Goal: Task Accomplishment & Management: Manage account settings

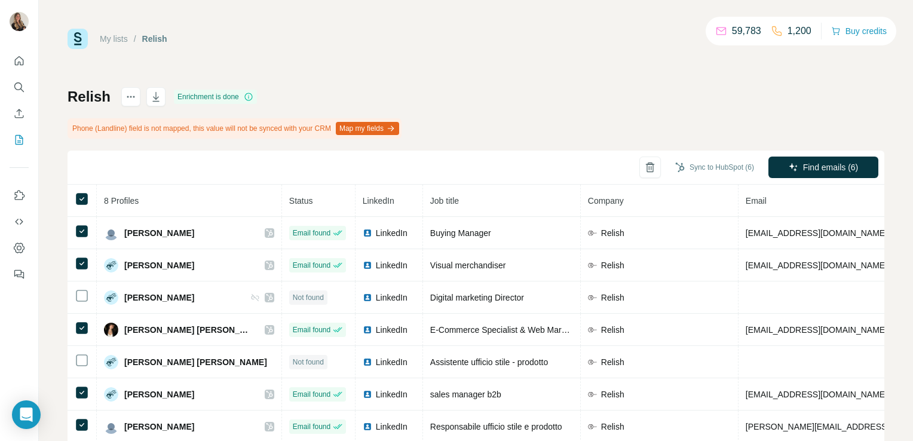
scroll to position [66, 0]
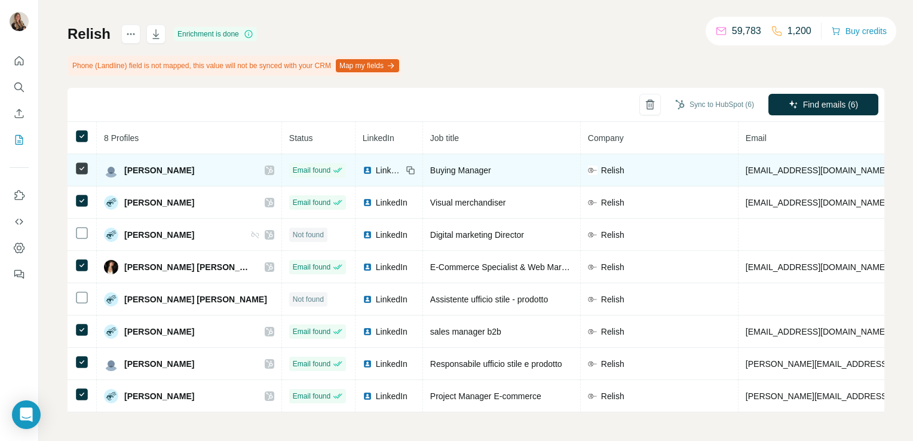
click at [376, 167] on span "LinkedIn" at bounding box center [389, 170] width 26 height 12
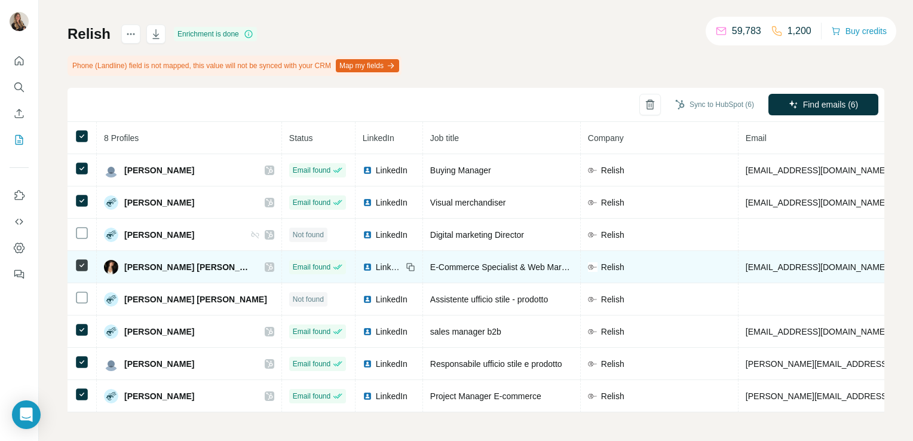
click at [376, 264] on span "LinkedIn" at bounding box center [389, 267] width 26 height 12
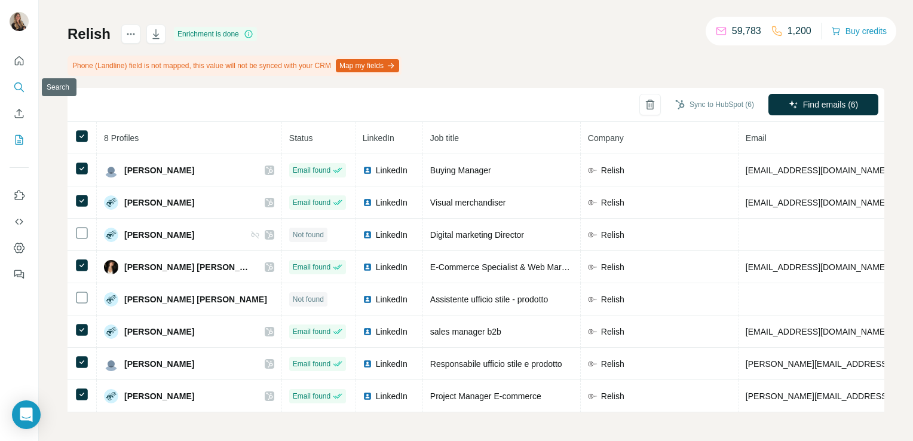
click at [14, 88] on icon "Search" at bounding box center [18, 86] width 8 height 8
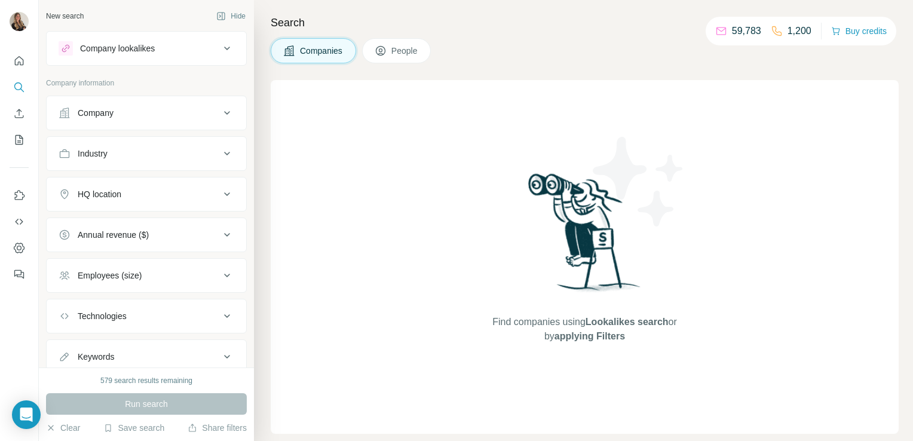
click at [111, 40] on button "Company lookalikes" at bounding box center [147, 48] width 200 height 29
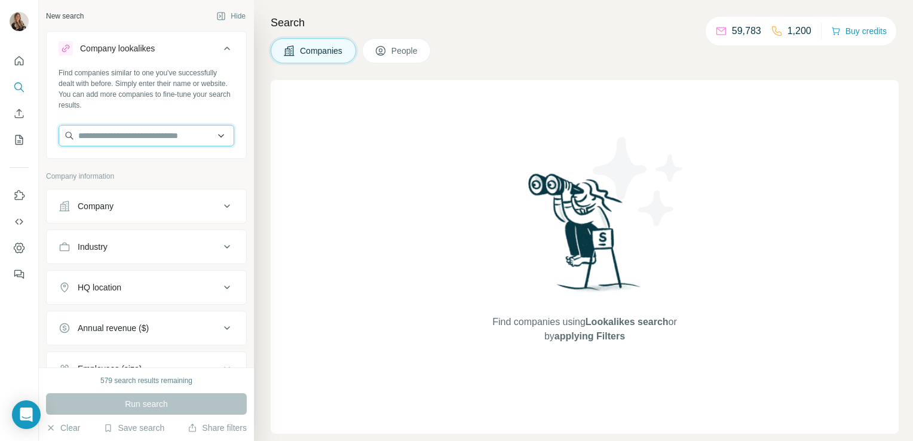
click at [111, 127] on input "text" at bounding box center [147, 136] width 176 height 22
click at [124, 204] on div "Company" at bounding box center [139, 206] width 161 height 12
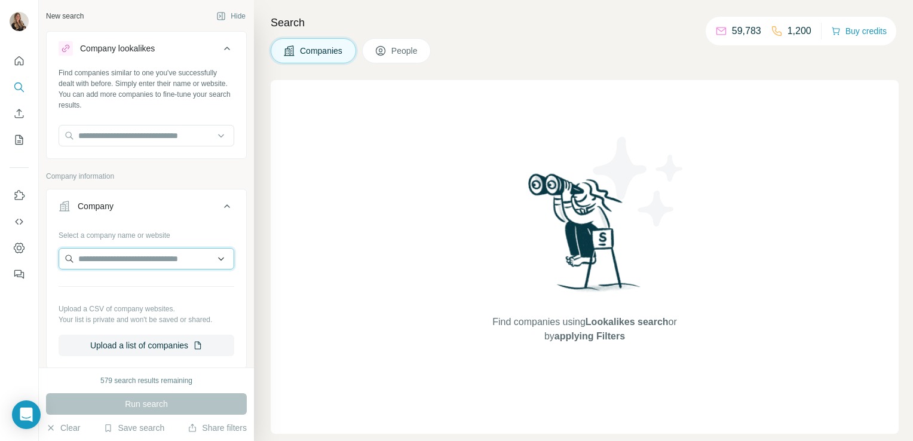
click at [99, 262] on input "text" at bounding box center [147, 259] width 176 height 22
paste input "**********"
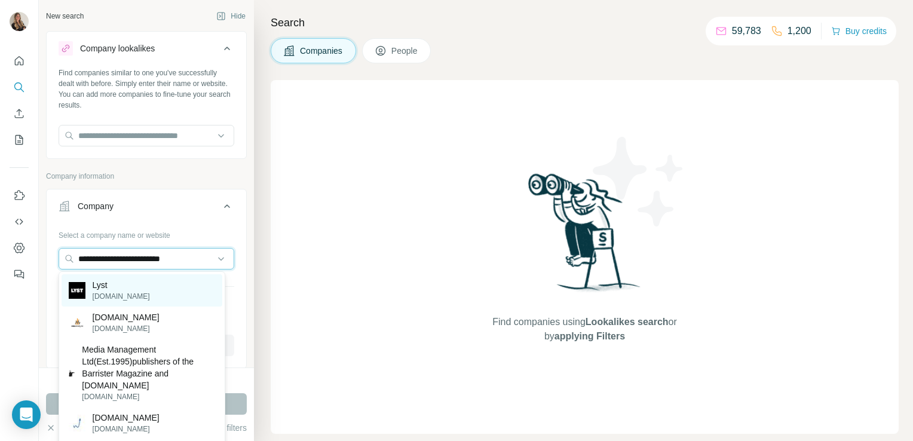
type input "**********"
click at [103, 284] on p "Lyst" at bounding box center [121, 285] width 57 height 12
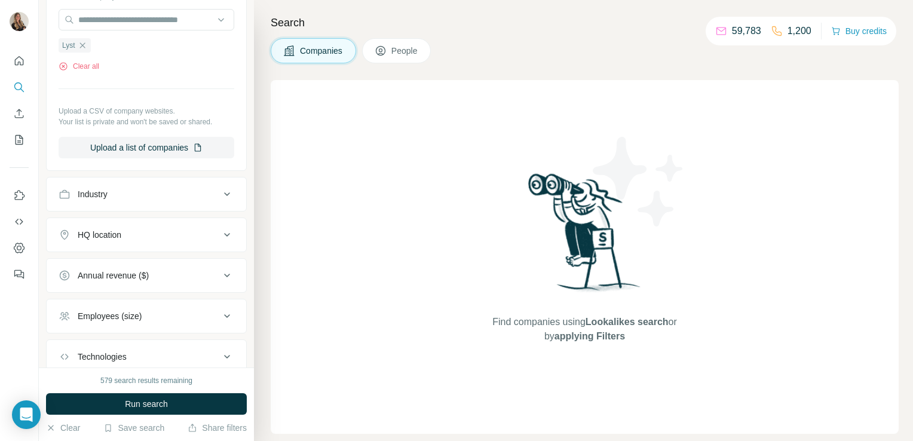
scroll to position [241, 0]
click at [120, 240] on button "HQ location" at bounding box center [147, 232] width 200 height 29
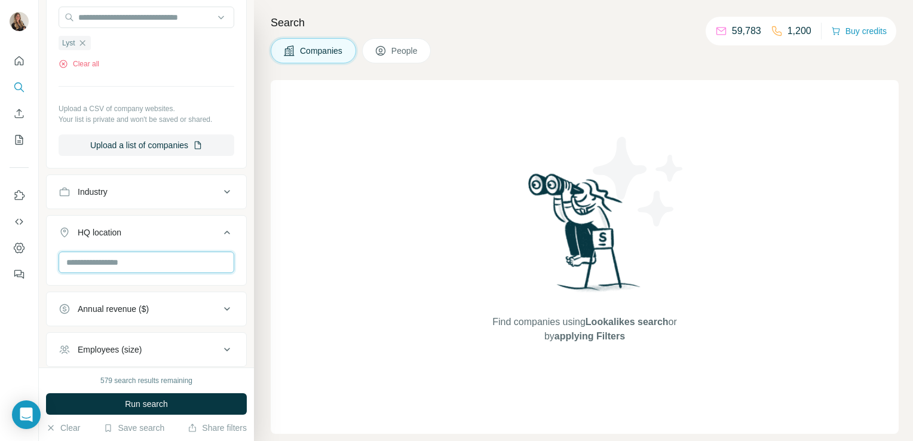
click at [109, 264] on input "text" at bounding box center [147, 263] width 176 height 22
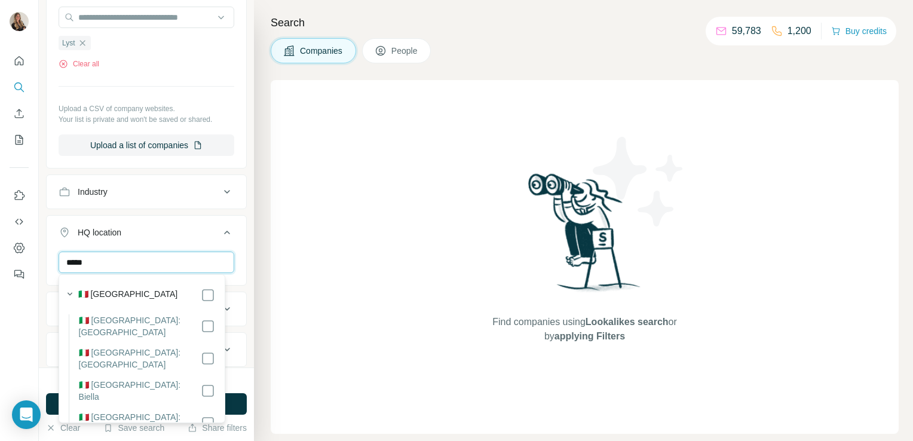
type input "*****"
click at [274, 383] on div "Find companies using Lookalikes search or by applying Filters" at bounding box center [585, 257] width 628 height 354
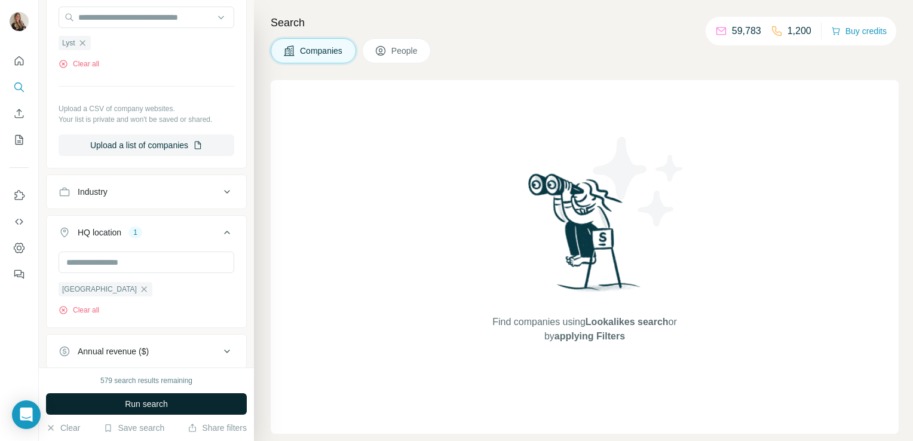
click at [221, 399] on button "Run search" at bounding box center [146, 404] width 201 height 22
click at [142, 290] on icon "button" at bounding box center [144, 288] width 5 height 5
click at [120, 403] on button "Run search" at bounding box center [146, 404] width 201 height 22
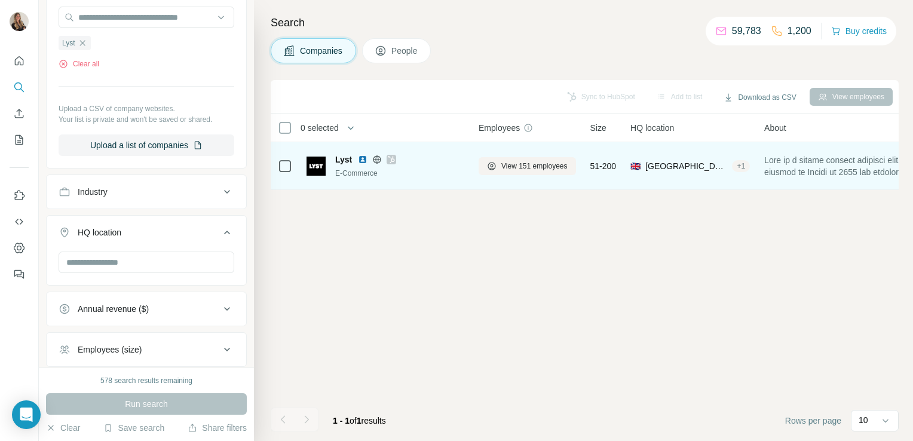
click at [390, 160] on icon at bounding box center [391, 160] width 7 height 10
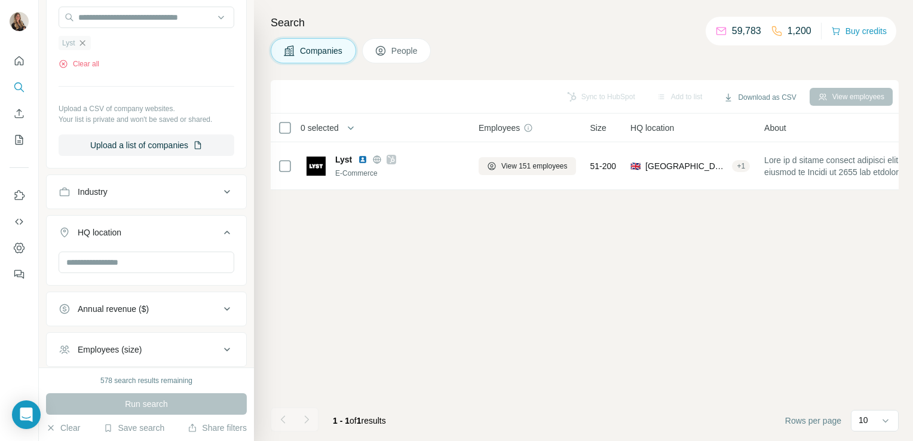
click at [84, 39] on icon "button" at bounding box center [83, 43] width 10 height 10
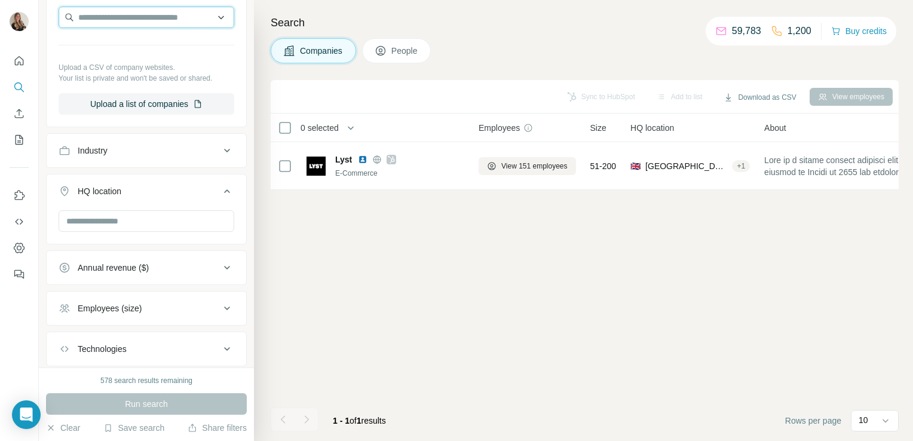
click at [97, 20] on input "text" at bounding box center [147, 18] width 176 height 22
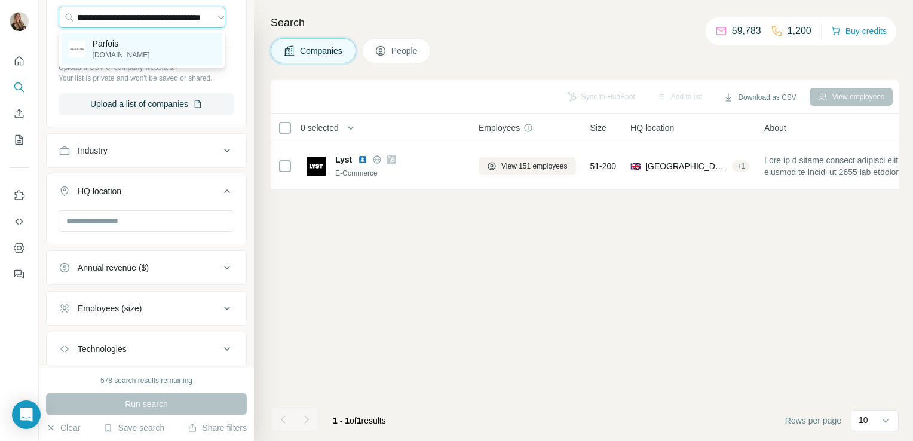
type input "**********"
click at [112, 39] on p "Parfois" at bounding box center [121, 44] width 57 height 12
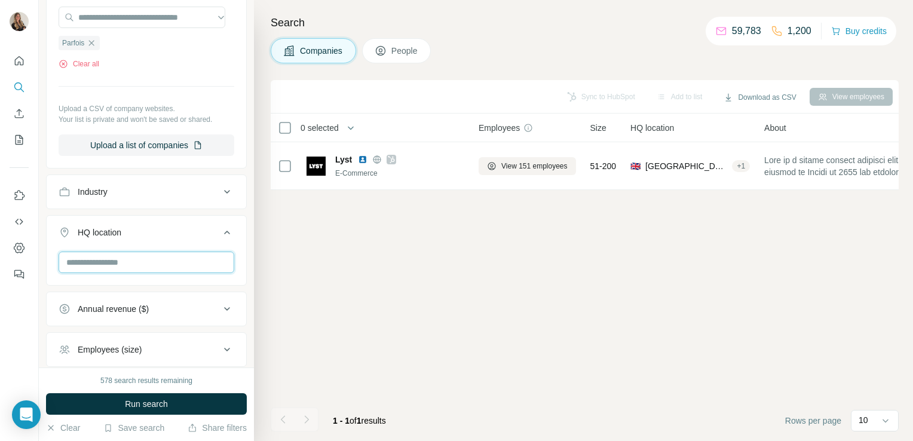
click at [104, 269] on input "text" at bounding box center [147, 263] width 176 height 22
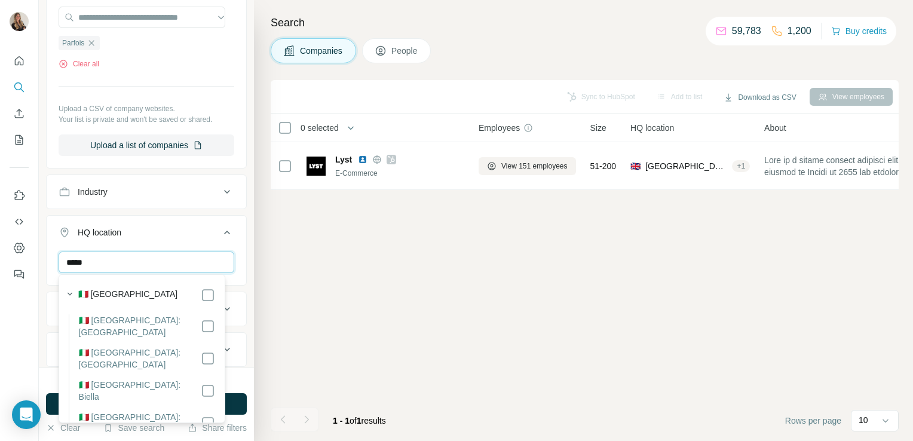
type input "*****"
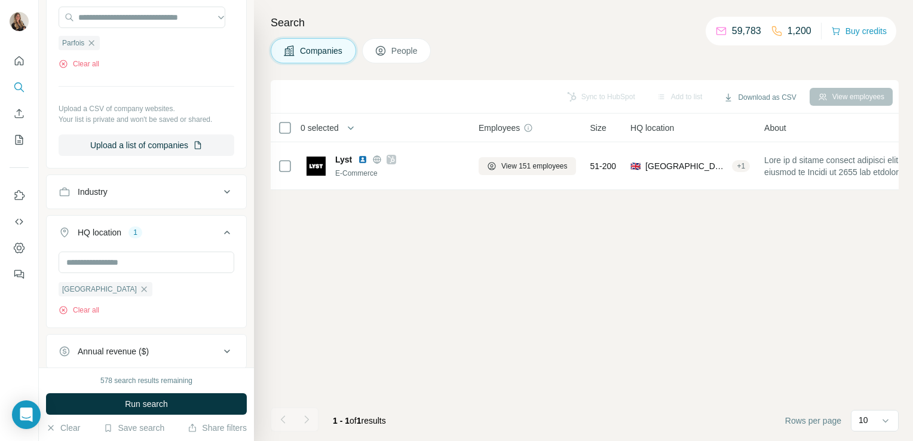
click at [249, 405] on div "578 search results remaining Run search Clear Save search Share filters" at bounding box center [146, 405] width 215 height 74
click at [229, 405] on button "Run search" at bounding box center [146, 404] width 201 height 22
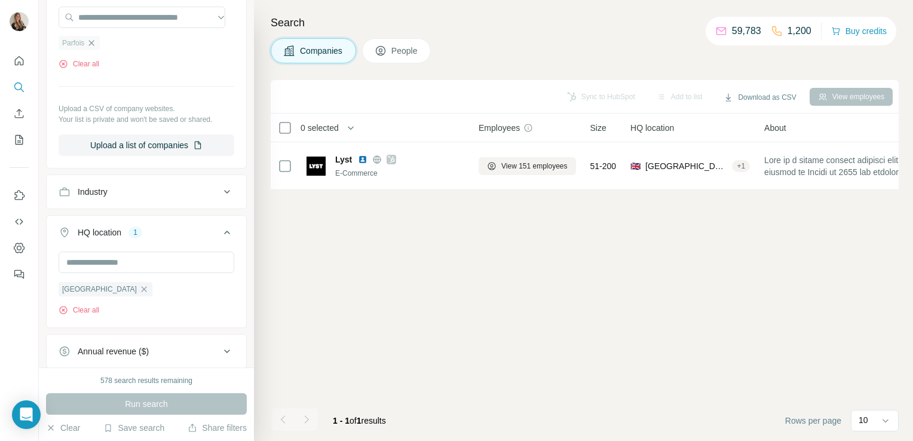
click at [94, 44] on icon "button" at bounding box center [91, 42] width 5 height 5
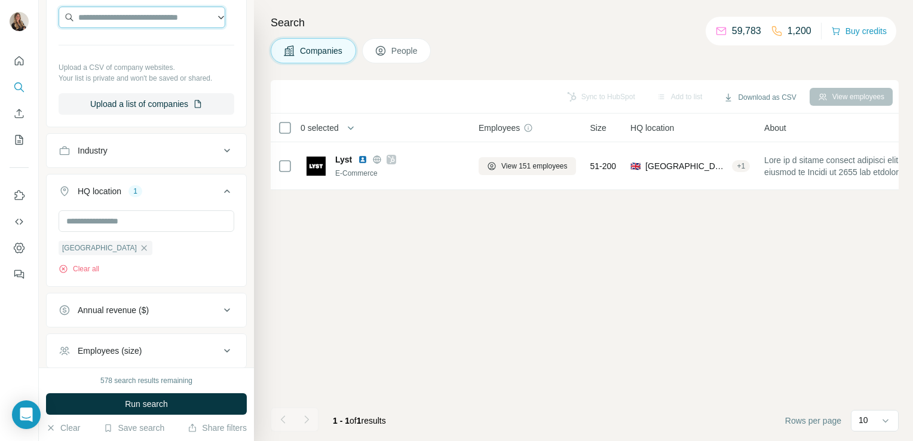
click at [101, 18] on input "text" at bounding box center [142, 18] width 167 height 22
paste input "**********"
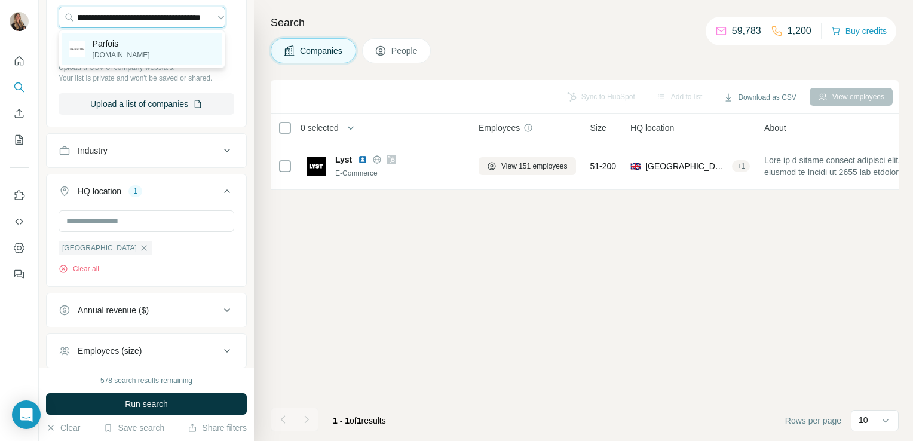
type input "**********"
click at [108, 39] on p "Parfois" at bounding box center [121, 44] width 57 height 12
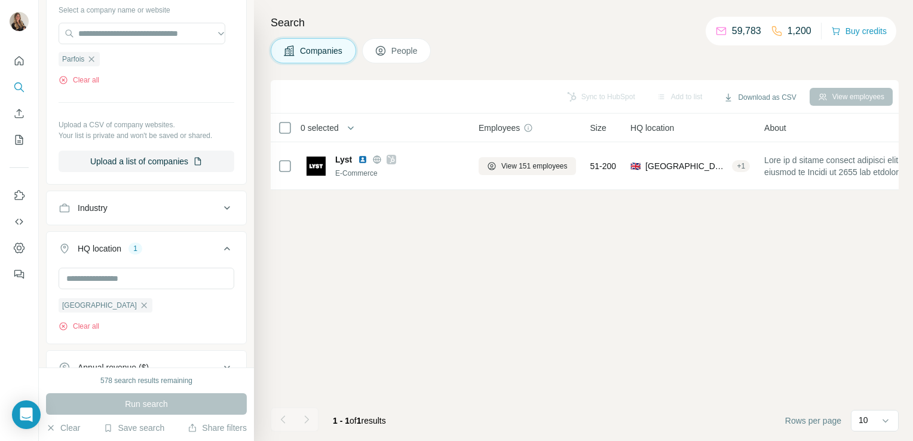
scroll to position [208, 0]
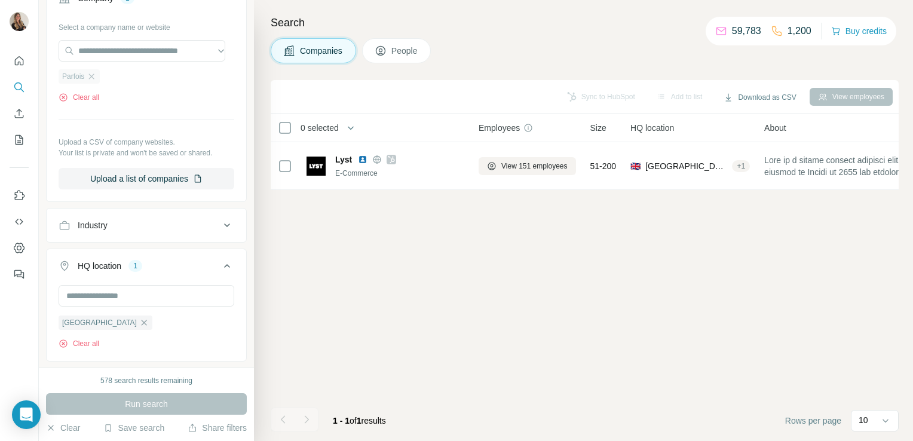
click at [92, 82] on div "Parfois" at bounding box center [79, 76] width 41 height 14
click at [91, 76] on icon "button" at bounding box center [92, 77] width 10 height 10
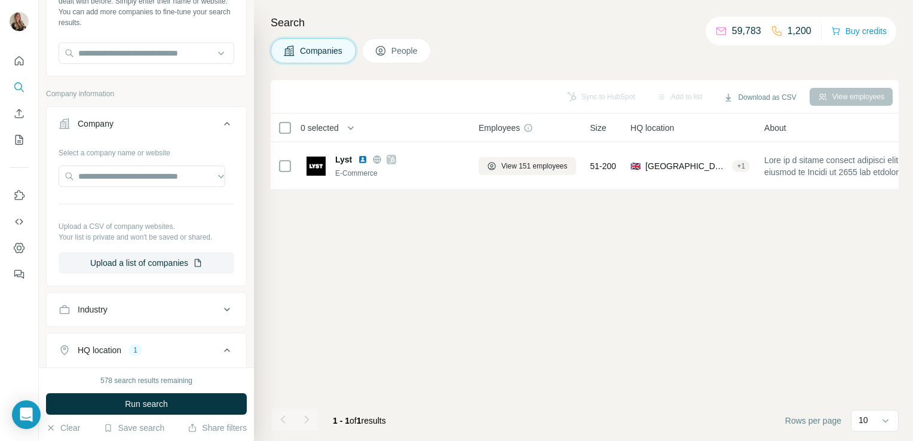
scroll to position [82, 0]
click at [122, 181] on input "text" at bounding box center [142, 177] width 167 height 22
paste input "**********"
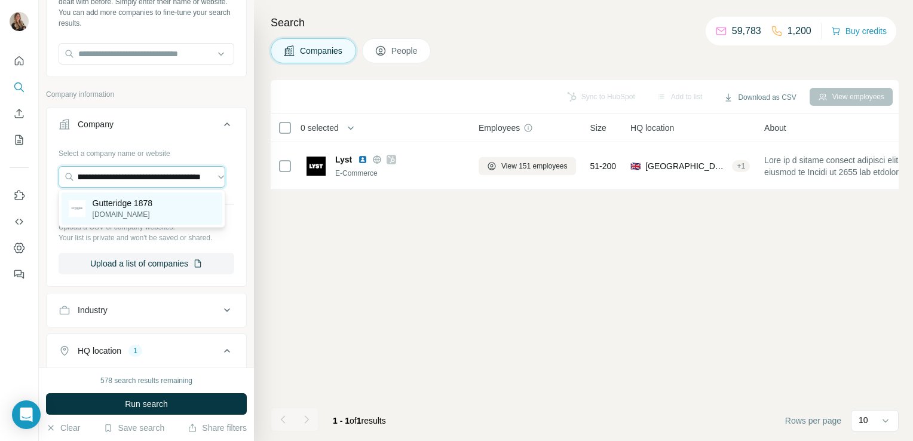
type input "**********"
click at [125, 214] on p "[DOMAIN_NAME]" at bounding box center [123, 214] width 60 height 11
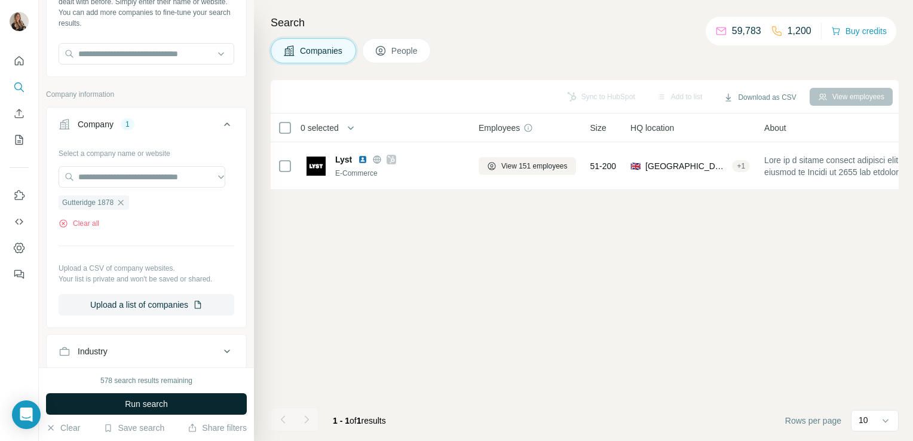
click at [134, 409] on span "Run search" at bounding box center [146, 404] width 43 height 12
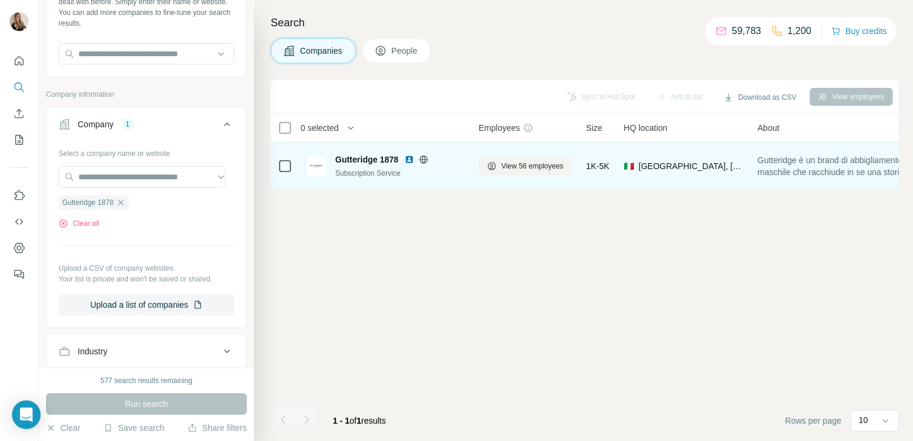
click at [365, 159] on span "Gutteridge 1878" at bounding box center [366, 160] width 63 height 12
click at [423, 155] on icon at bounding box center [424, 160] width 10 height 10
click at [525, 167] on span "View 56 employees" at bounding box center [532, 166] width 62 height 11
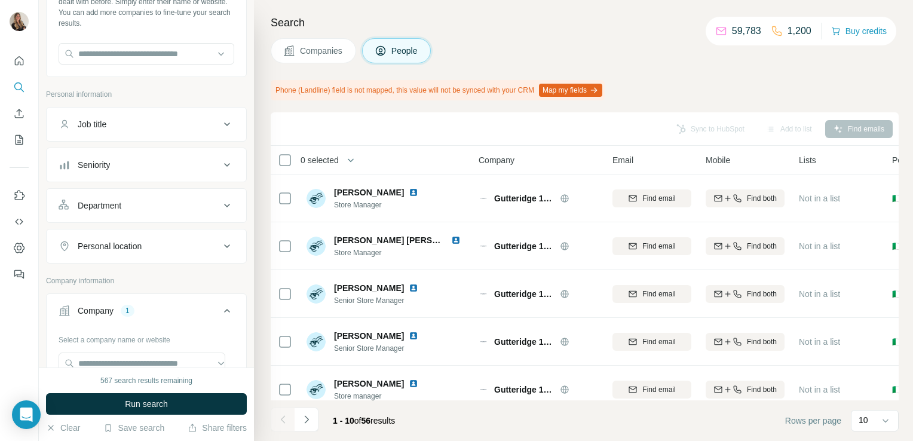
scroll to position [258, 0]
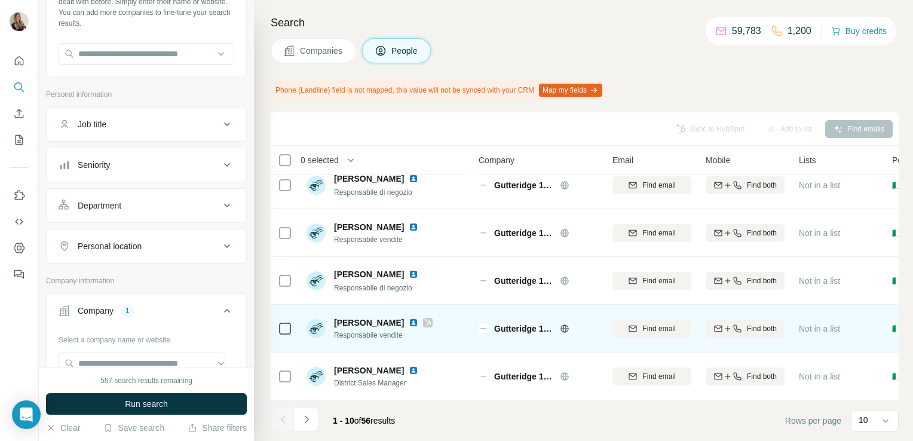
click at [425, 319] on icon at bounding box center [428, 322] width 7 height 7
click at [409, 319] on img at bounding box center [414, 323] width 10 height 10
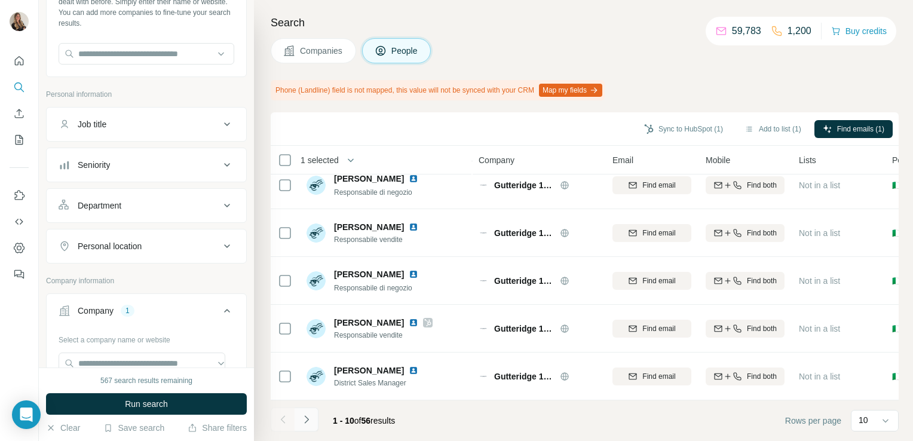
click at [306, 421] on icon "Navigate to next page" at bounding box center [306, 419] width 4 height 8
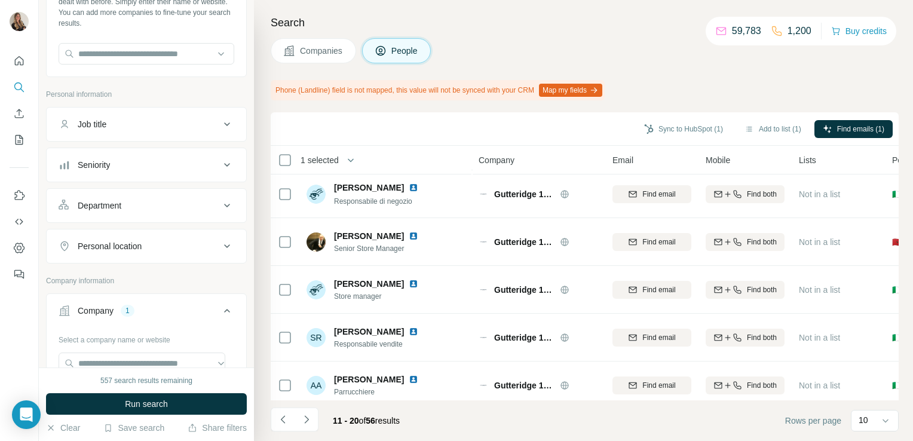
scroll to position [0, 0]
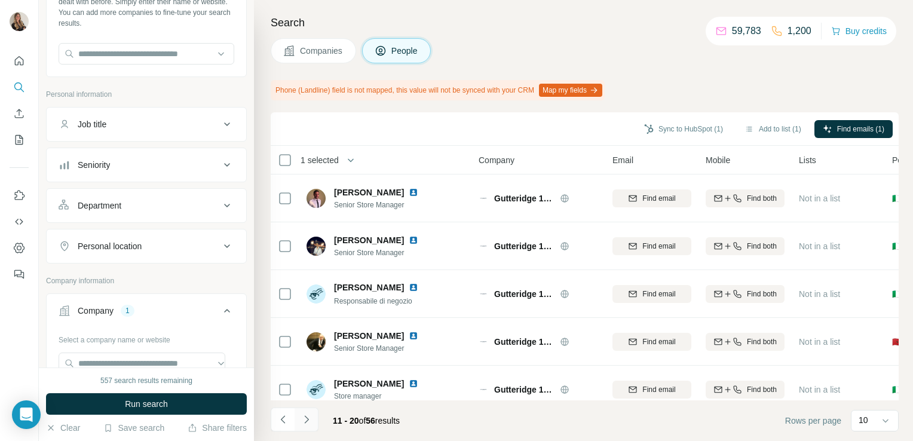
click at [308, 418] on icon "Navigate to next page" at bounding box center [307, 420] width 12 height 12
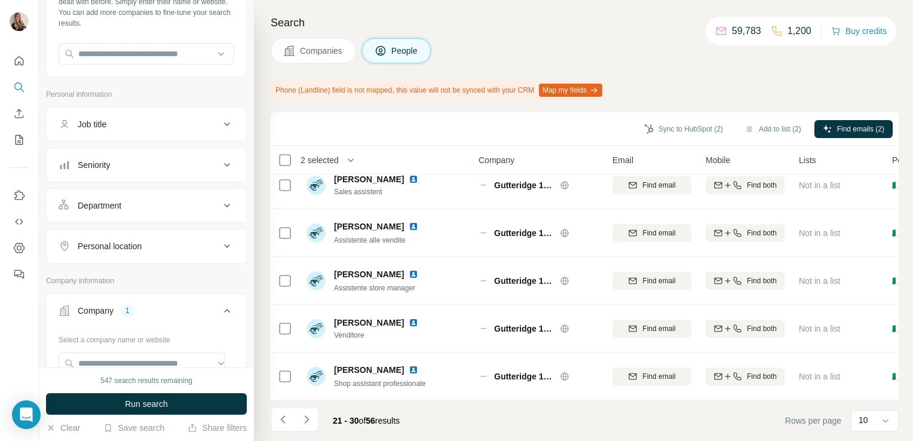
scroll to position [258, 0]
click at [307, 419] on icon "Navigate to next page" at bounding box center [307, 420] width 12 height 12
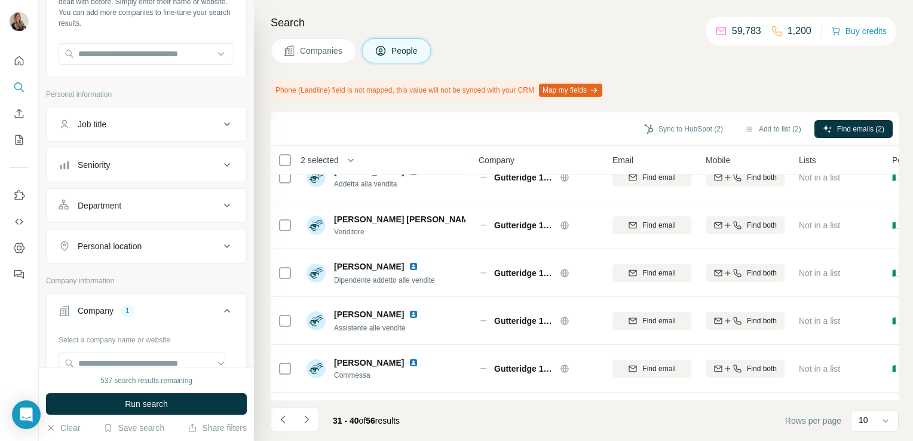
scroll to position [0, 0]
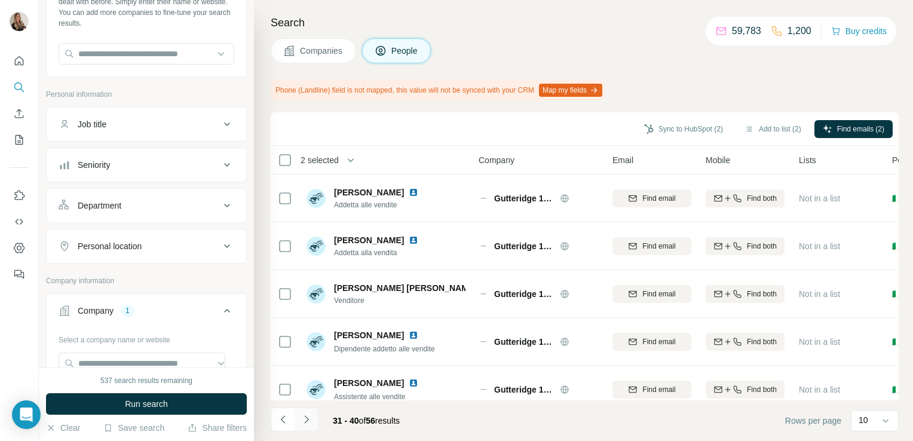
click at [311, 417] on icon "Navigate to next page" at bounding box center [307, 420] width 12 height 12
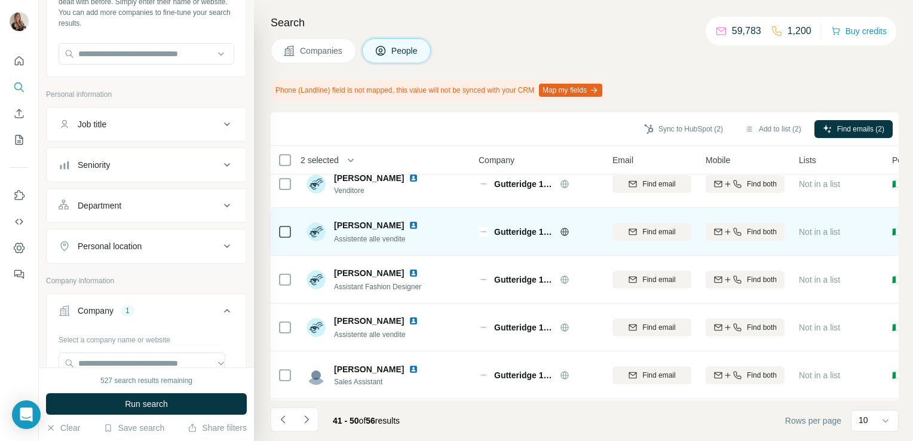
scroll to position [258, 0]
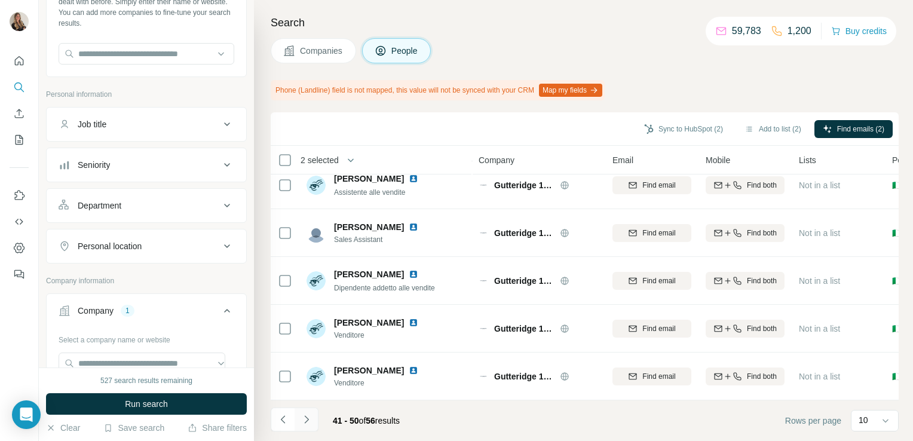
click at [303, 424] on icon "Navigate to next page" at bounding box center [307, 420] width 12 height 12
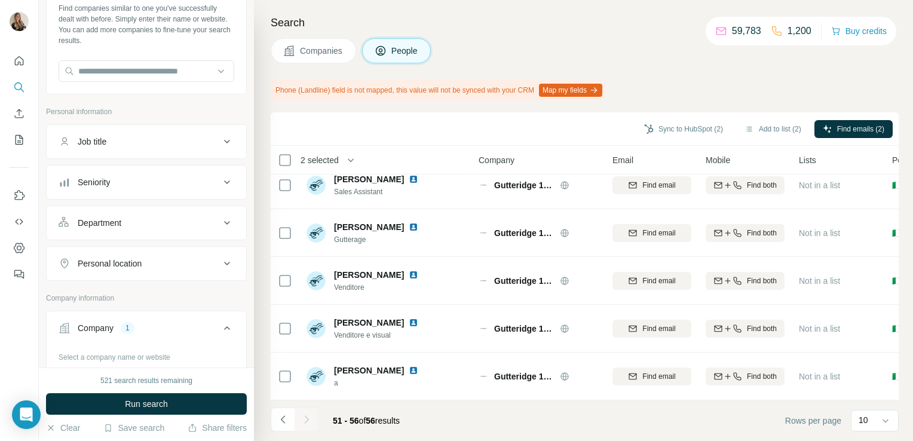
scroll to position [208, 0]
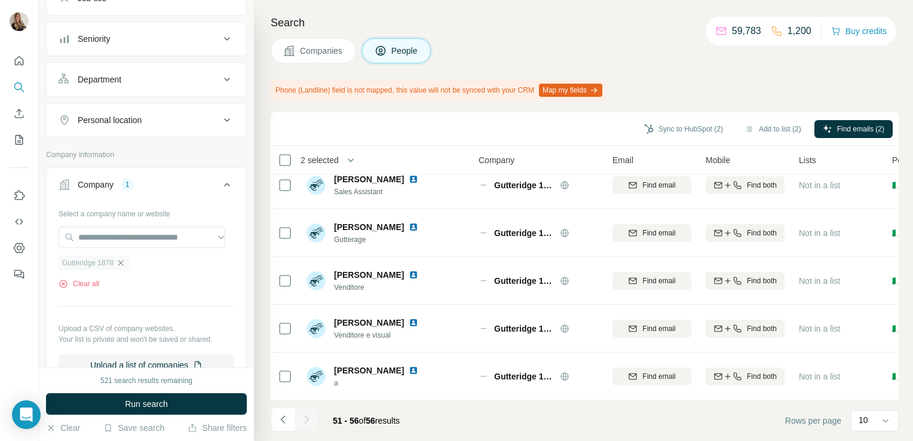
click at [124, 262] on icon "button" at bounding box center [121, 263] width 10 height 10
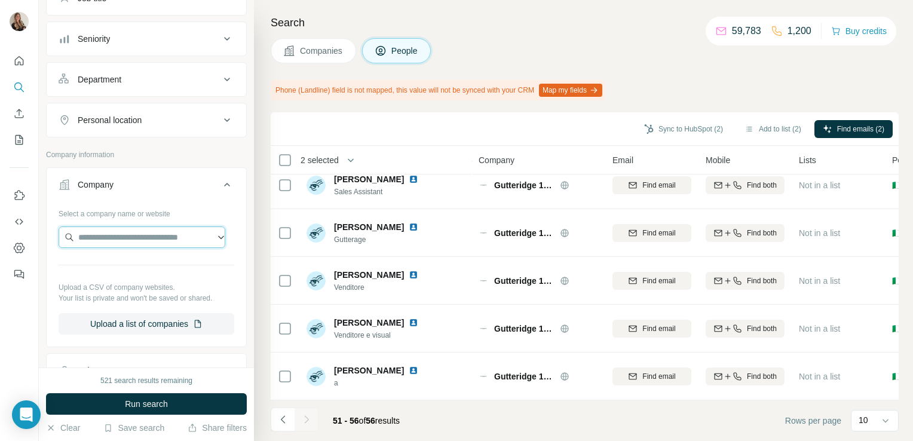
click at [108, 244] on input "text" at bounding box center [142, 237] width 167 height 22
type input "*"
click at [126, 228] on input "text" at bounding box center [142, 237] width 167 height 22
paste input "**********"
type input "**********"
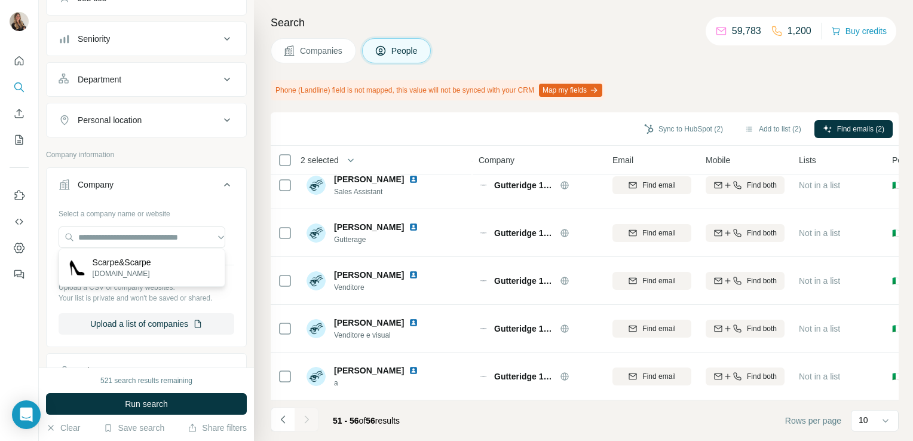
click at [293, 56] on icon at bounding box center [289, 51] width 12 height 12
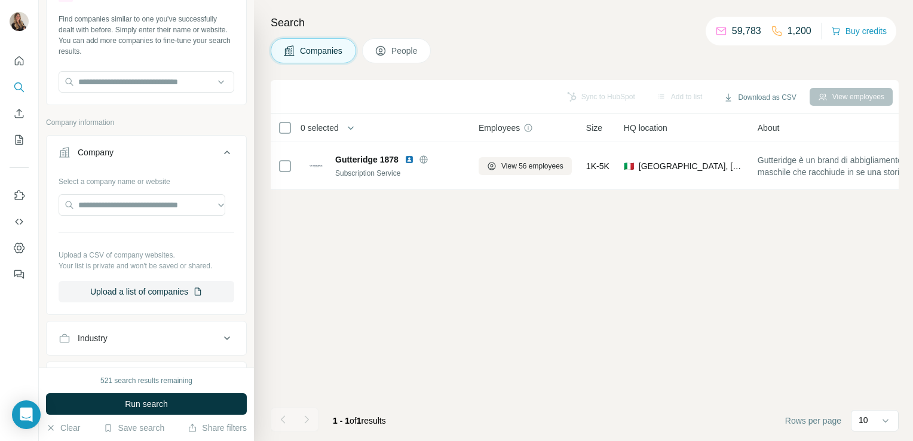
scroll to position [53, 0]
click at [107, 215] on input "text" at bounding box center [142, 206] width 167 height 22
paste input "**********"
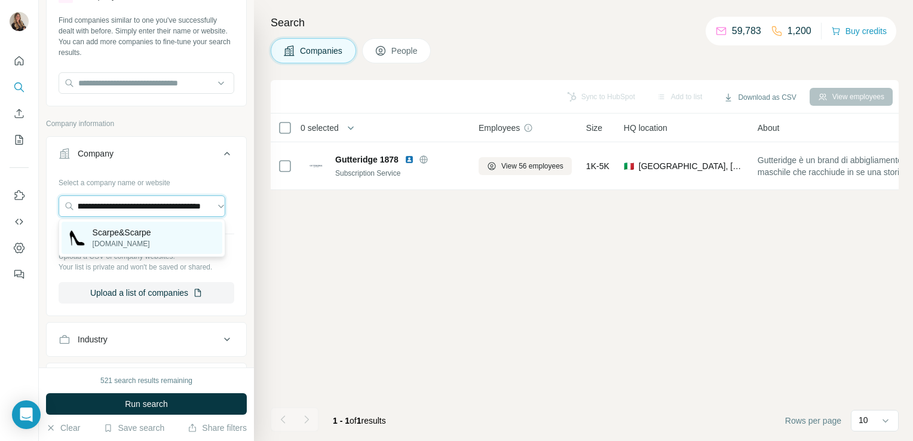
type input "**********"
click at [113, 234] on p "Scarpe&Scarpe" at bounding box center [122, 232] width 59 height 12
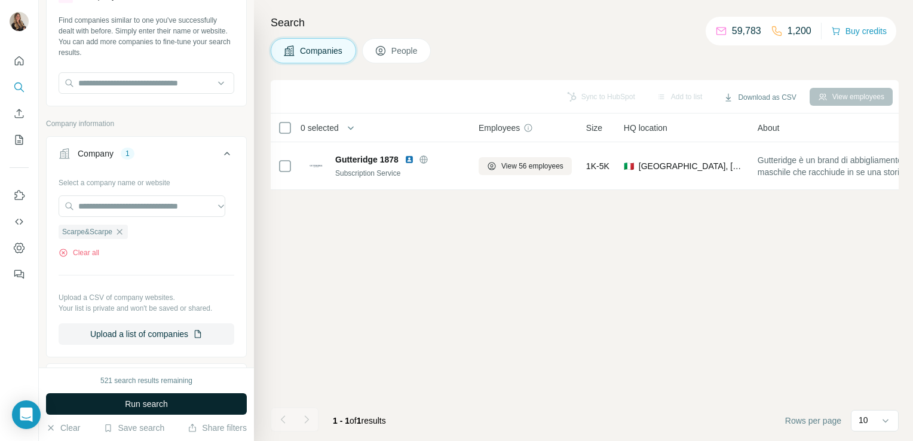
click at [122, 410] on button "Run search" at bounding box center [146, 404] width 201 height 22
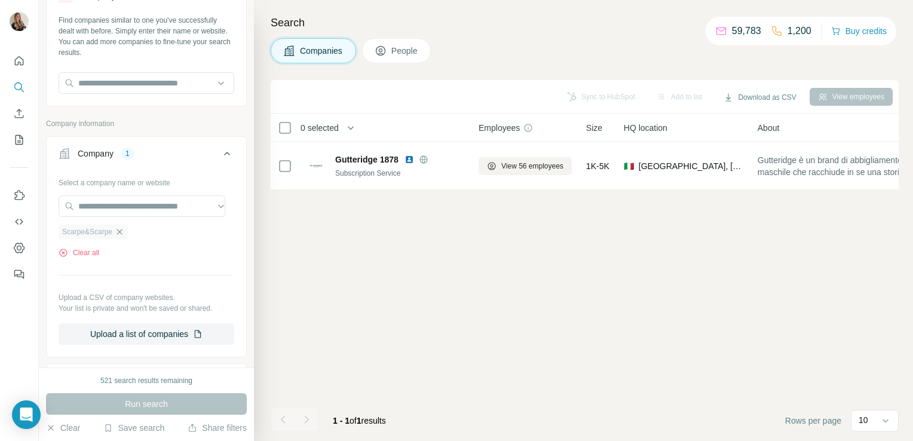
click at [117, 234] on icon "button" at bounding box center [120, 232] width 10 height 10
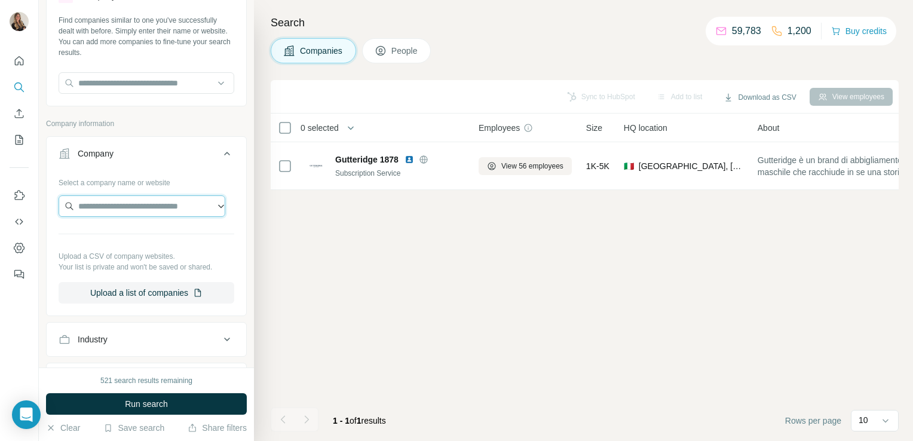
click at [115, 205] on input "text" at bounding box center [142, 206] width 167 height 22
paste input "**********"
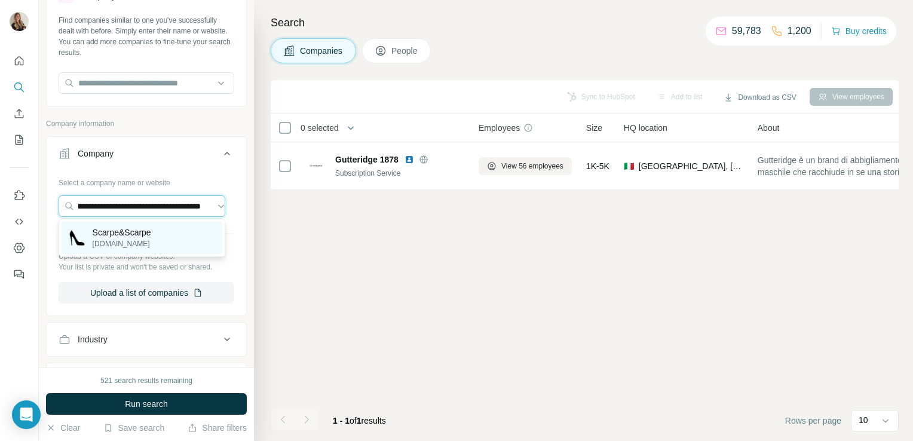
type input "**********"
click at [128, 238] on p "[DOMAIN_NAME]" at bounding box center [122, 243] width 59 height 11
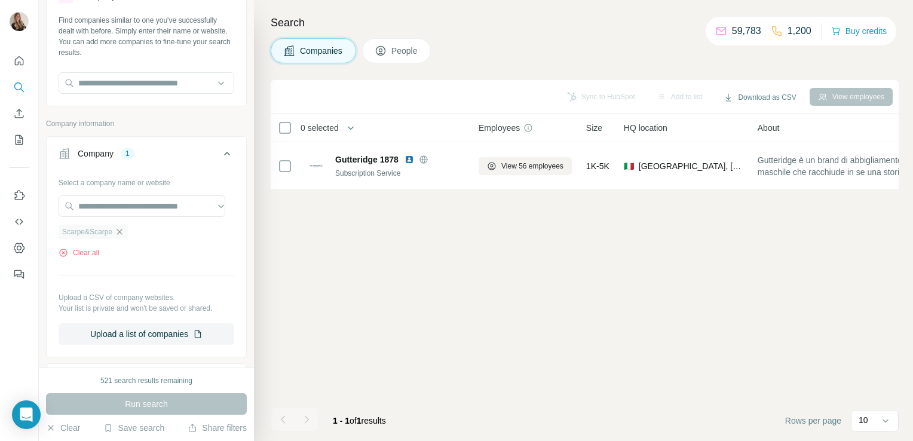
click at [120, 233] on icon "button" at bounding box center [120, 232] width 10 height 10
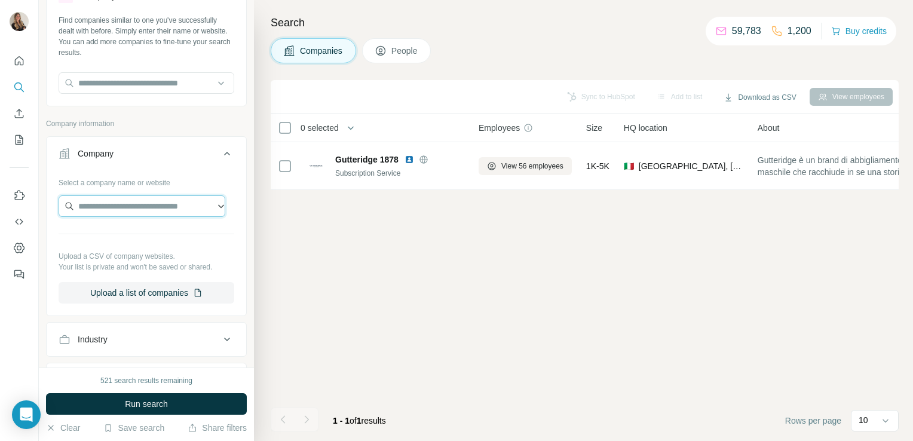
click at [122, 208] on input "text" at bounding box center [142, 206] width 167 height 22
paste input "**********"
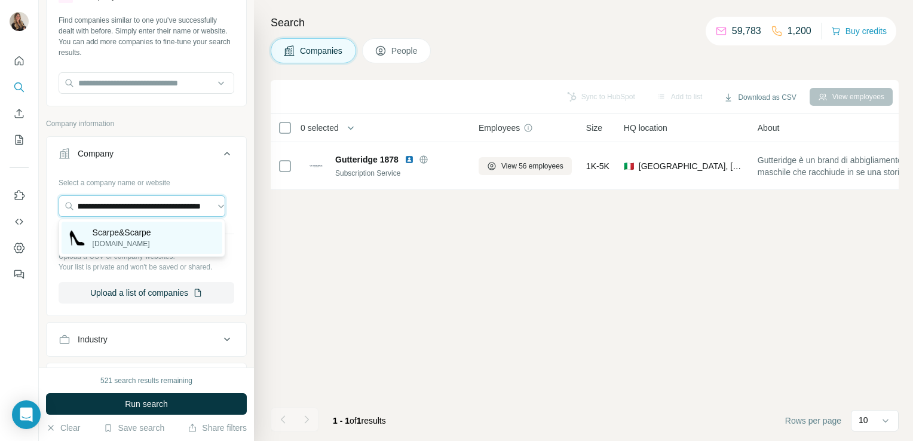
type input "**********"
click at [130, 226] on p "Scarpe&Scarpe" at bounding box center [122, 232] width 59 height 12
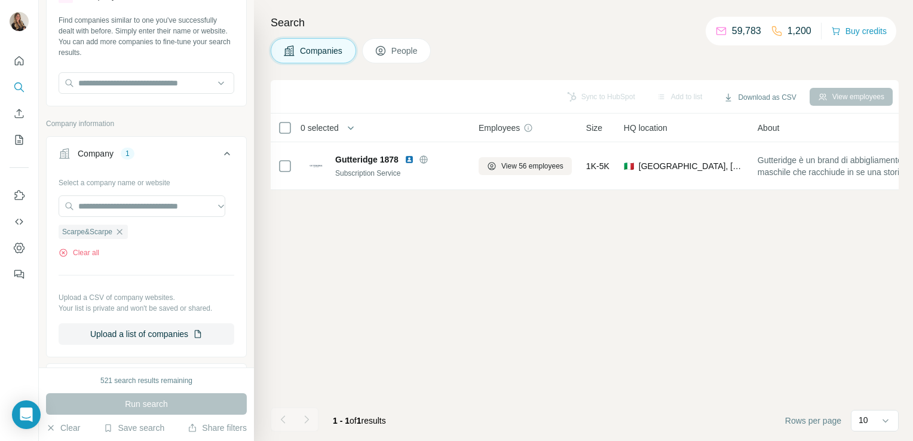
click at [164, 403] on div "Run search" at bounding box center [146, 404] width 201 height 22
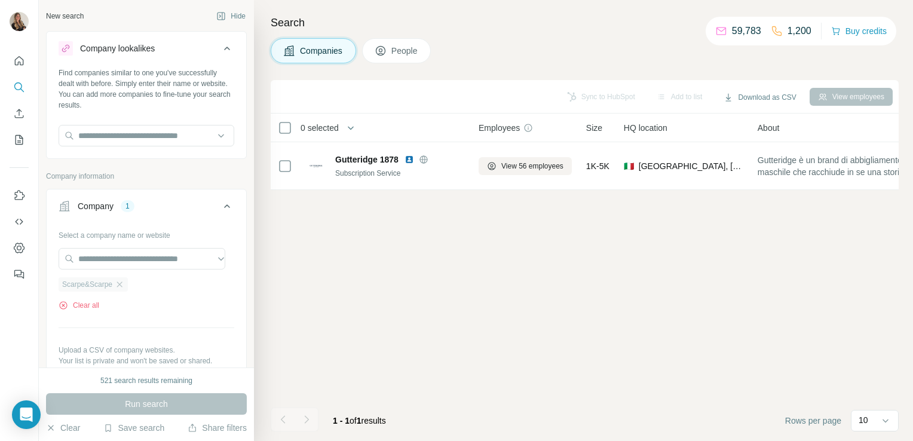
click at [124, 278] on div "Scarpe&Scarpe" at bounding box center [93, 284] width 69 height 14
click at [124, 284] on icon "button" at bounding box center [120, 285] width 10 height 10
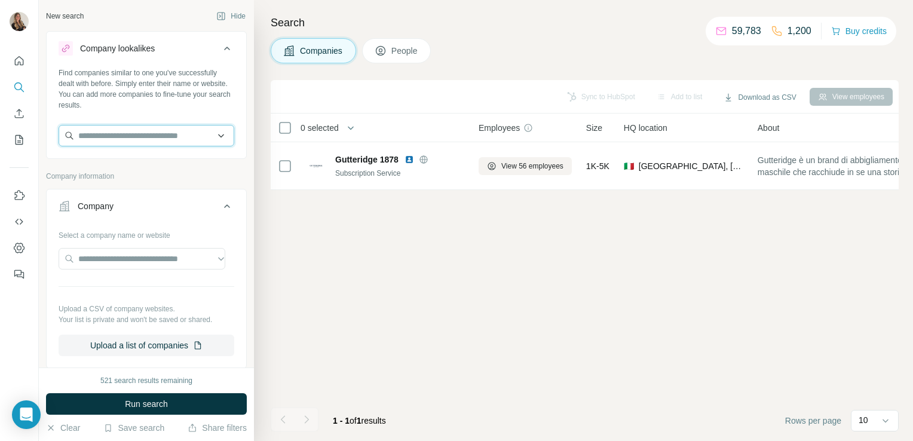
click at [103, 140] on input "text" at bounding box center [147, 136] width 176 height 22
paste input "**********"
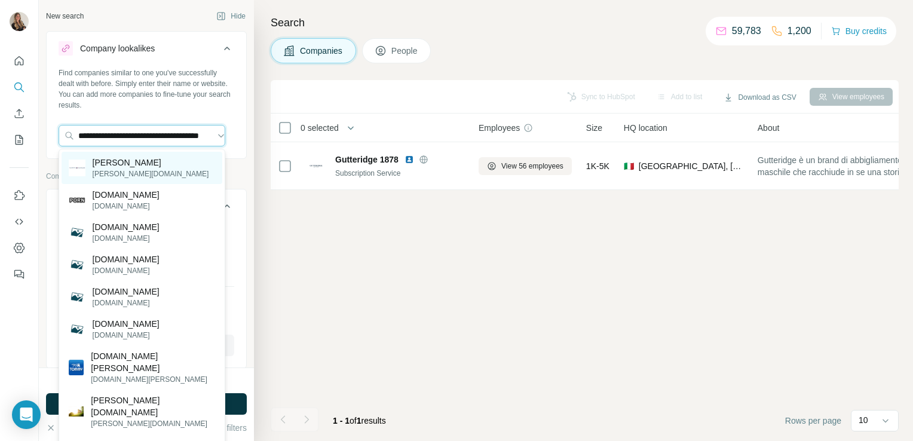
type input "**********"
click at [115, 157] on p "[PERSON_NAME]" at bounding box center [151, 163] width 117 height 12
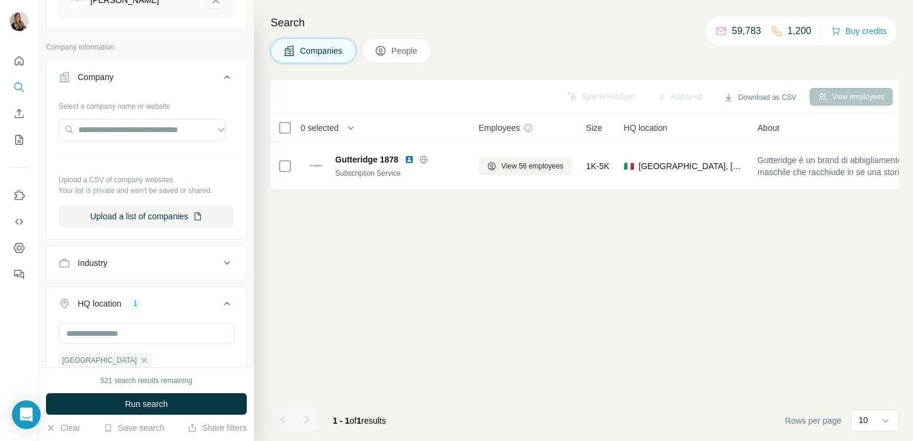
scroll to position [310, 0]
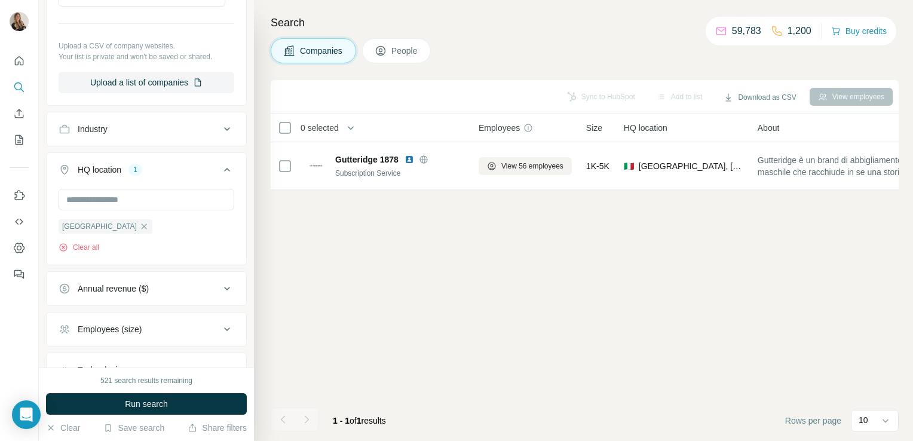
click at [142, 133] on div "Industry" at bounding box center [139, 129] width 161 height 12
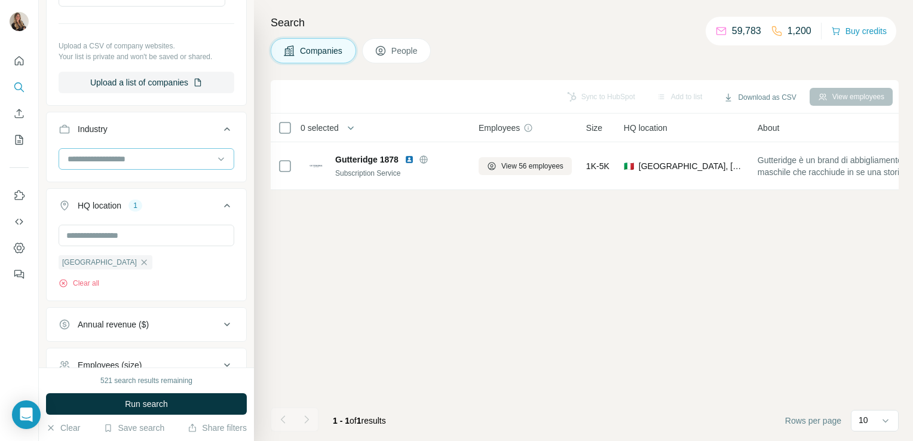
click at [113, 165] on div at bounding box center [140, 159] width 148 height 20
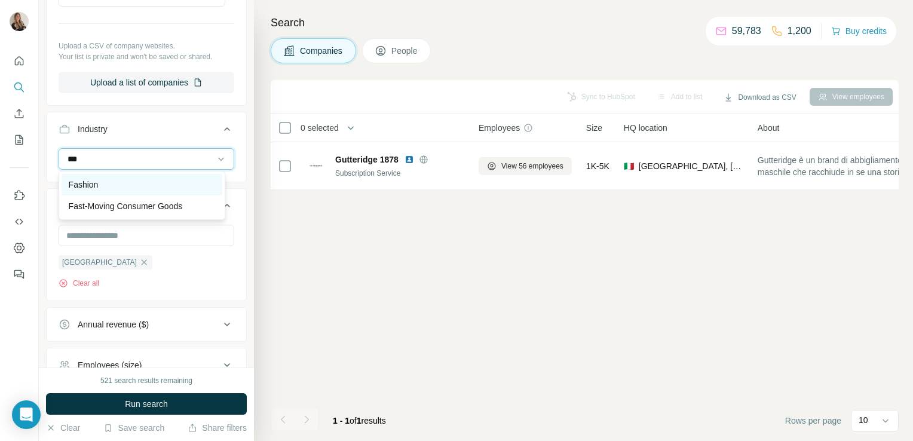
type input "***"
click at [120, 176] on div "Fashion" at bounding box center [142, 185] width 161 height 22
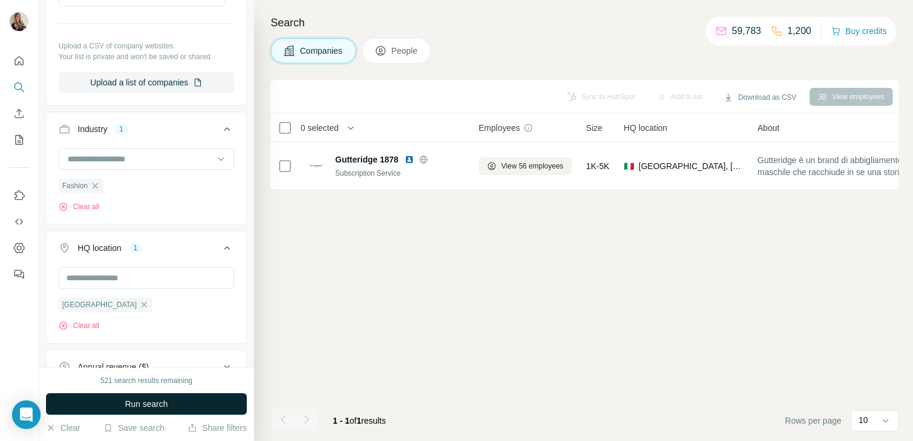
click at [151, 400] on span "Run search" at bounding box center [146, 404] width 43 height 12
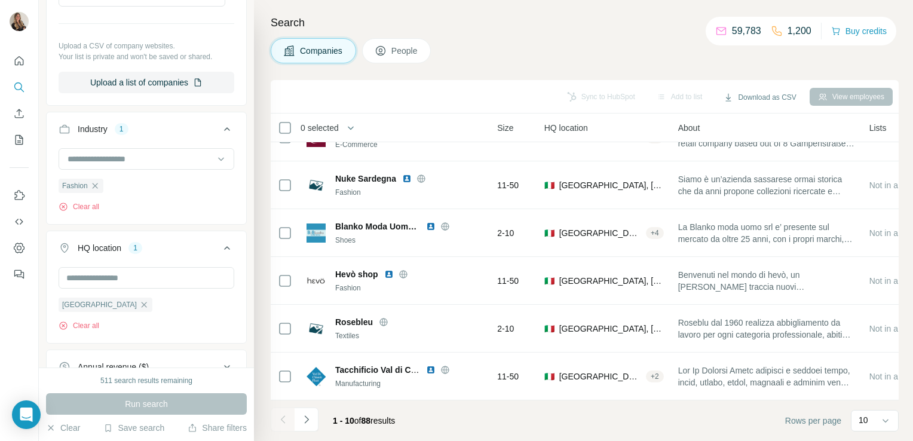
scroll to position [225, 0]
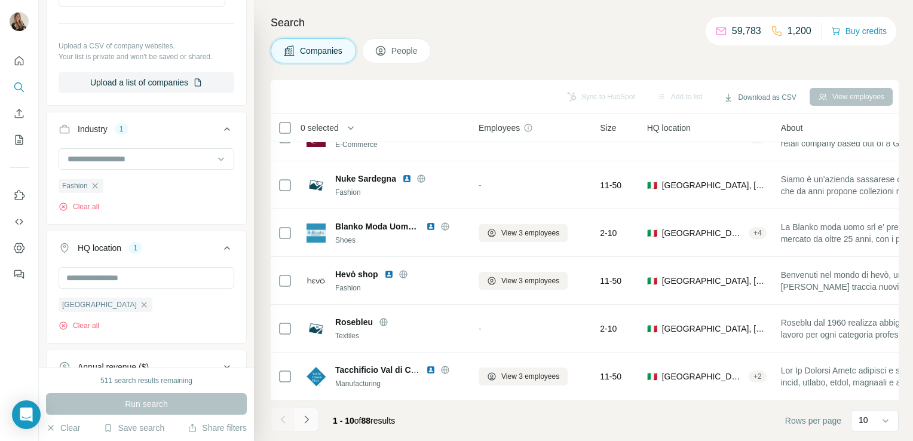
click at [308, 418] on icon "Navigate to next page" at bounding box center [307, 420] width 12 height 12
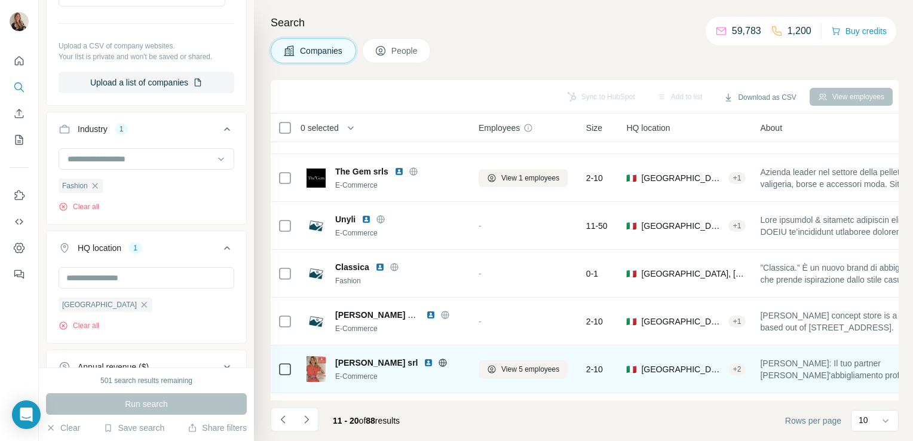
scroll to position [0, 0]
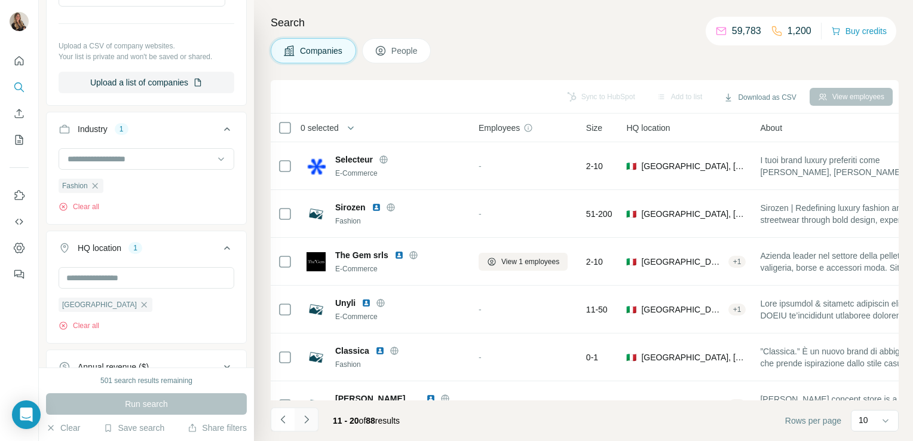
click at [311, 415] on icon "Navigate to next page" at bounding box center [307, 420] width 12 height 12
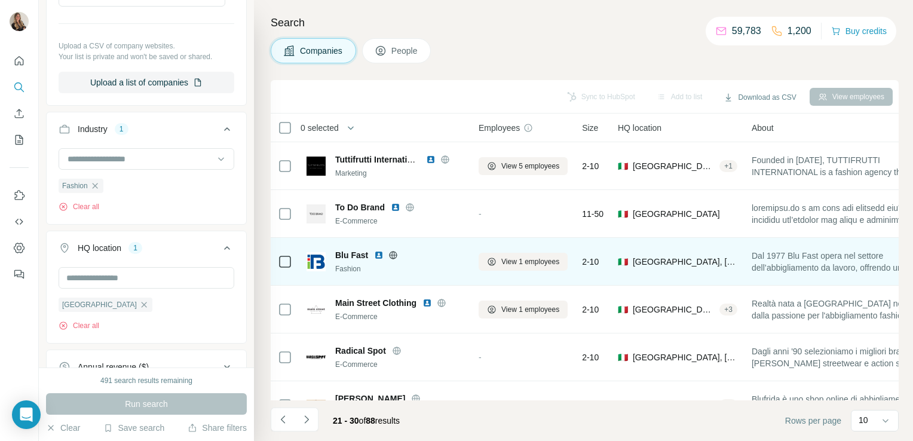
scroll to position [225, 0]
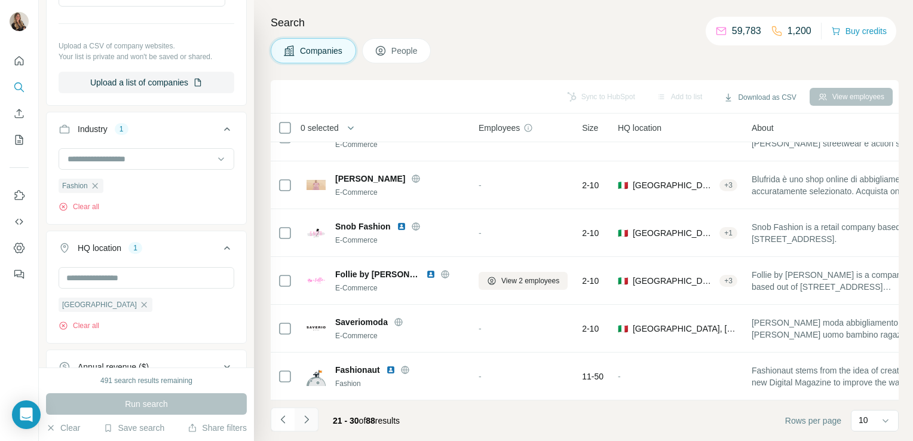
click at [309, 424] on icon "Navigate to next page" at bounding box center [307, 420] width 12 height 12
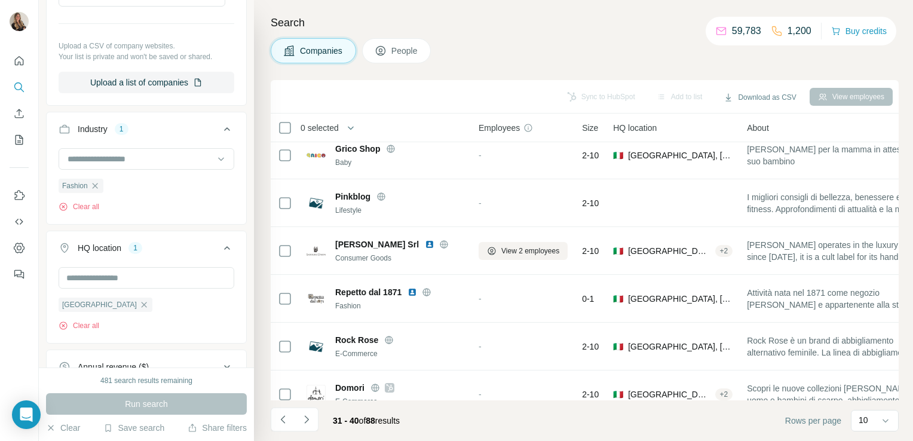
scroll to position [0, 0]
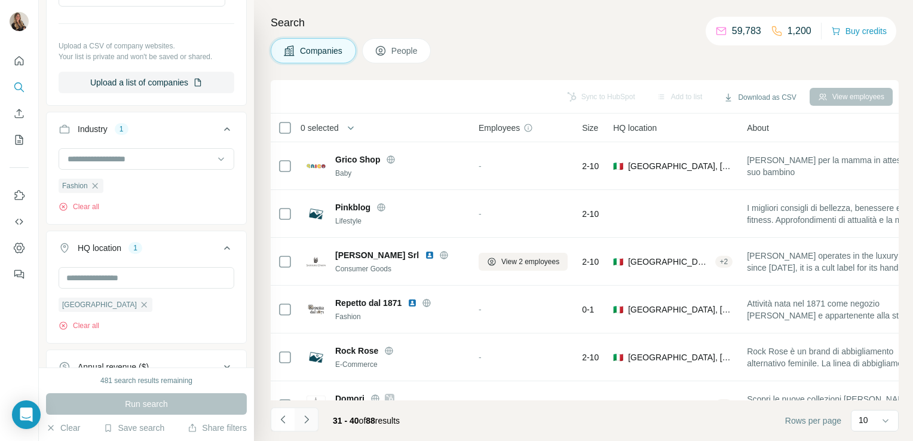
click at [304, 419] on icon "Navigate to next page" at bounding box center [307, 420] width 12 height 12
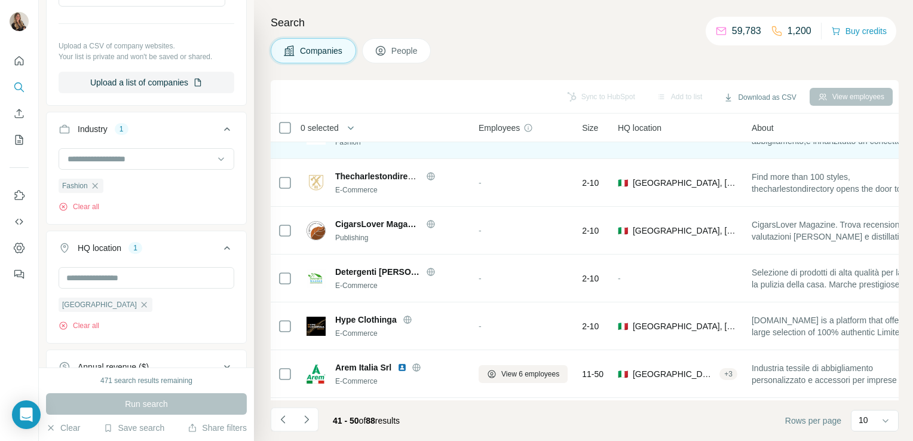
scroll to position [225, 0]
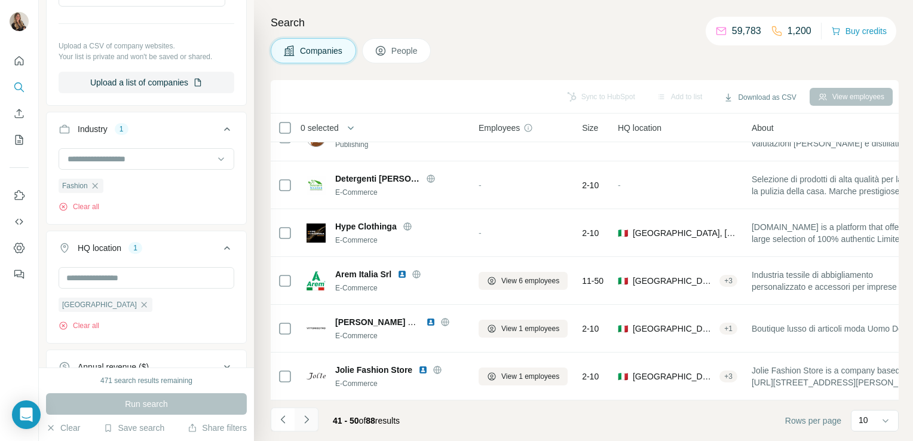
click at [306, 423] on icon "Navigate to next page" at bounding box center [307, 420] width 12 height 12
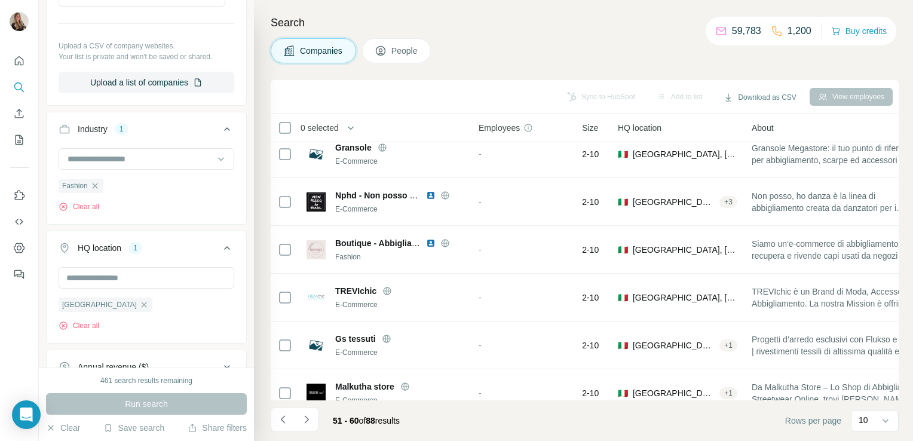
scroll to position [0, 0]
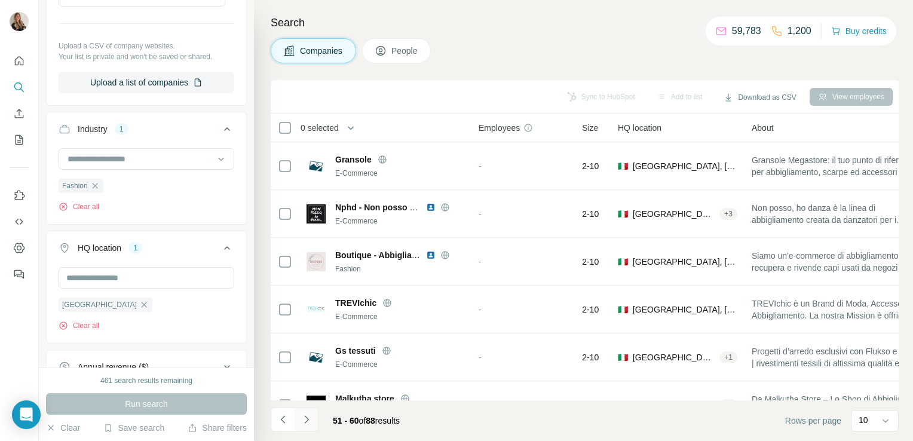
click at [301, 421] on icon "Navigate to next page" at bounding box center [307, 420] width 12 height 12
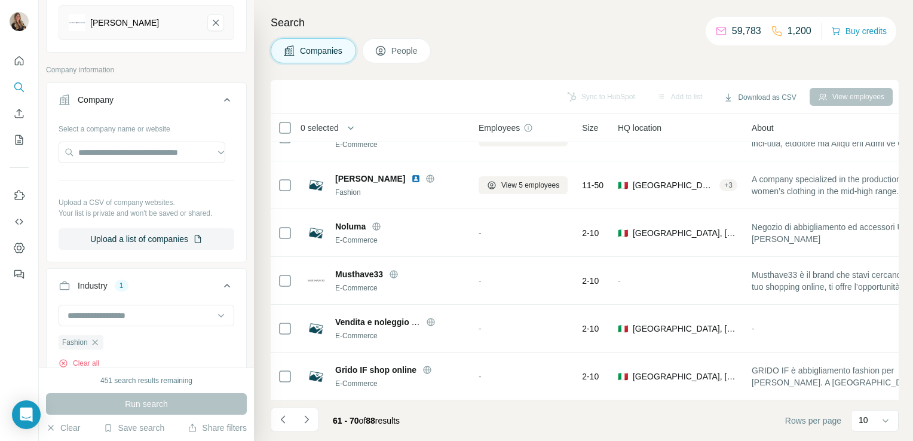
scroll to position [23, 0]
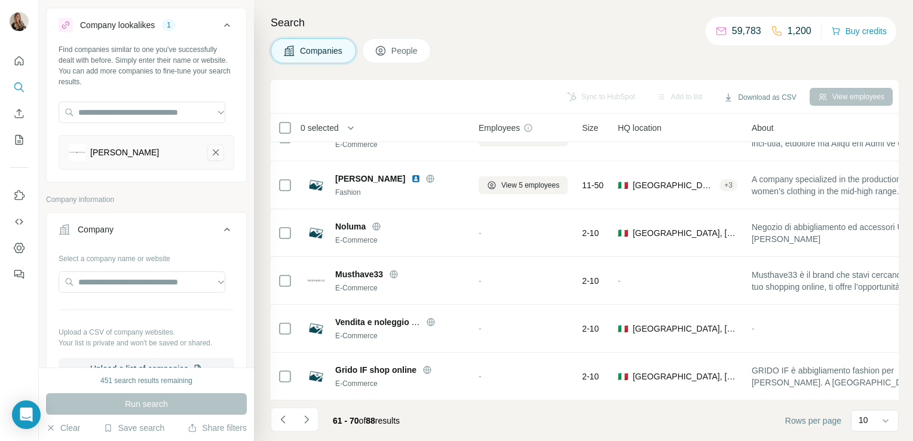
click at [210, 154] on icon "Tommy Hilfiger-remove-button" at bounding box center [215, 152] width 11 height 12
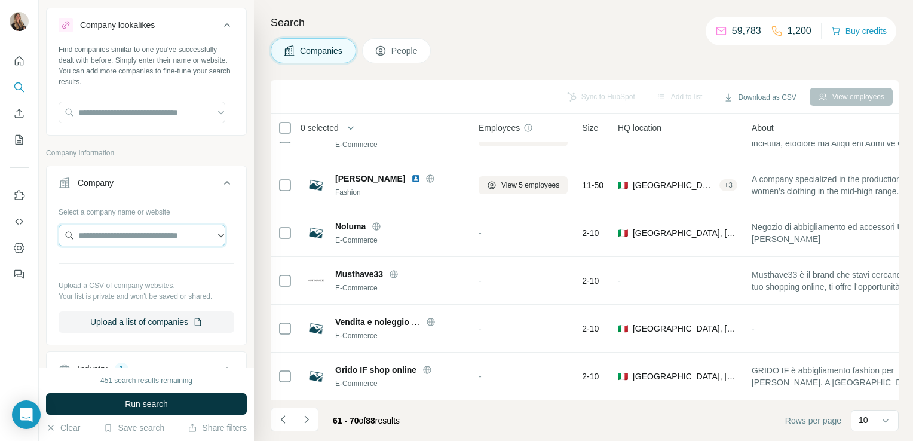
click at [151, 229] on input "text" at bounding box center [142, 236] width 167 height 22
paste input "**********"
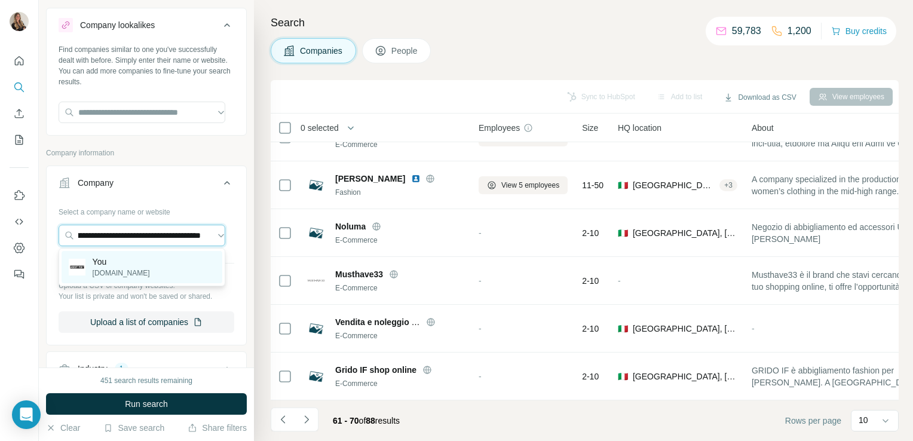
type input "**********"
click at [145, 268] on div "You [DOMAIN_NAME]" at bounding box center [142, 267] width 161 height 32
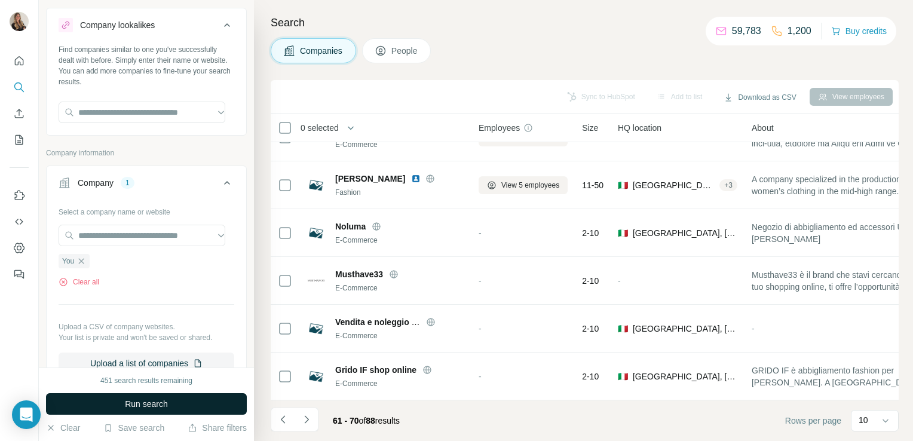
click at [155, 399] on span "Run search" at bounding box center [146, 404] width 43 height 12
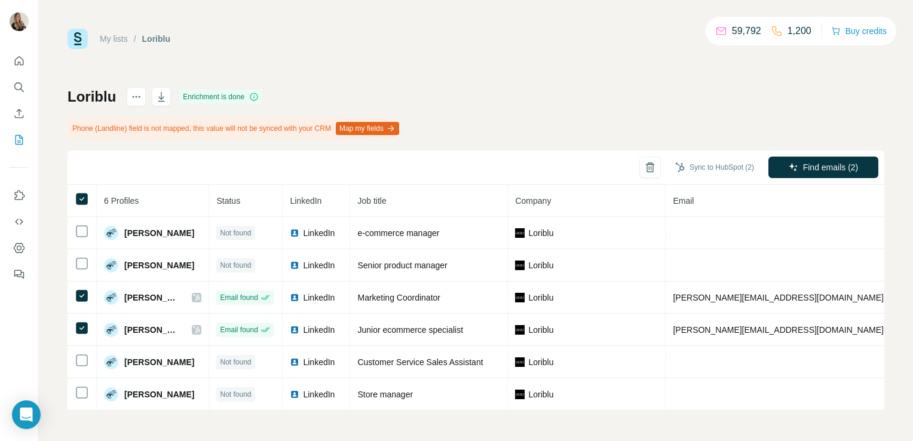
scroll to position [0, 143]
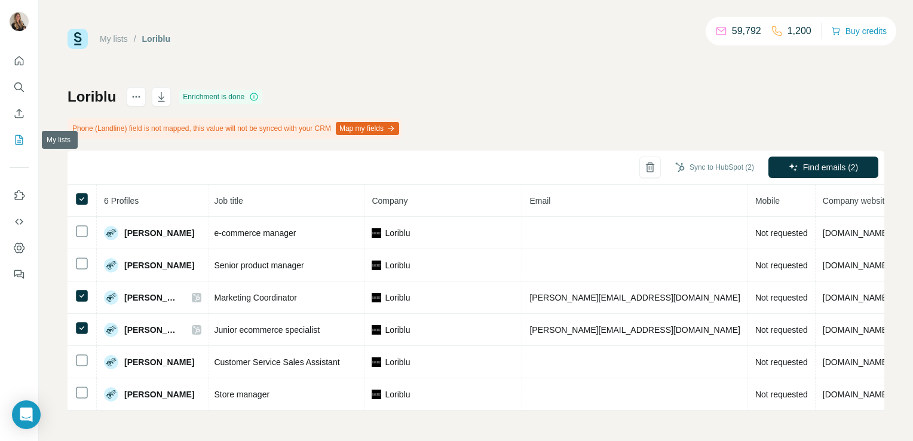
click at [18, 138] on icon "My lists" at bounding box center [19, 140] width 12 height 12
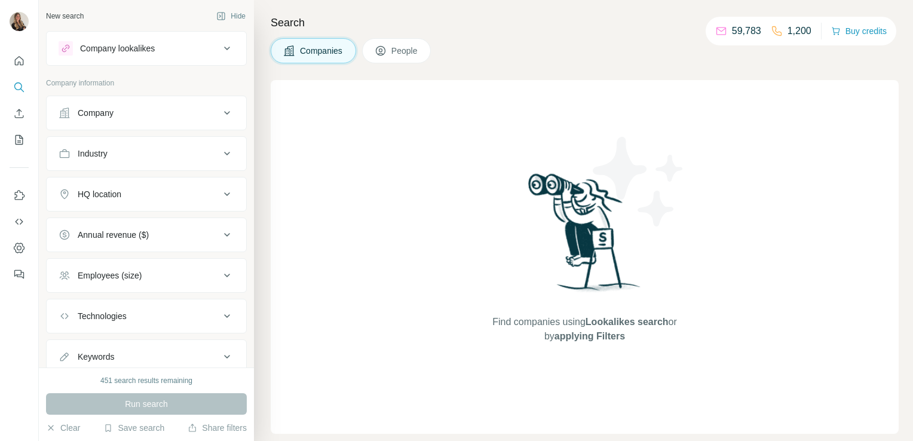
click at [161, 50] on div "Company lookalikes" at bounding box center [139, 48] width 161 height 14
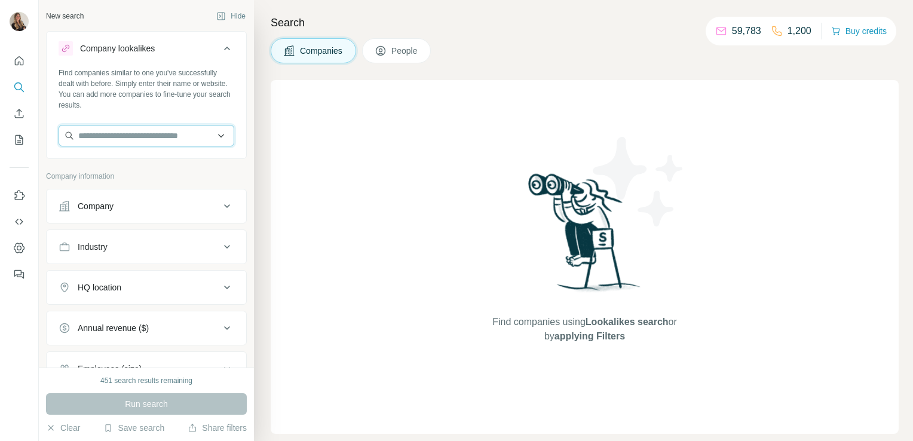
click at [131, 140] on input "text" at bounding box center [147, 136] width 176 height 22
type input "*"
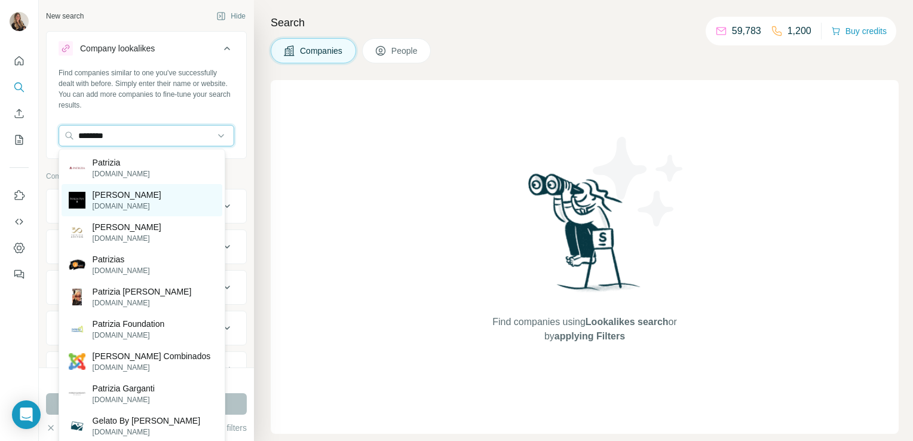
type input "********"
click at [153, 206] on div "Patrizia Pepe patriziapepe.com" at bounding box center [142, 200] width 161 height 32
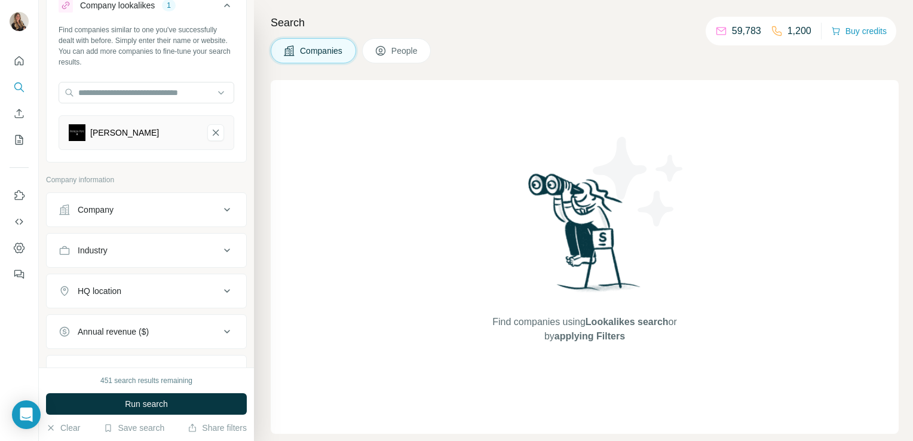
scroll to position [65, 0]
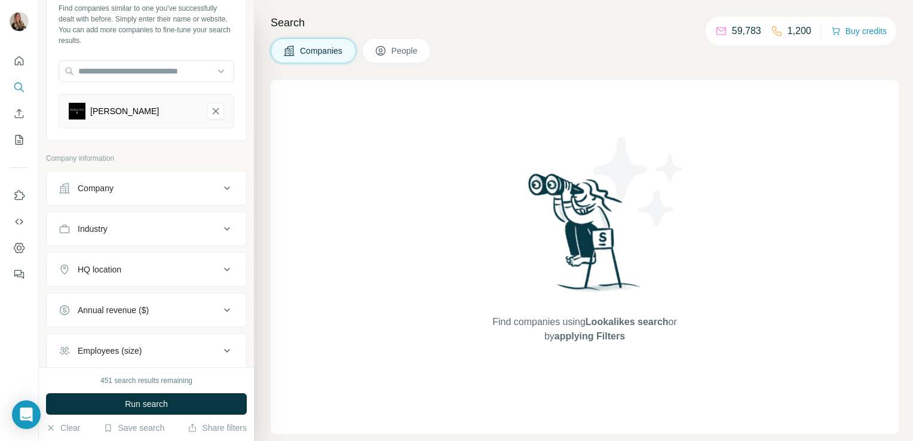
click at [129, 230] on div "Industry" at bounding box center [139, 229] width 161 height 12
click at [114, 258] on input at bounding box center [140, 258] width 148 height 13
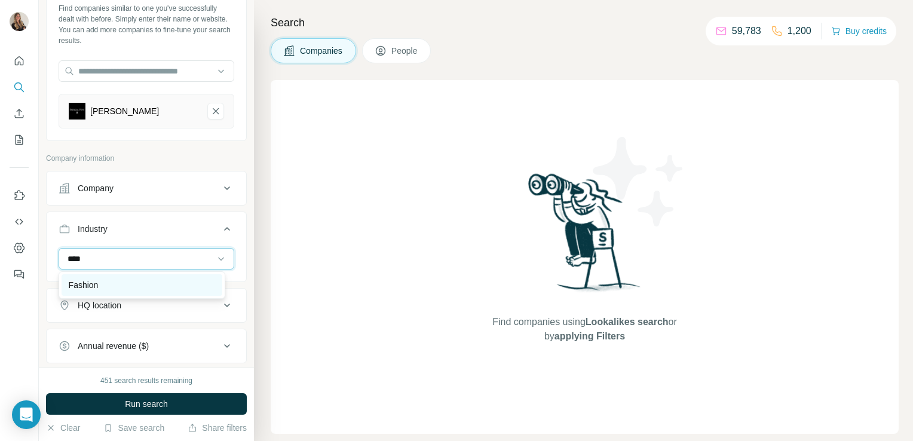
type input "****"
click at [104, 283] on div "Fashion" at bounding box center [142, 285] width 146 height 12
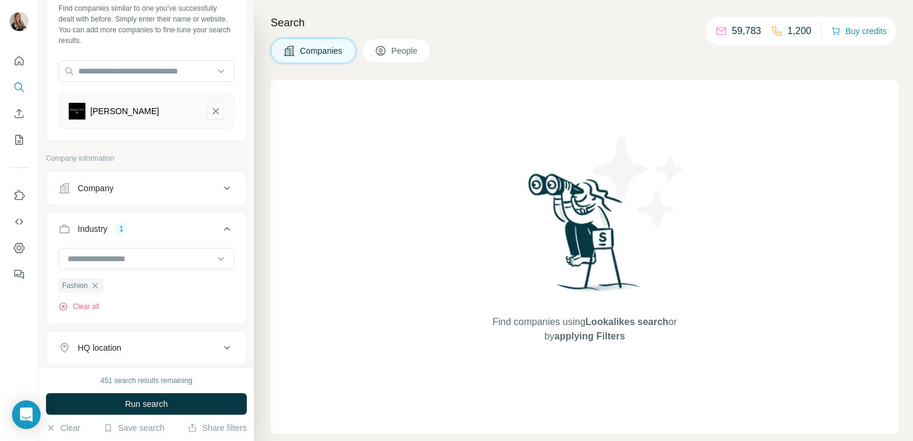
scroll to position [160, 0]
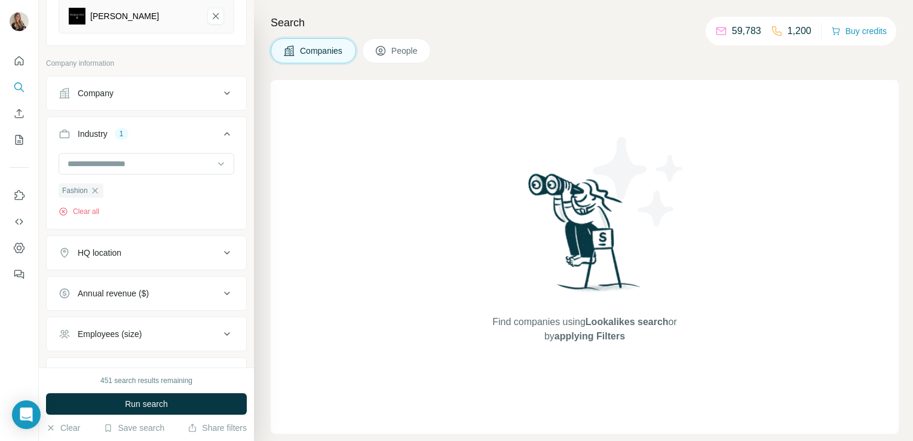
click at [108, 259] on button "HQ location" at bounding box center [147, 252] width 200 height 29
click at [107, 287] on input "text" at bounding box center [147, 283] width 176 height 22
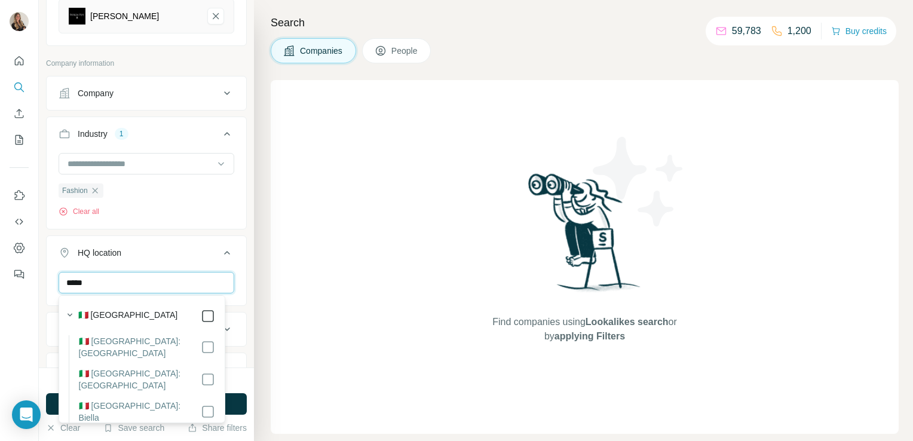
type input "*****"
click at [332, 298] on div "Find companies using Lookalikes search or by applying Filters" at bounding box center [585, 257] width 628 height 354
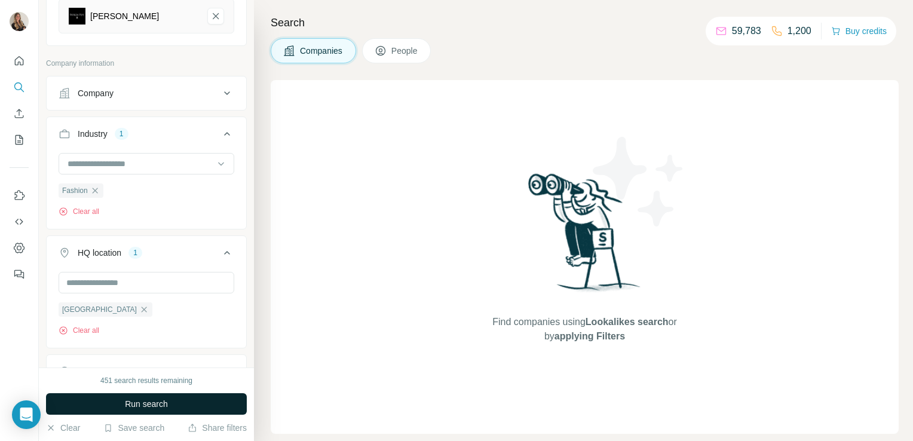
click at [183, 411] on button "Run search" at bounding box center [146, 404] width 201 height 22
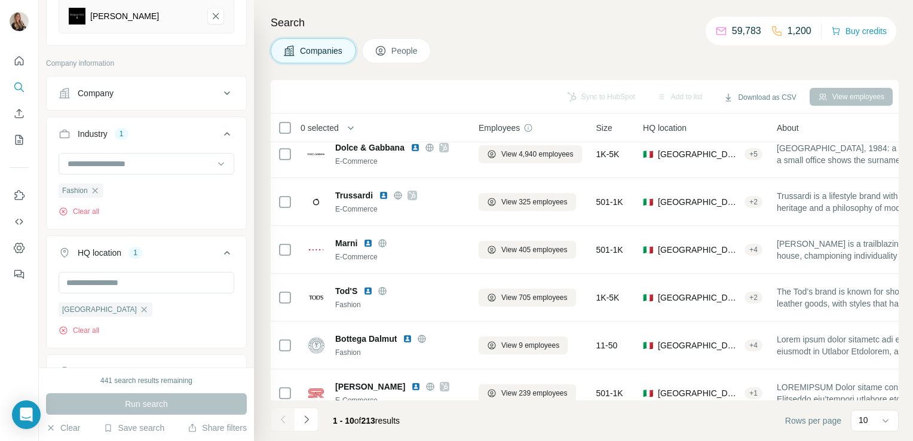
scroll to position [225, 0]
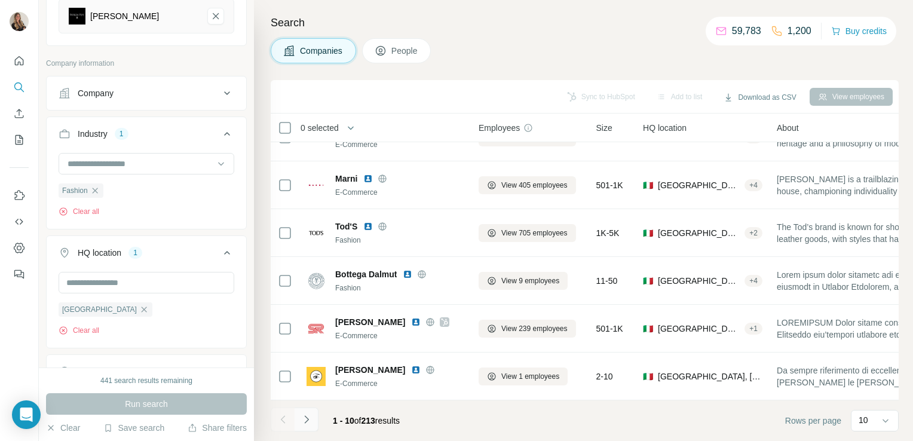
click at [307, 413] on button "Navigate to next page" at bounding box center [307, 420] width 24 height 24
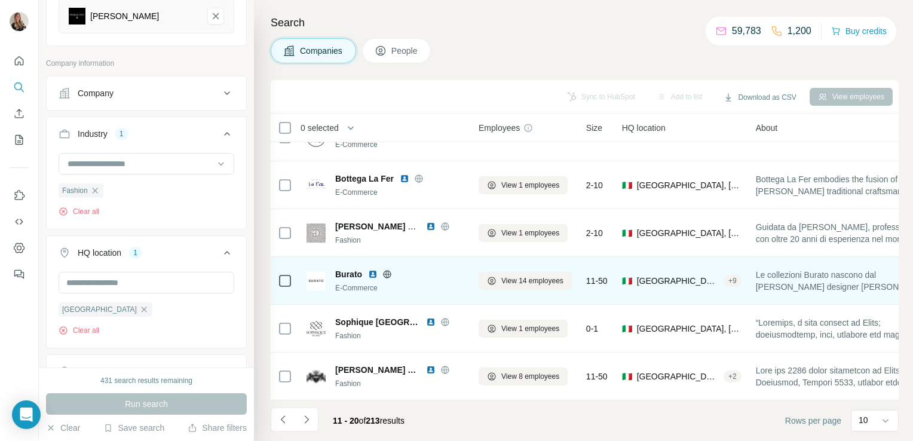
click at [388, 270] on icon at bounding box center [387, 274] width 3 height 8
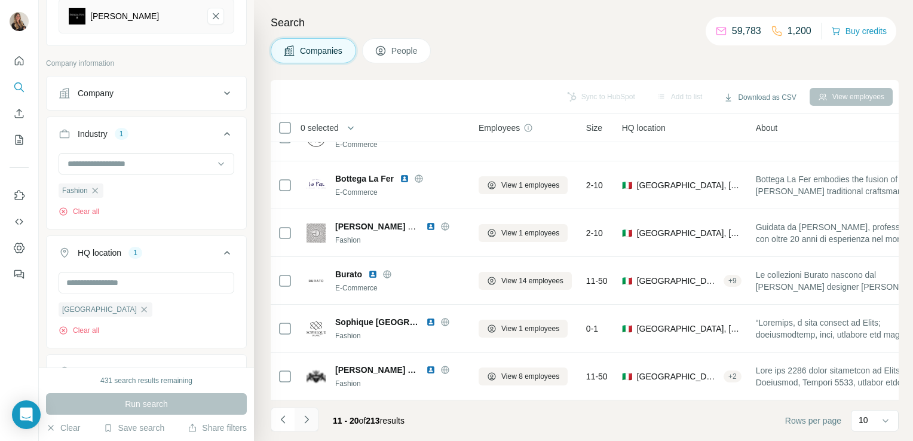
click at [308, 417] on icon "Navigate to next page" at bounding box center [307, 420] width 12 height 12
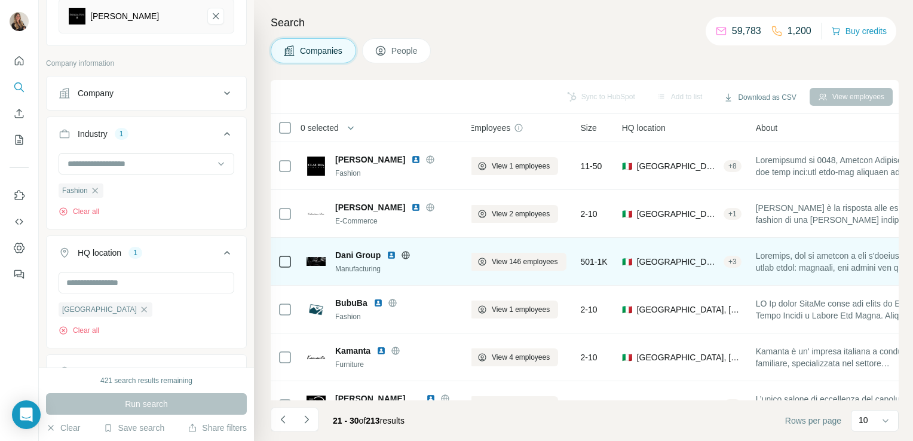
scroll to position [0, 0]
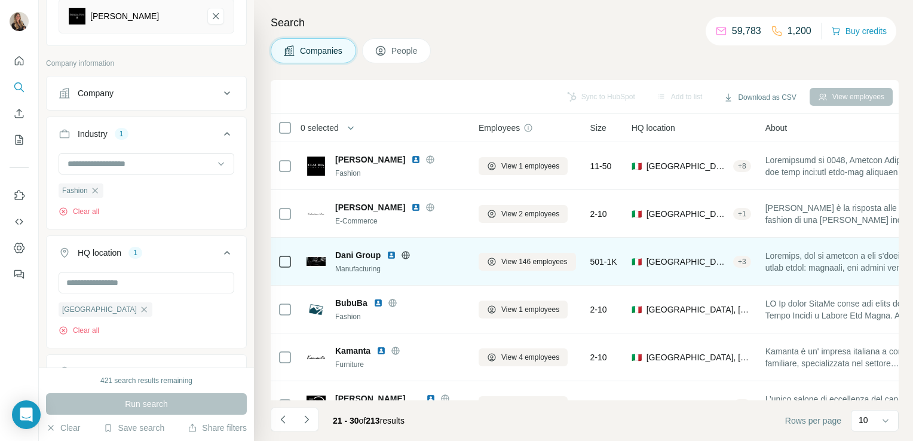
click at [403, 253] on icon at bounding box center [406, 255] width 10 height 10
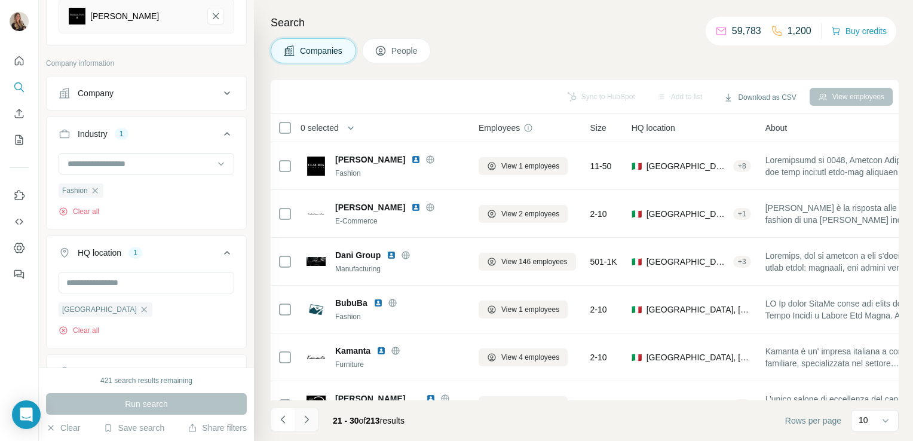
click at [307, 416] on icon "Navigate to next page" at bounding box center [307, 420] width 12 height 12
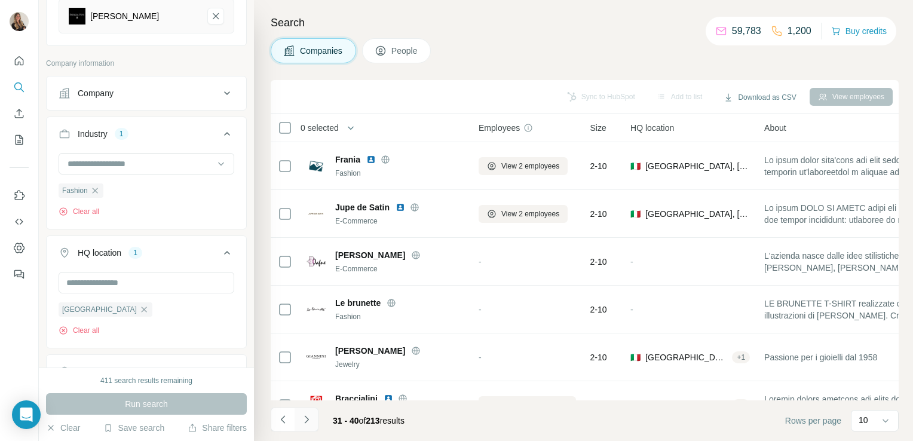
click at [314, 425] on button "Navigate to next page" at bounding box center [307, 420] width 24 height 24
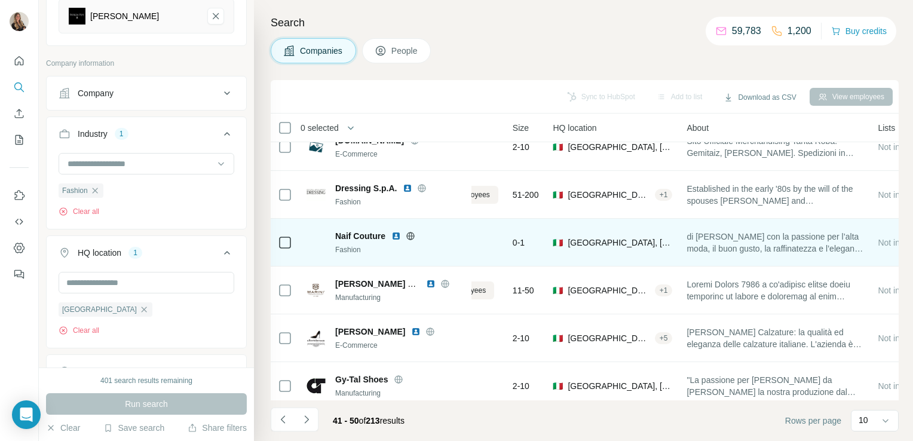
scroll to position [210, 0]
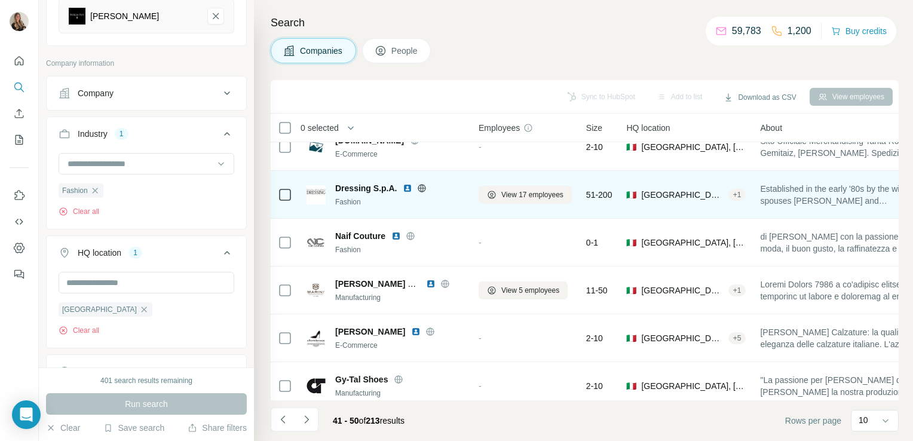
click at [421, 188] on icon at bounding box center [422, 188] width 10 height 10
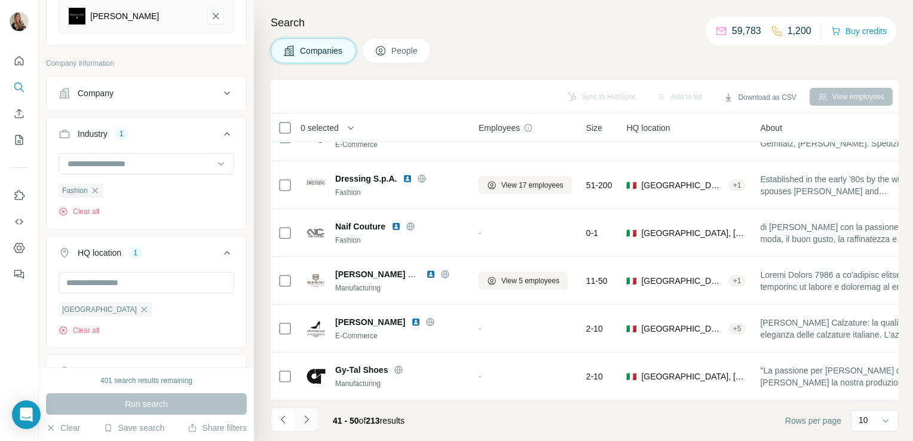
click at [313, 418] on button "Navigate to next page" at bounding box center [307, 420] width 24 height 24
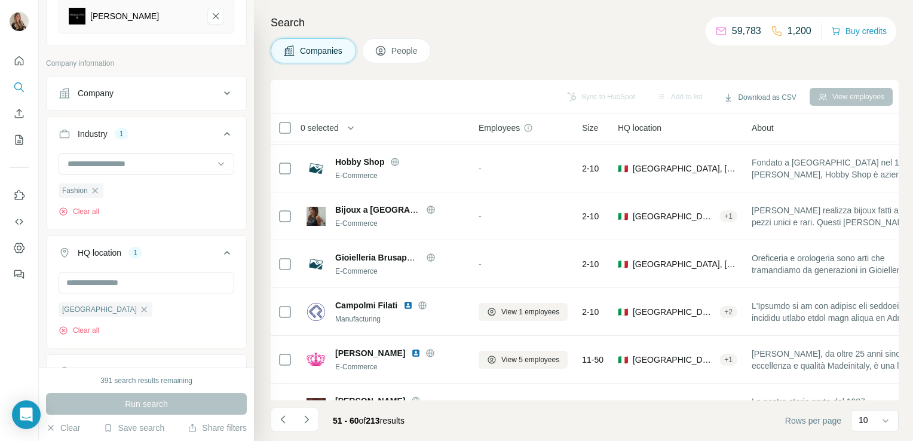
scroll to position [0, 0]
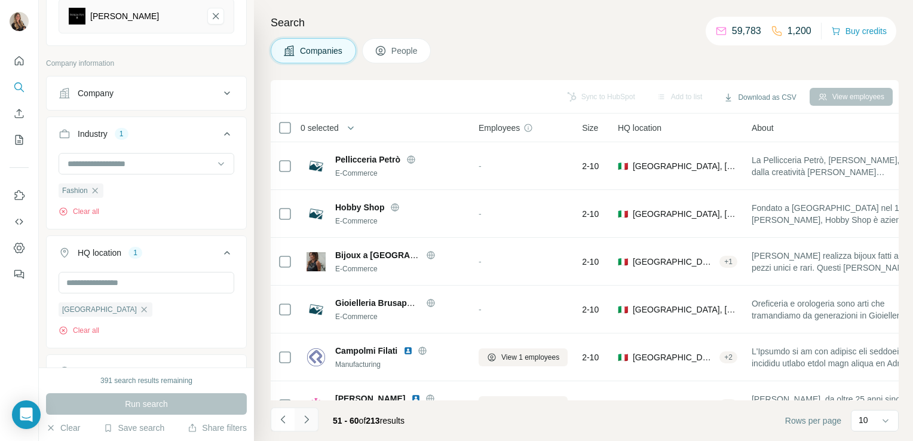
click at [308, 421] on icon "Navigate to next page" at bounding box center [307, 420] width 12 height 12
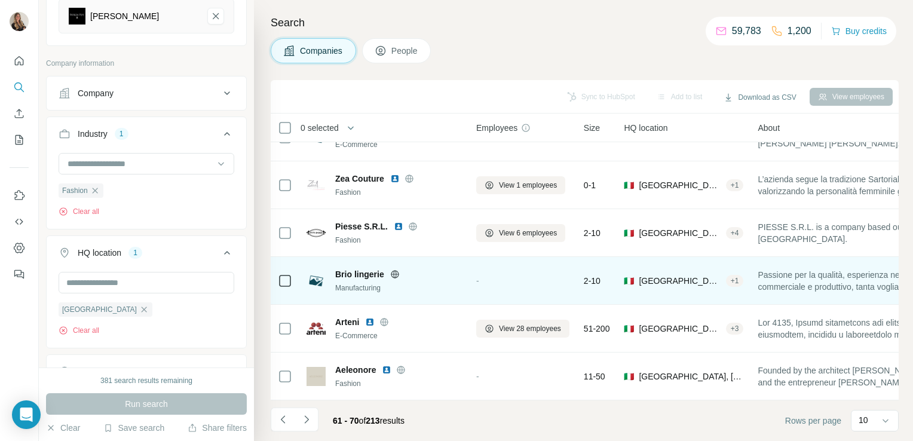
scroll to position [225, 1]
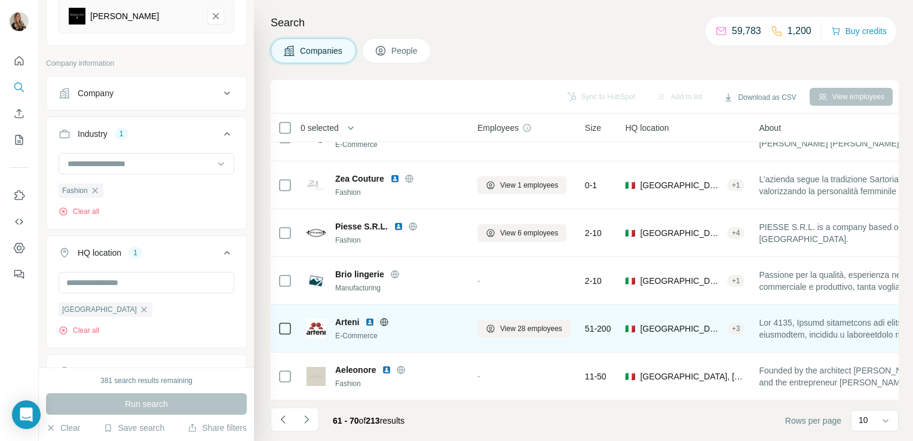
click at [385, 317] on icon at bounding box center [384, 322] width 10 height 10
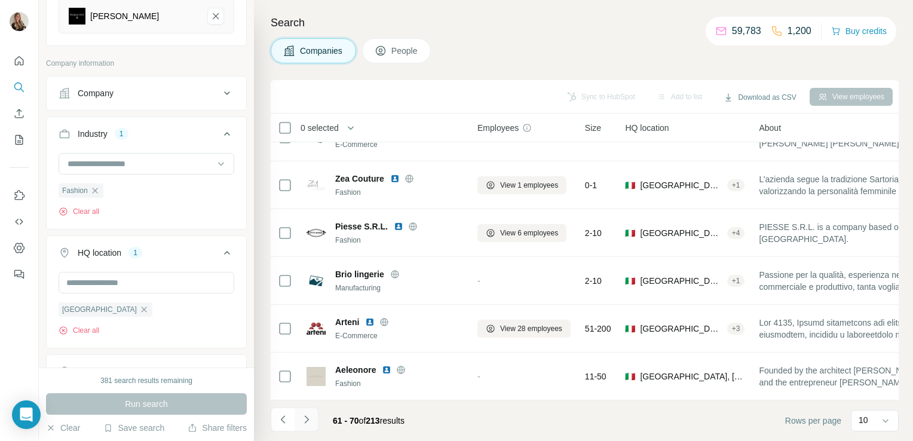
click at [302, 421] on icon "Navigate to next page" at bounding box center [307, 420] width 12 height 12
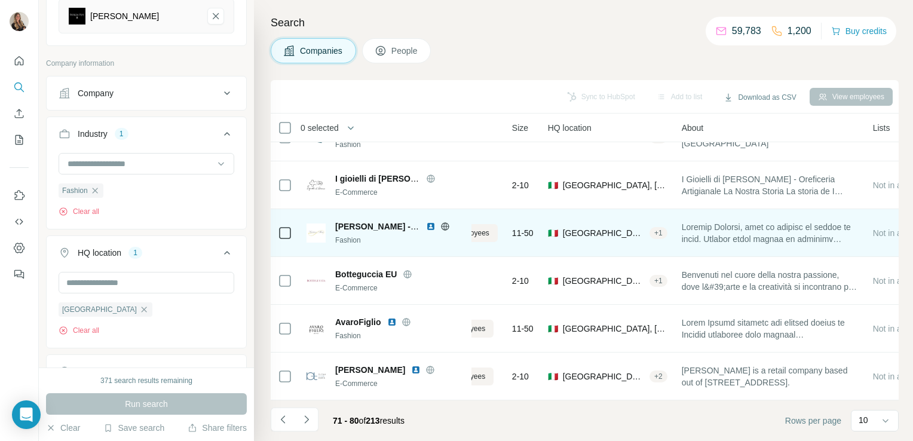
scroll to position [225, 0]
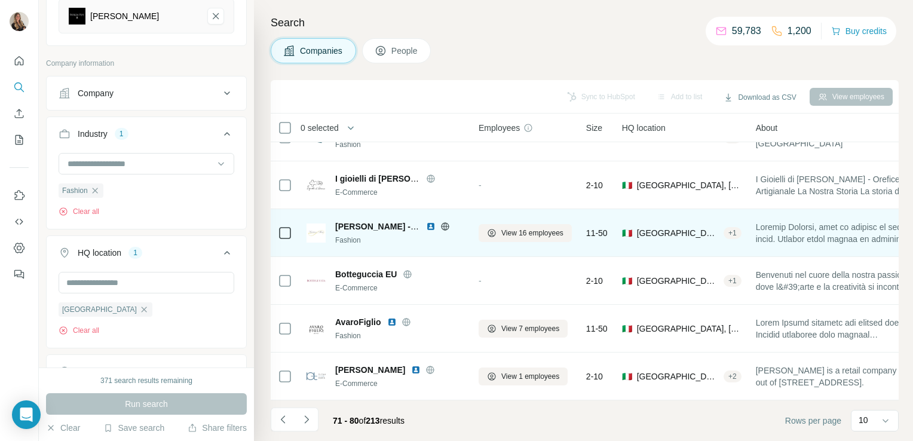
click at [442, 223] on icon at bounding box center [445, 226] width 8 height 8
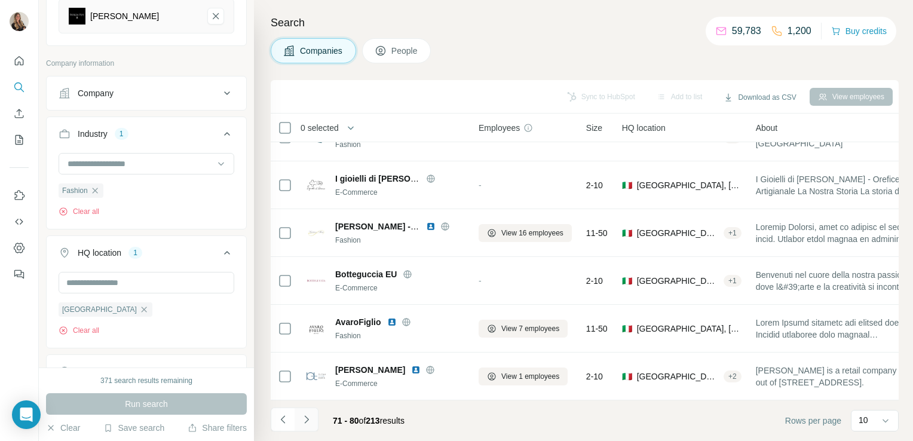
click at [305, 417] on icon "Navigate to next page" at bounding box center [306, 419] width 4 height 8
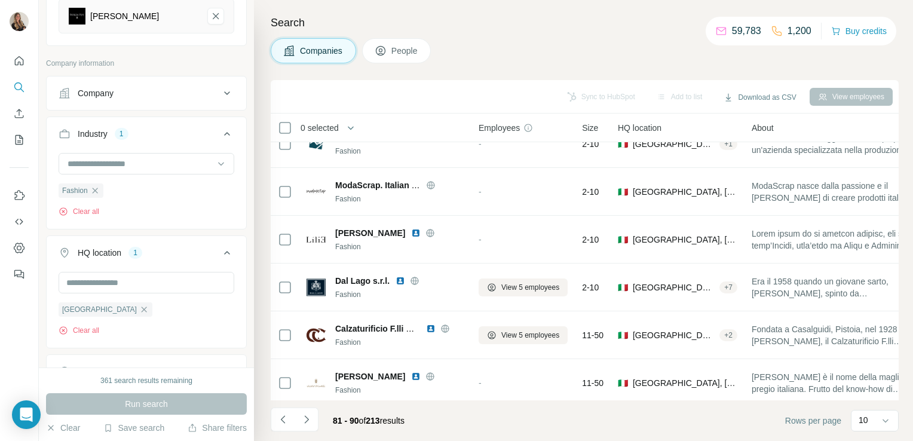
scroll to position [0, 0]
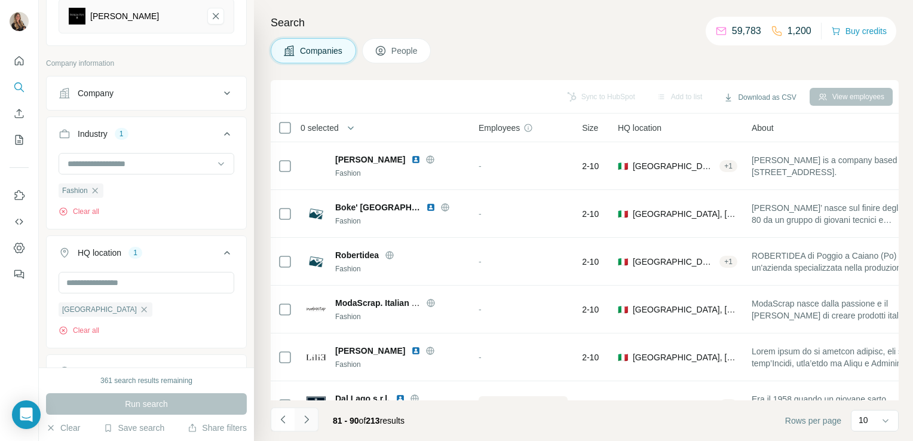
click at [304, 424] on icon "Navigate to next page" at bounding box center [307, 420] width 12 height 12
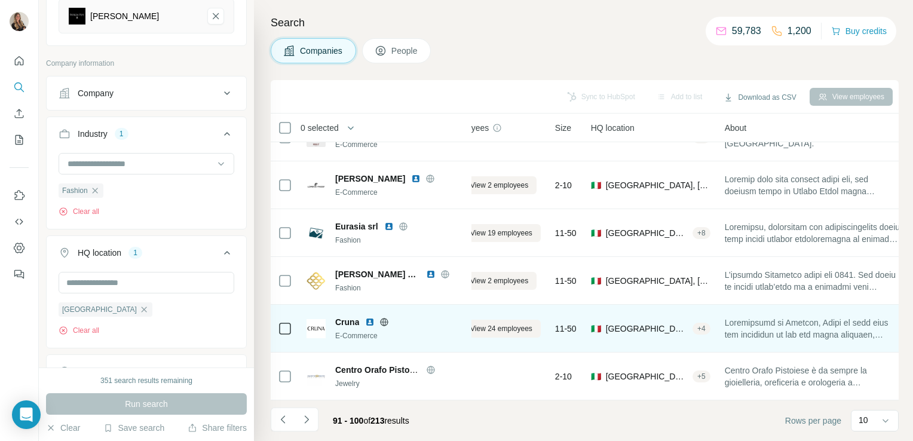
scroll to position [225, 0]
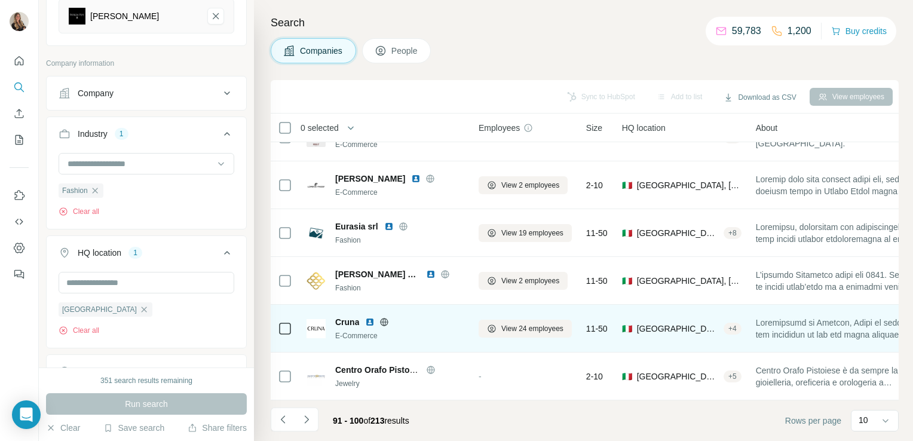
click at [382, 317] on icon at bounding box center [384, 322] width 10 height 10
click at [538, 324] on span "View 24 employees" at bounding box center [532, 328] width 62 height 11
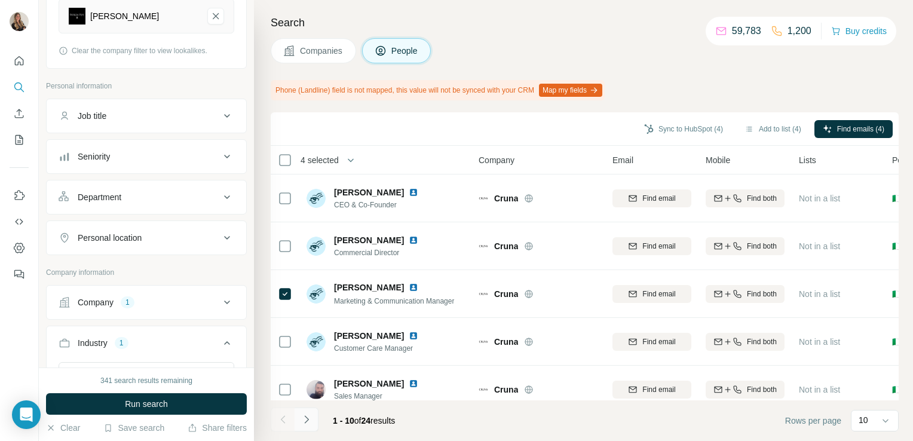
click at [308, 418] on icon "Navigate to next page" at bounding box center [307, 420] width 12 height 12
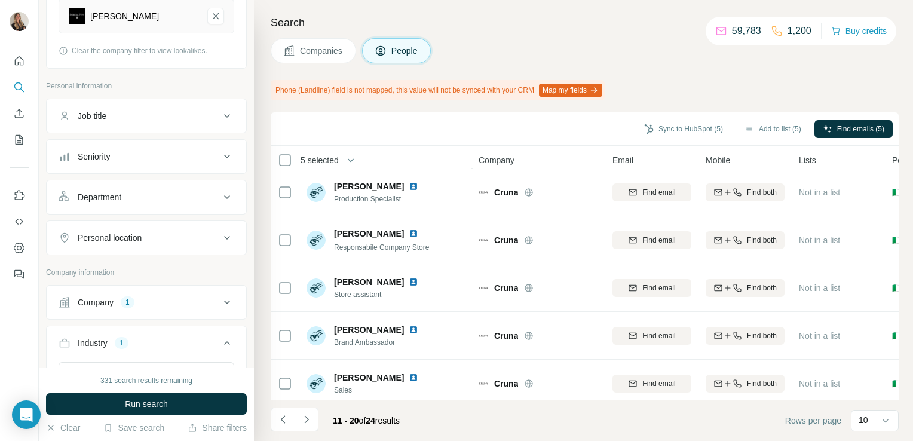
scroll to position [258, 0]
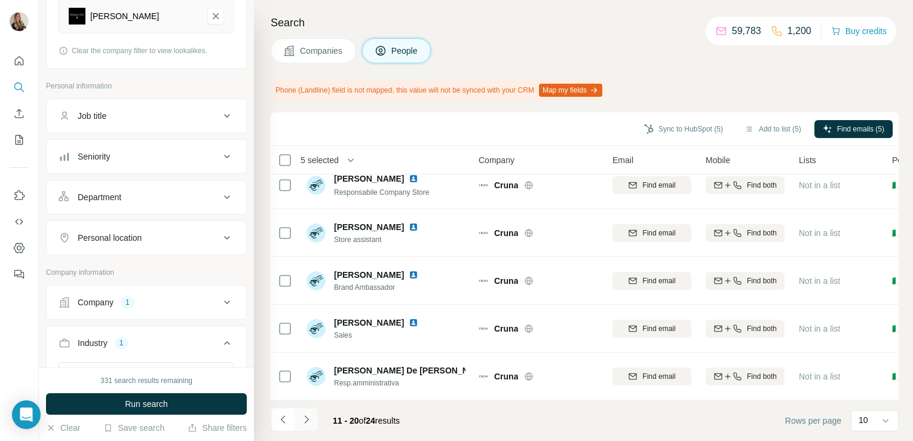
click at [308, 414] on icon "Navigate to next page" at bounding box center [307, 420] width 12 height 12
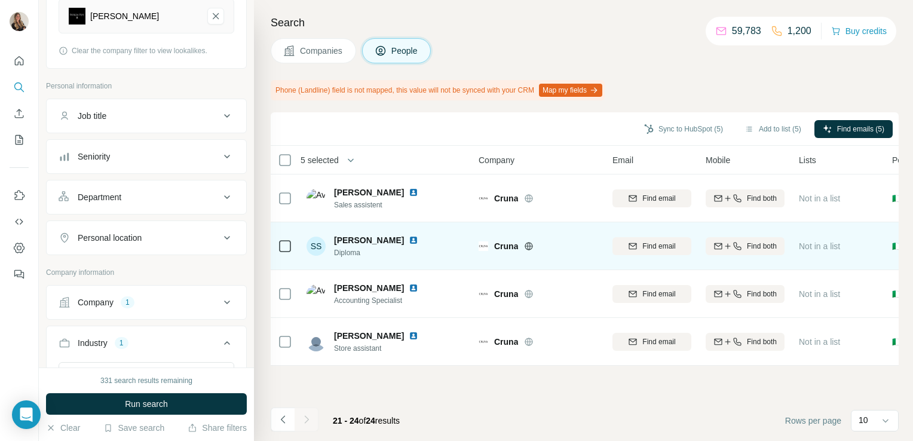
scroll to position [0, 0]
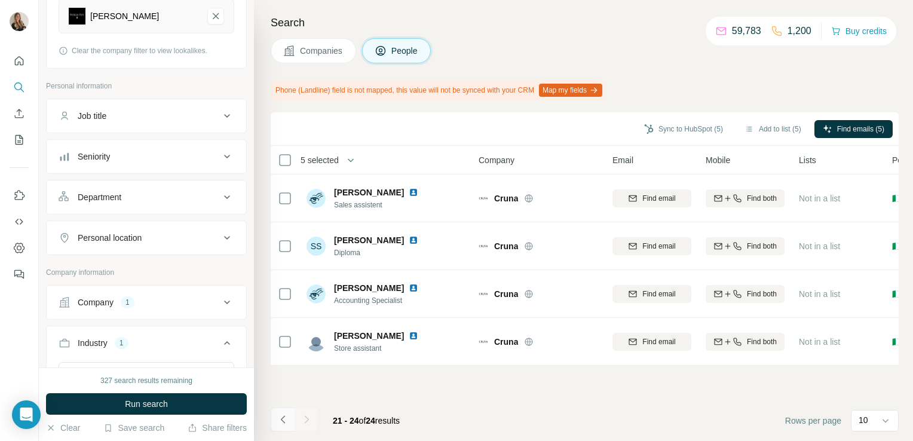
click at [279, 416] on icon "Navigate to previous page" at bounding box center [283, 420] width 12 height 12
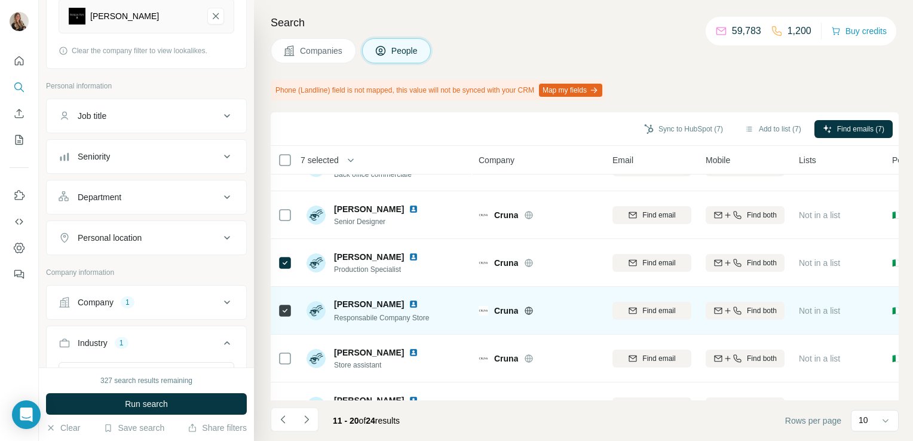
scroll to position [258, 0]
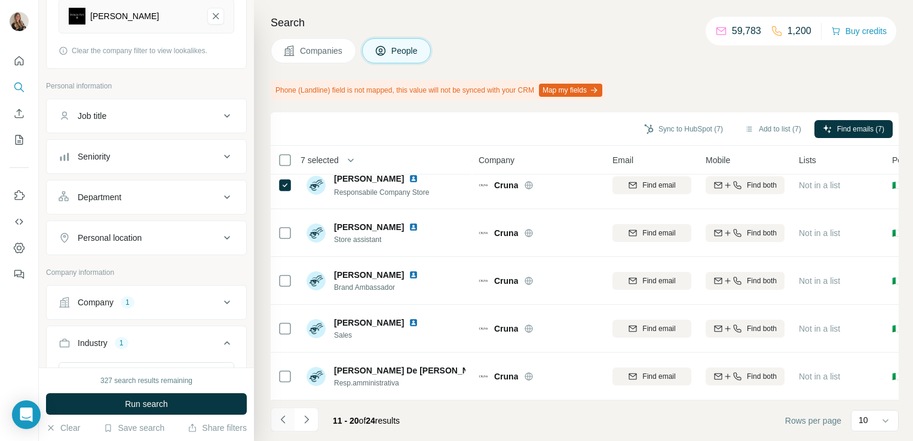
click at [283, 416] on icon "Navigate to previous page" at bounding box center [283, 420] width 12 height 12
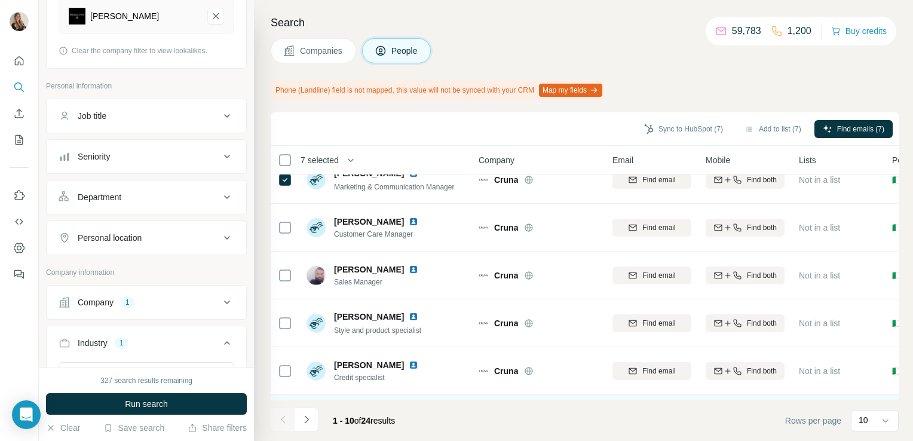
scroll to position [106, 0]
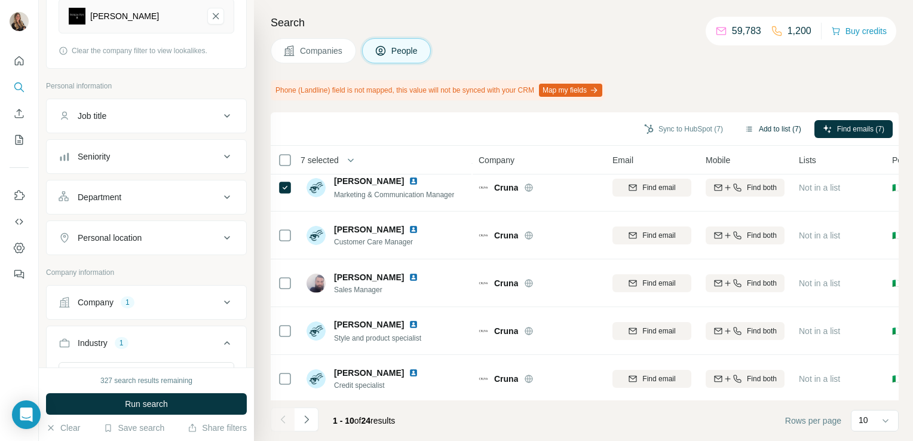
click at [755, 129] on button "Add to list (7)" at bounding box center [773, 129] width 74 height 18
click at [757, 127] on button "Add to list (7)" at bounding box center [773, 129] width 74 height 18
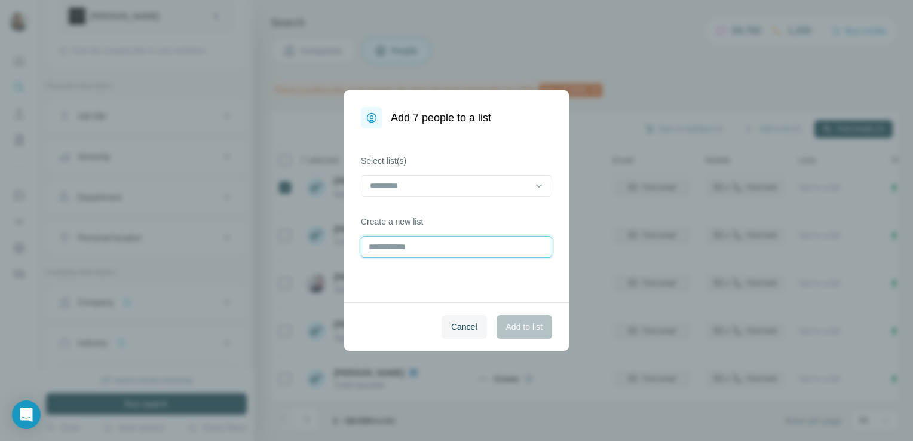
click at [472, 239] on input "text" at bounding box center [456, 247] width 191 height 22
type input "*****"
click at [528, 321] on span "Add to list" at bounding box center [524, 327] width 36 height 12
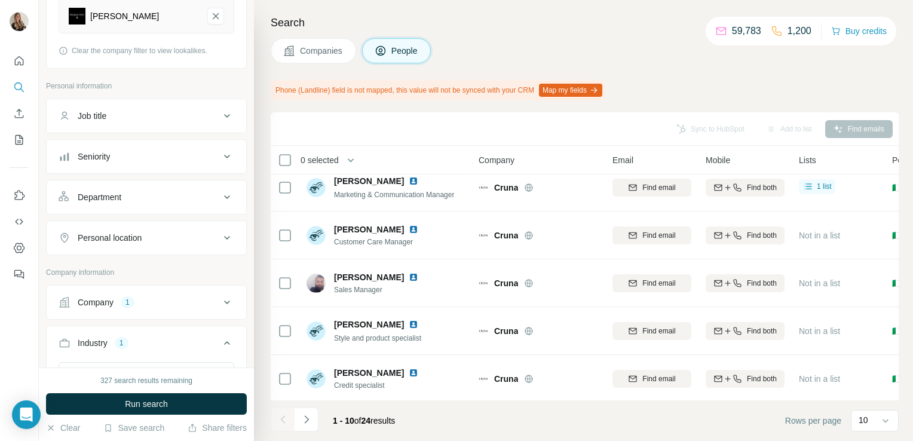
click at [323, 53] on span "Companies" at bounding box center [322, 51] width 44 height 12
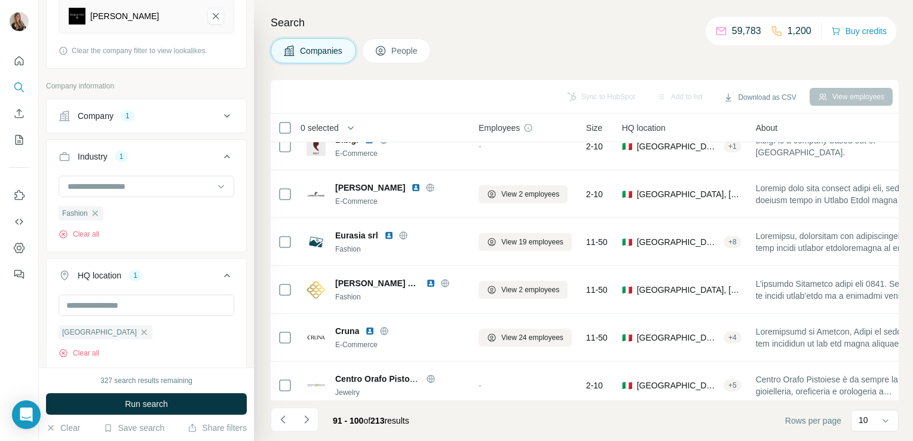
scroll to position [212, 0]
click at [306, 417] on icon "Navigate to next page" at bounding box center [306, 419] width 4 height 8
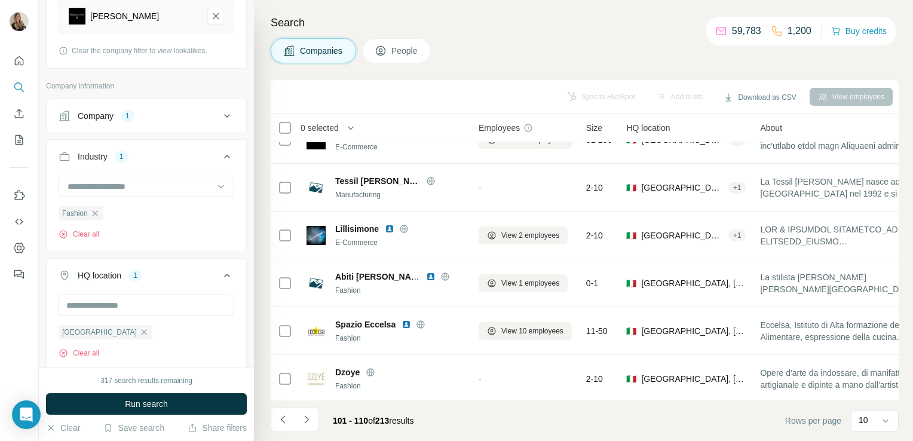
scroll to position [0, 0]
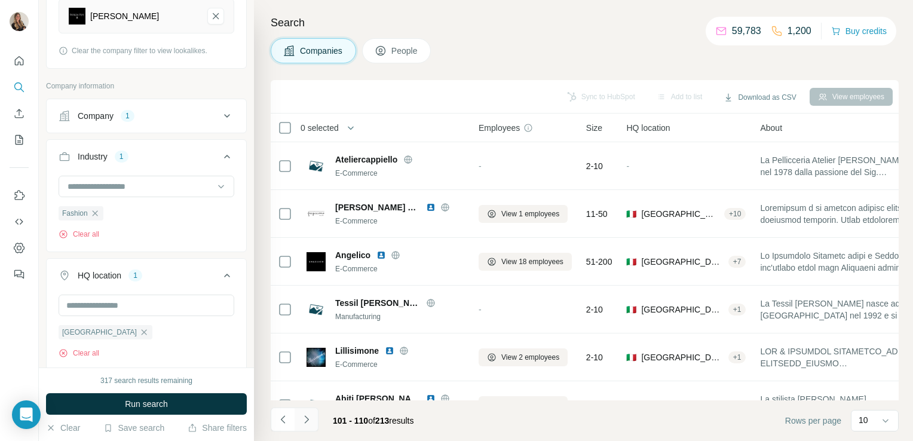
click at [304, 423] on icon "Navigate to next page" at bounding box center [306, 419] width 4 height 8
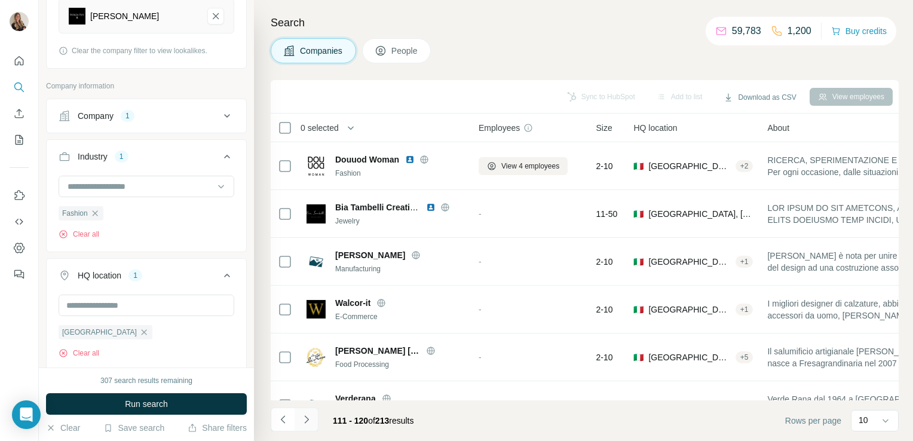
click at [313, 420] on button "Navigate to next page" at bounding box center [307, 420] width 24 height 24
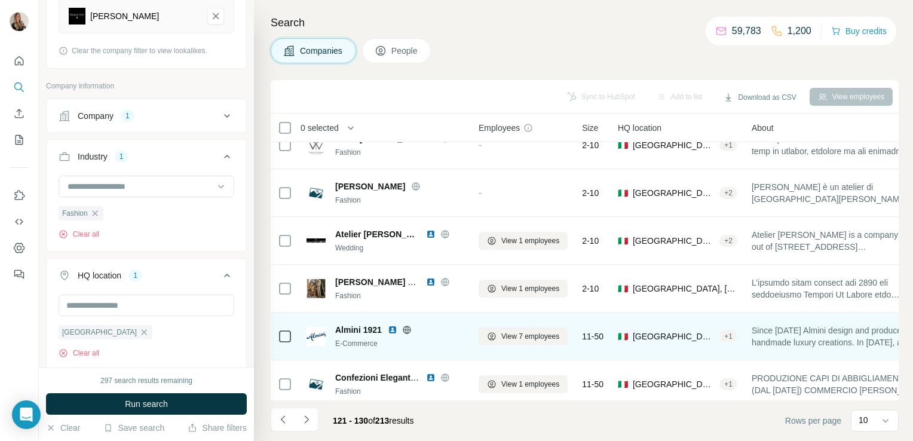
scroll to position [225, 0]
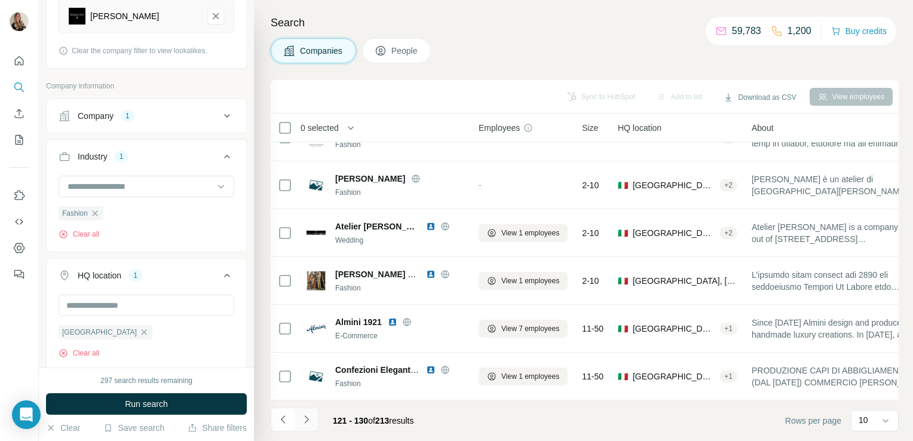
click at [307, 417] on icon "Navigate to next page" at bounding box center [307, 420] width 12 height 12
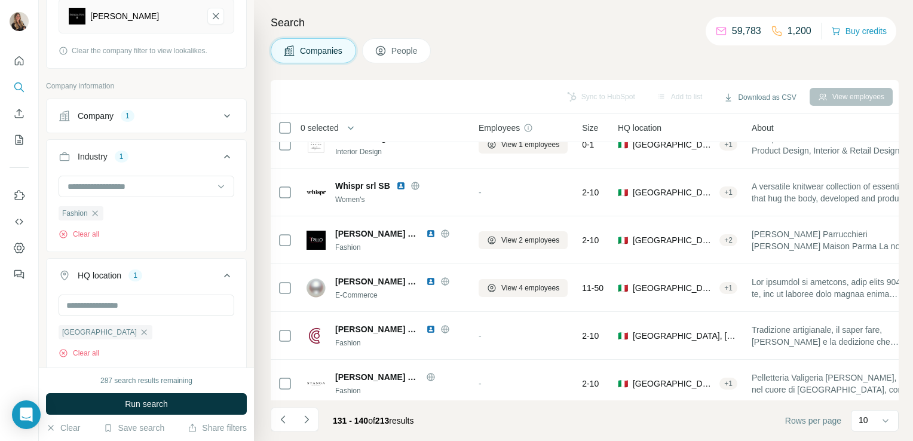
scroll to position [0, 0]
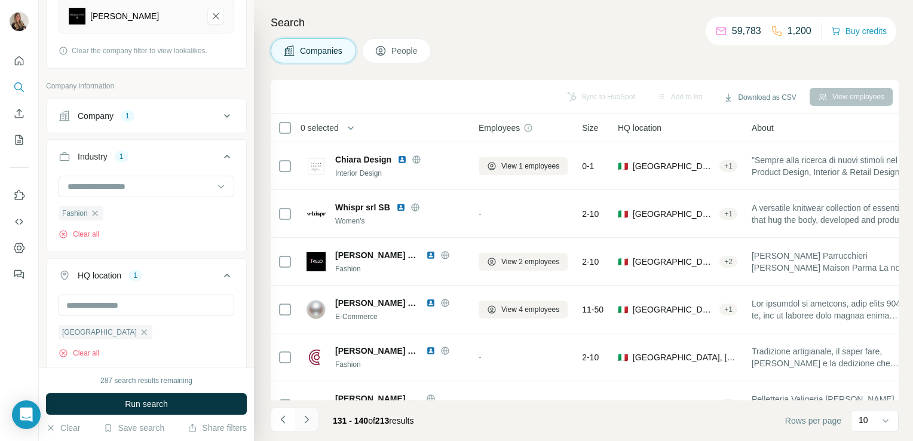
click at [311, 414] on icon "Navigate to next page" at bounding box center [307, 420] width 12 height 12
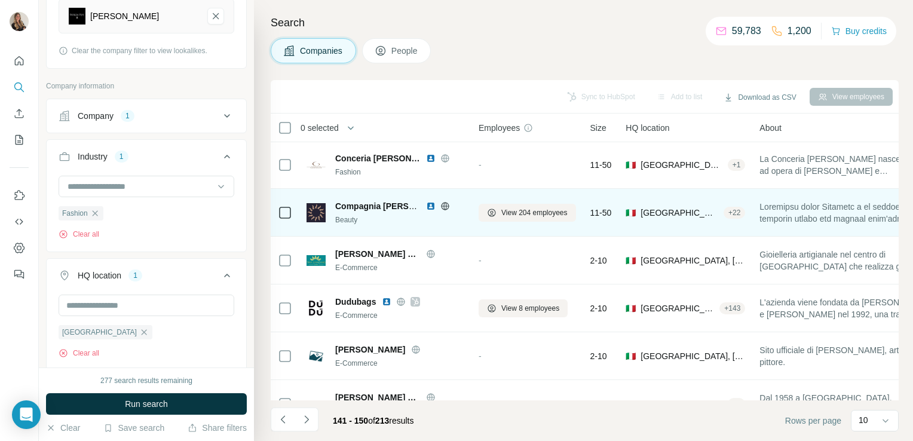
scroll to position [150, 0]
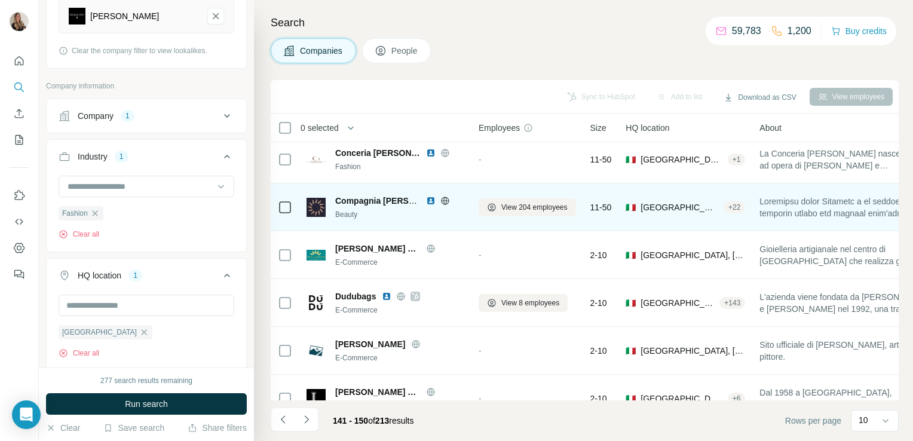
click at [446, 200] on icon at bounding box center [444, 201] width 3 height 8
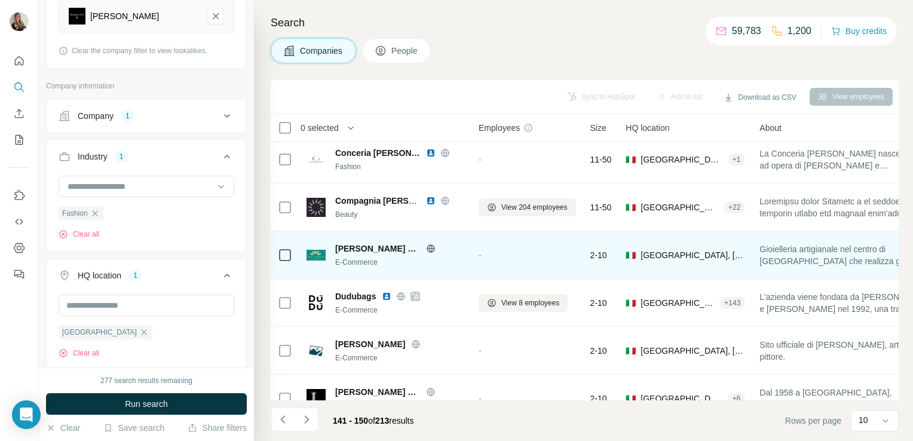
scroll to position [225, 0]
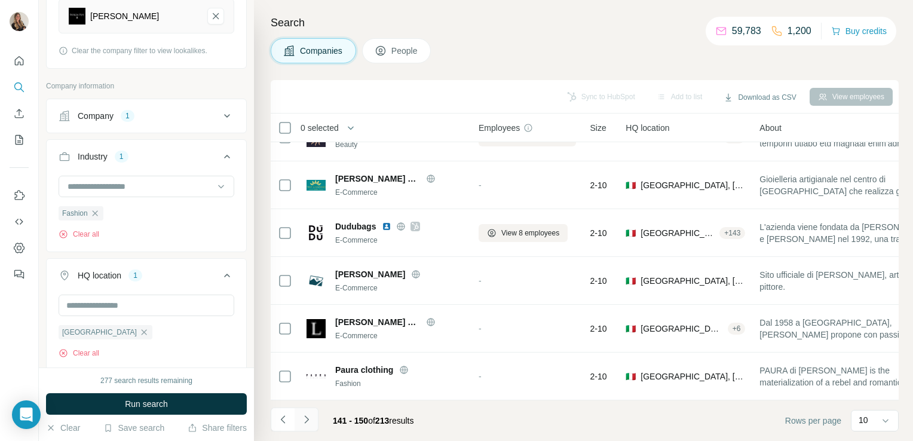
click at [306, 420] on icon "Navigate to next page" at bounding box center [307, 420] width 12 height 12
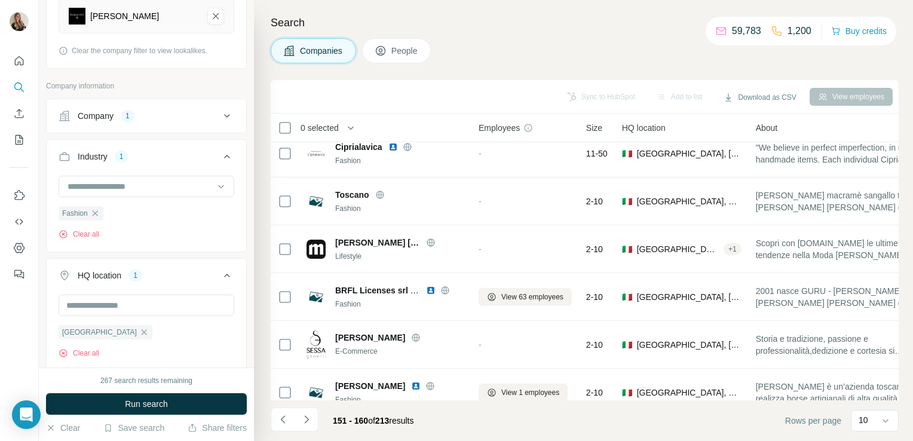
scroll to position [0, 0]
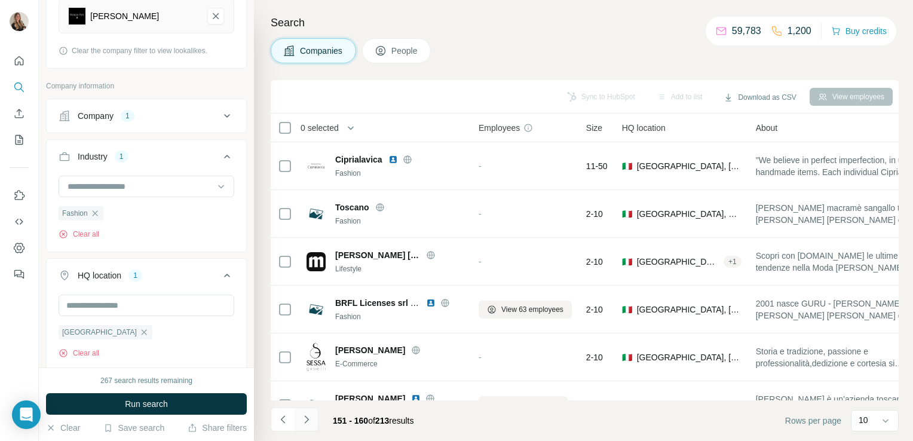
click at [308, 422] on icon "Navigate to next page" at bounding box center [307, 420] width 12 height 12
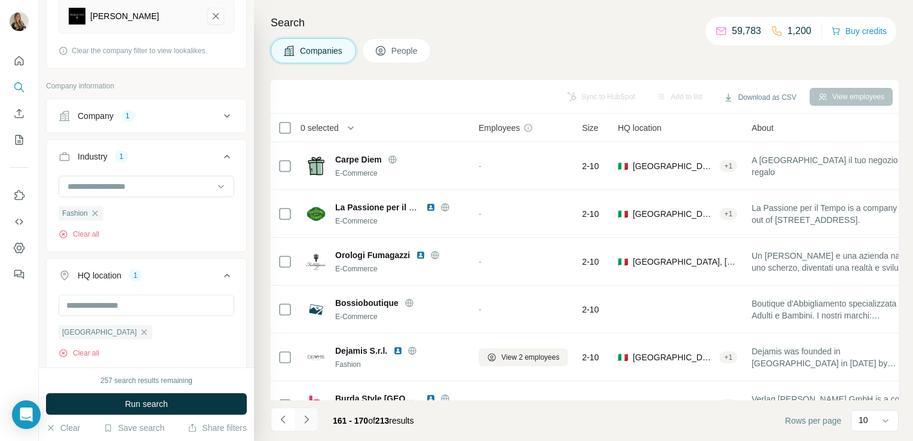
click at [306, 425] on icon "Navigate to next page" at bounding box center [307, 420] width 12 height 12
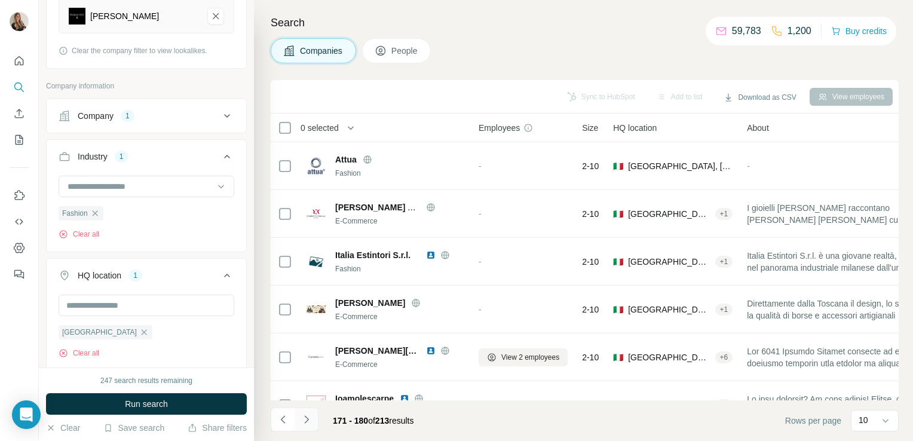
click at [311, 418] on icon "Navigate to next page" at bounding box center [307, 420] width 12 height 12
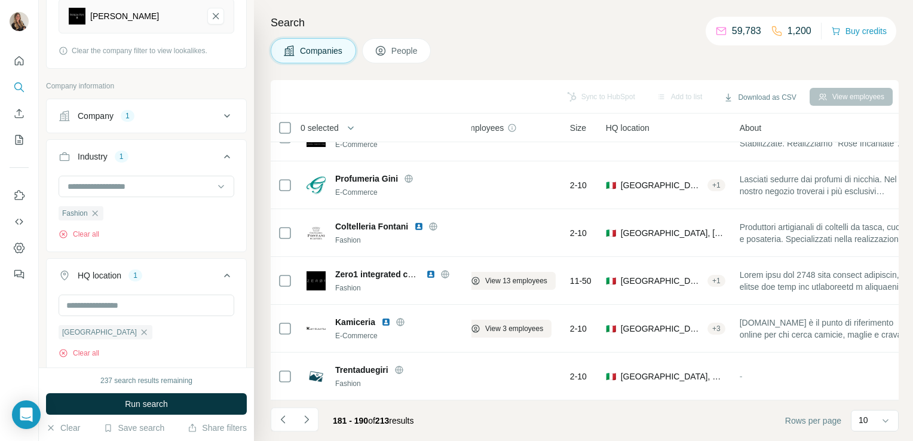
scroll to position [225, 4]
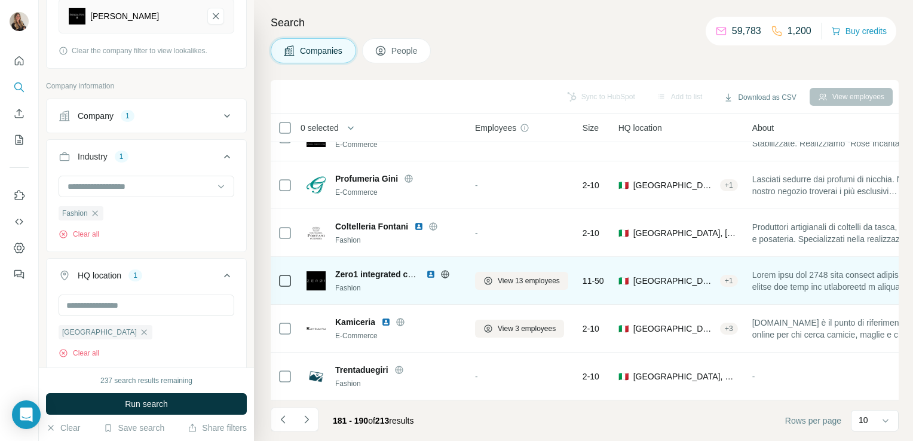
click at [444, 270] on icon at bounding box center [444, 274] width 3 height 8
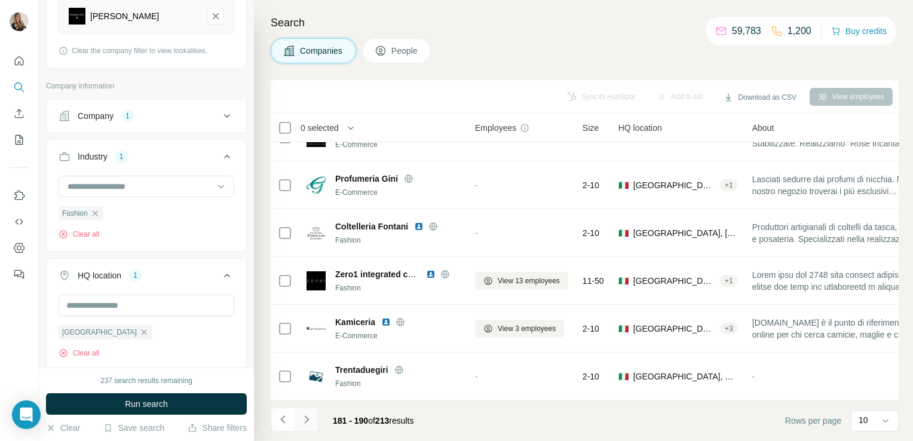
click at [308, 421] on icon "Navigate to next page" at bounding box center [307, 420] width 12 height 12
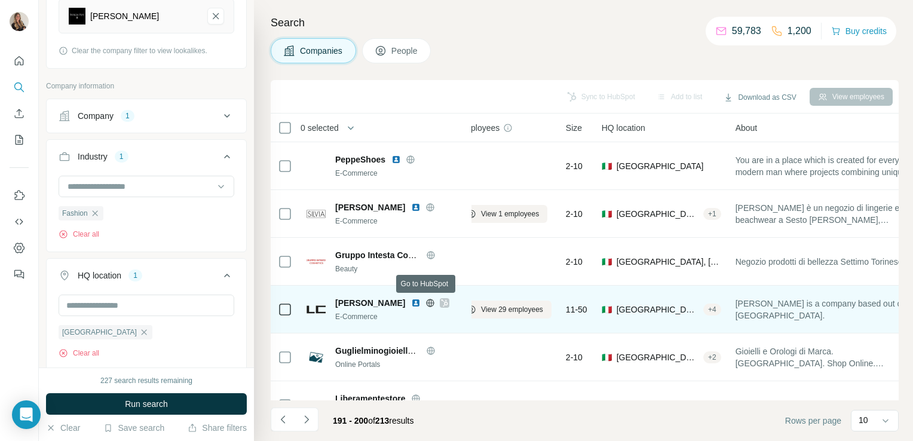
scroll to position [0, 13]
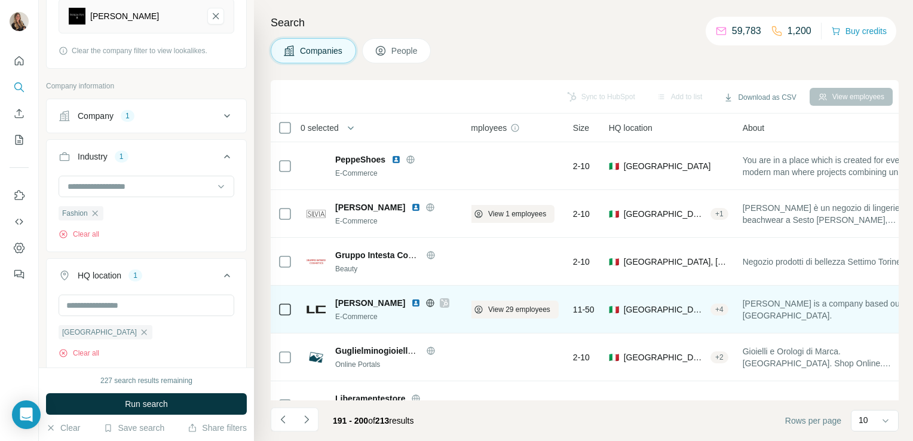
click at [425, 303] on icon at bounding box center [430, 303] width 10 height 10
click at [441, 303] on icon at bounding box center [444, 303] width 7 height 10
click at [489, 310] on span "View 29 employees" at bounding box center [519, 309] width 62 height 11
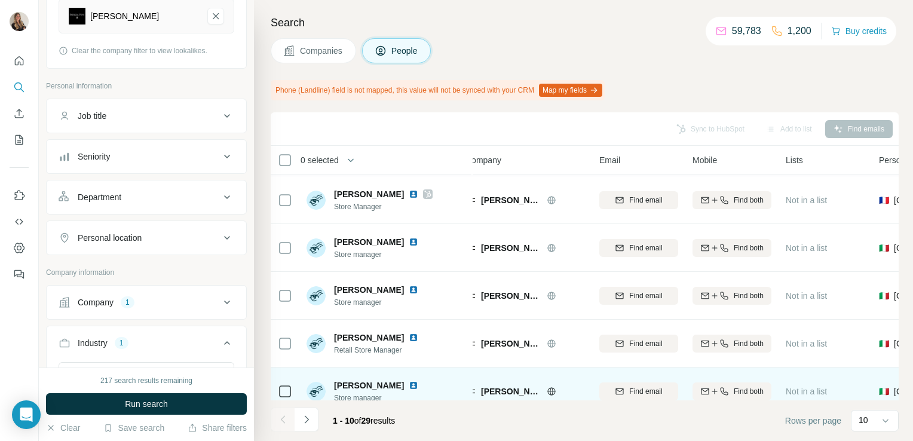
scroll to position [176, 13]
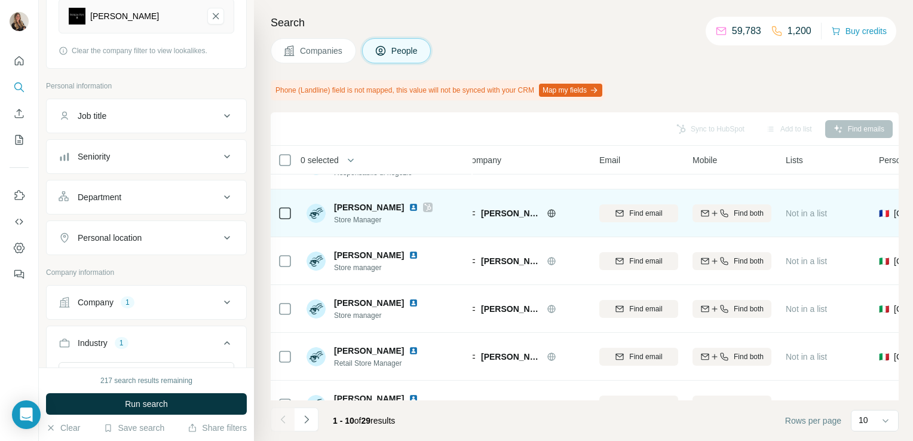
click at [424, 209] on icon at bounding box center [427, 208] width 7 height 10
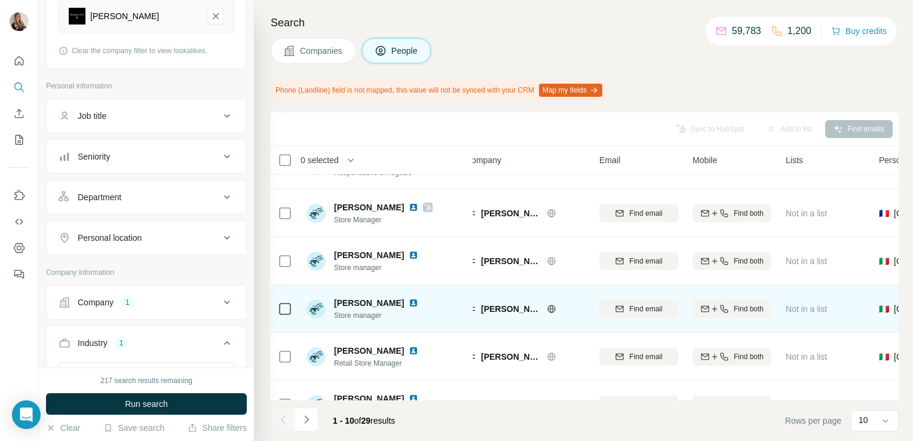
scroll to position [0, 13]
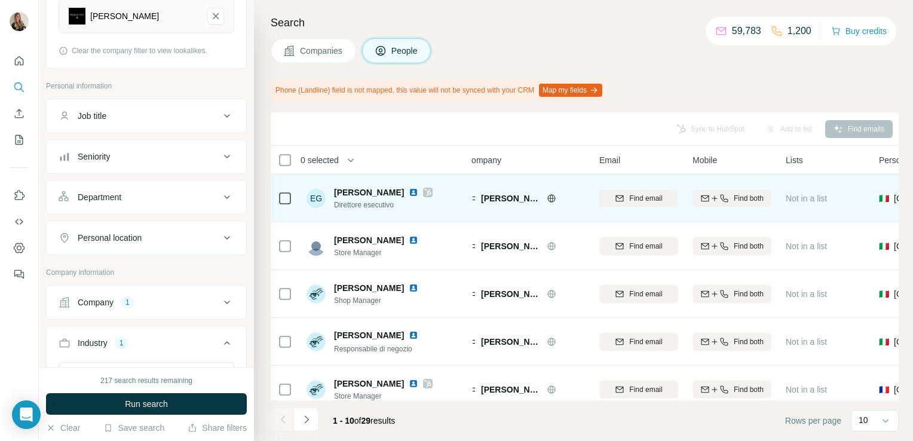
click at [424, 190] on icon at bounding box center [427, 193] width 7 height 10
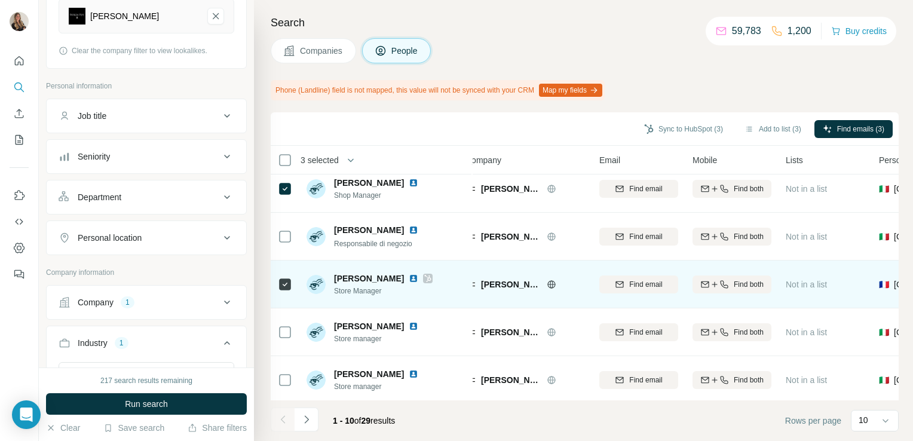
scroll to position [258, 13]
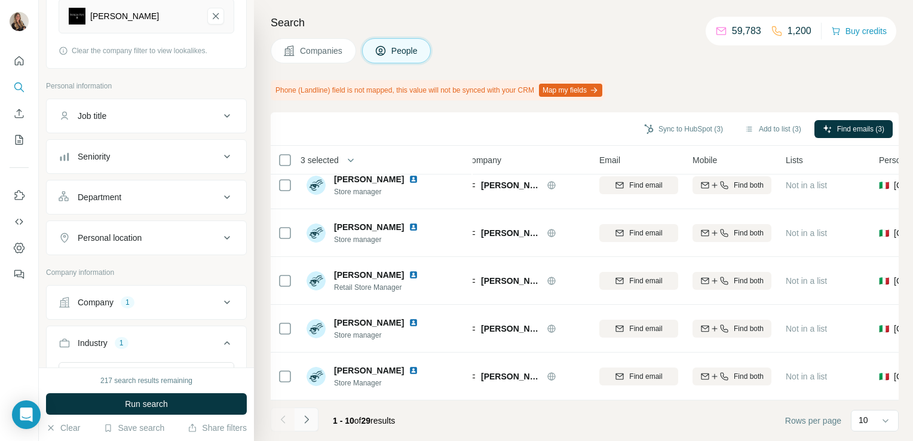
click at [301, 421] on icon "Navigate to next page" at bounding box center [307, 420] width 12 height 12
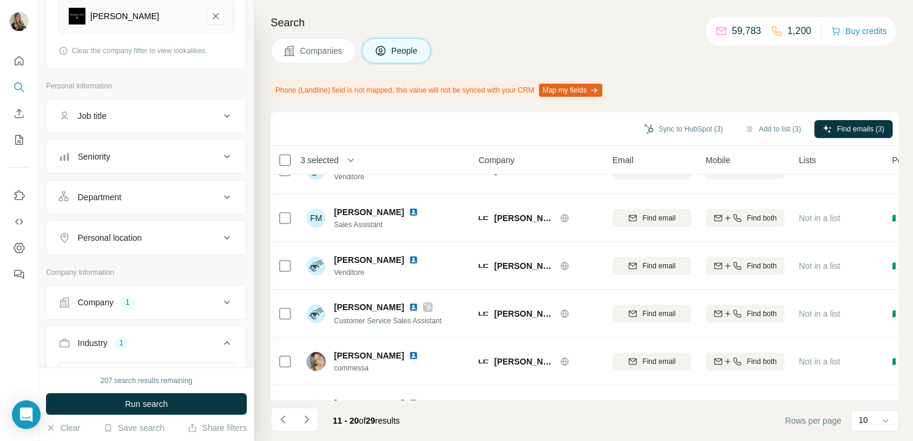
scroll to position [115, 0]
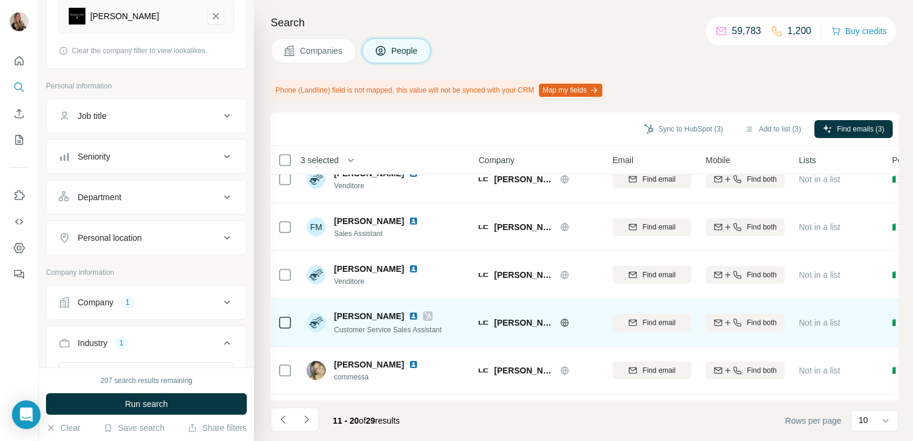
click at [288, 330] on div at bounding box center [285, 322] width 14 height 33
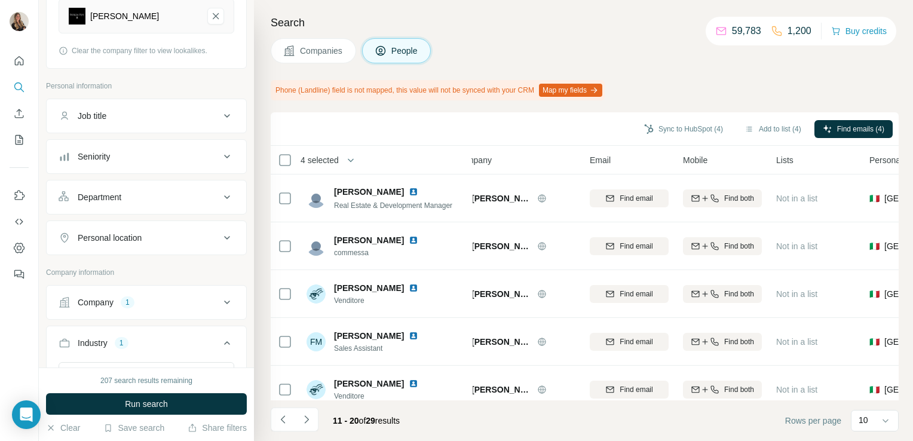
scroll to position [0, 0]
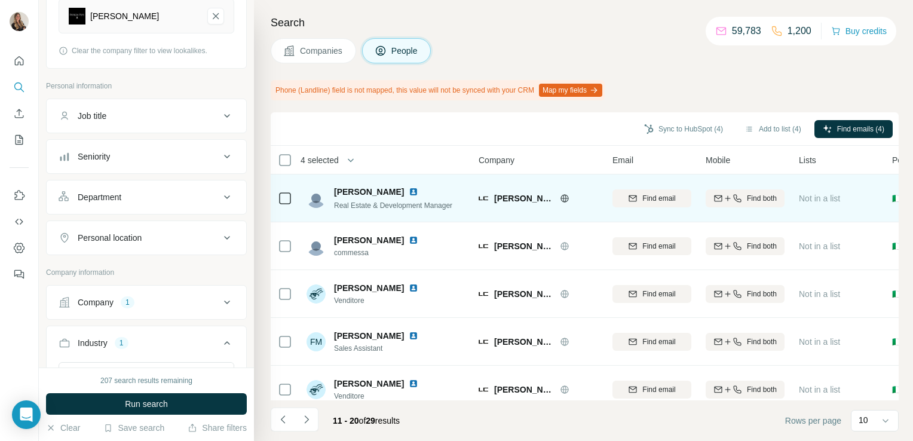
click at [409, 191] on img at bounding box center [414, 192] width 10 height 10
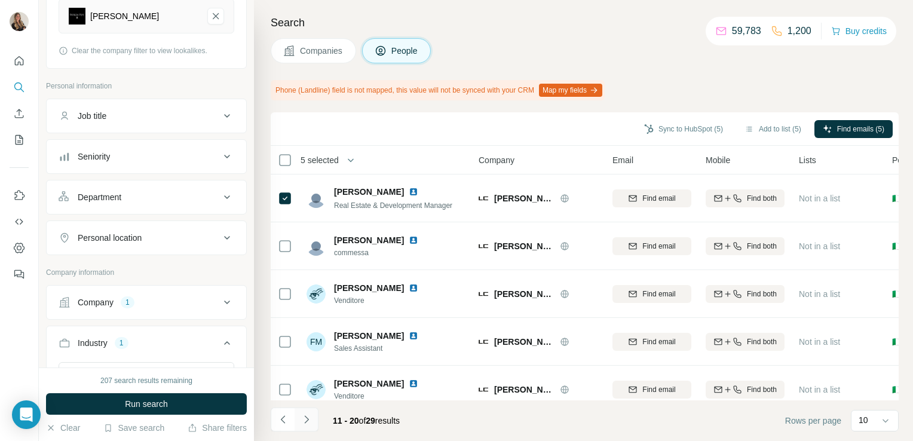
click at [307, 419] on icon "Navigate to next page" at bounding box center [307, 420] width 12 height 12
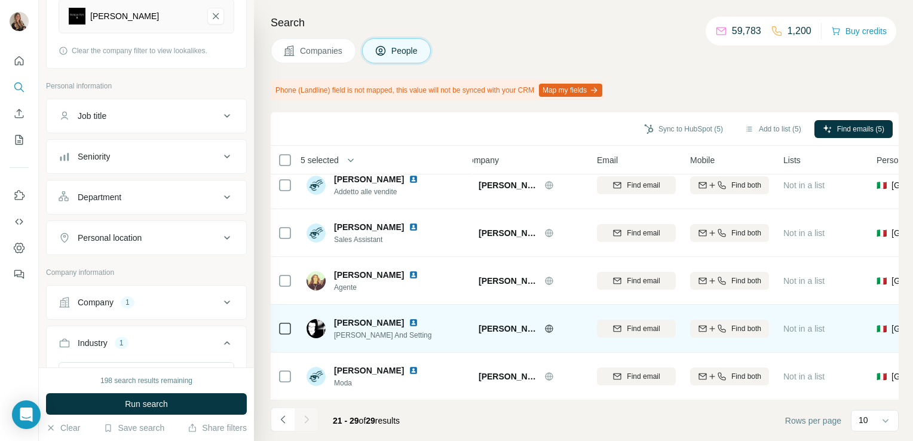
scroll to position [210, 0]
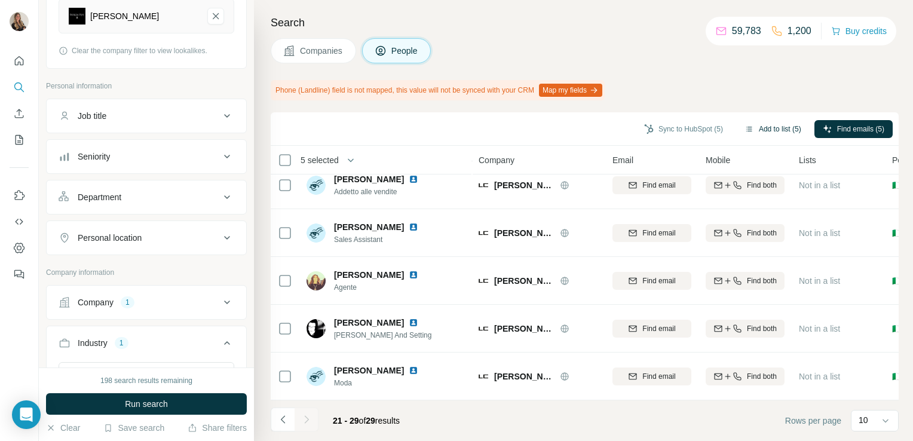
click at [783, 125] on button "Add to list (5)" at bounding box center [773, 129] width 74 height 18
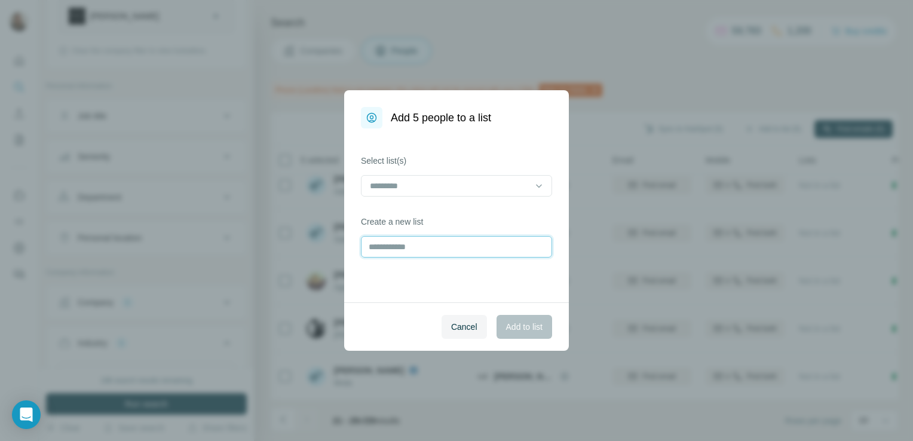
click at [456, 241] on input "text" at bounding box center [456, 247] width 191 height 22
type input "**********"
click at [509, 317] on button "Add to list" at bounding box center [525, 327] width 56 height 24
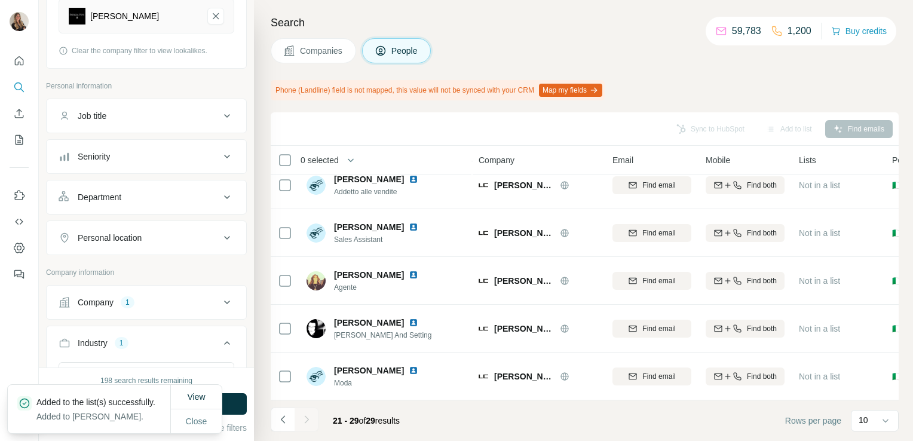
click at [320, 54] on span "Companies" at bounding box center [322, 51] width 44 height 12
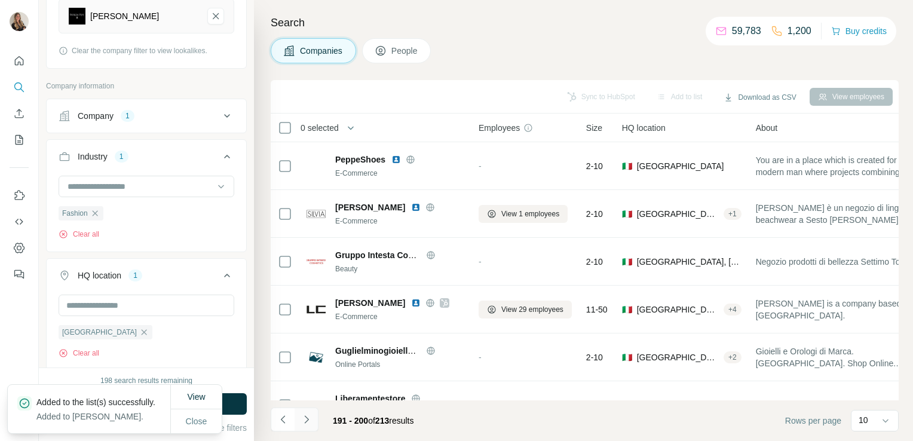
click at [312, 420] on button "Navigate to next page" at bounding box center [307, 420] width 24 height 24
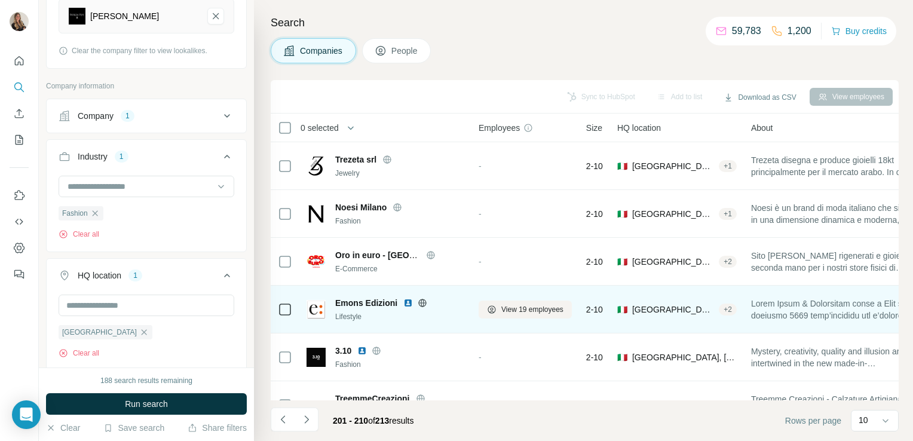
click at [419, 304] on icon at bounding box center [423, 303] width 8 height 8
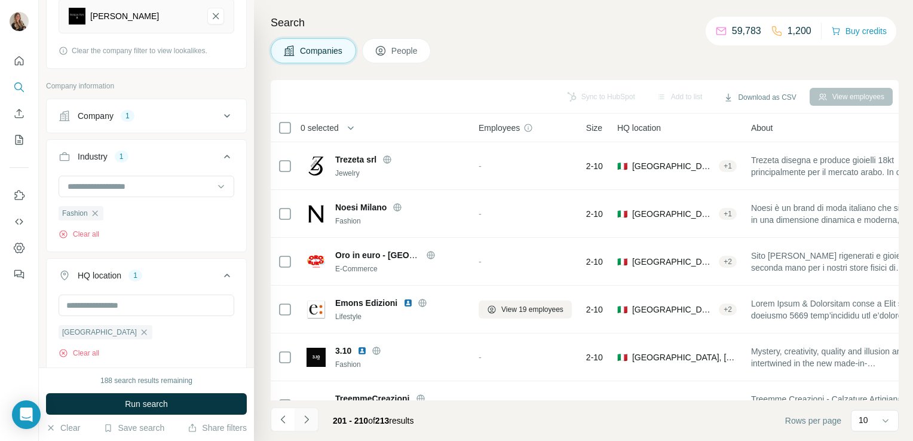
click at [308, 417] on icon "Navigate to next page" at bounding box center [307, 420] width 12 height 12
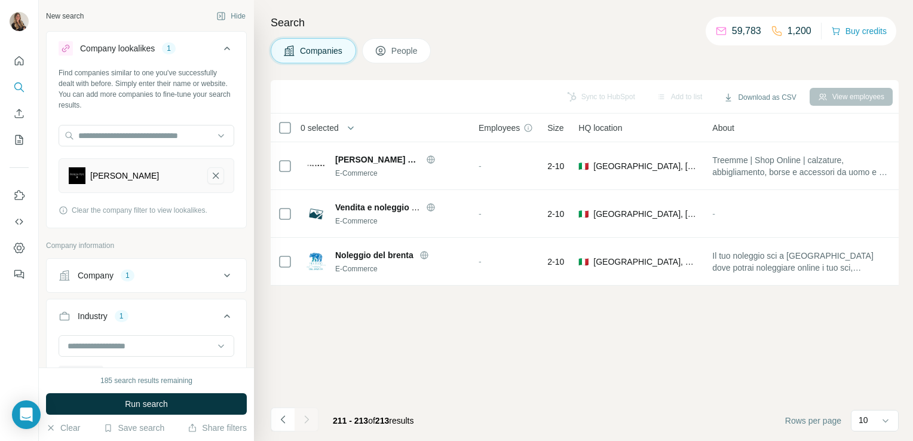
click at [210, 173] on icon "Patrizia Pepe-remove-button" at bounding box center [215, 176] width 11 height 12
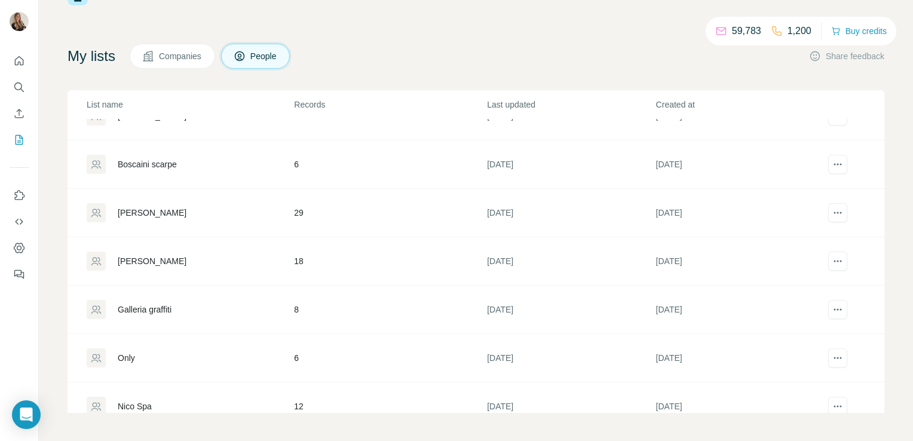
scroll to position [660, 0]
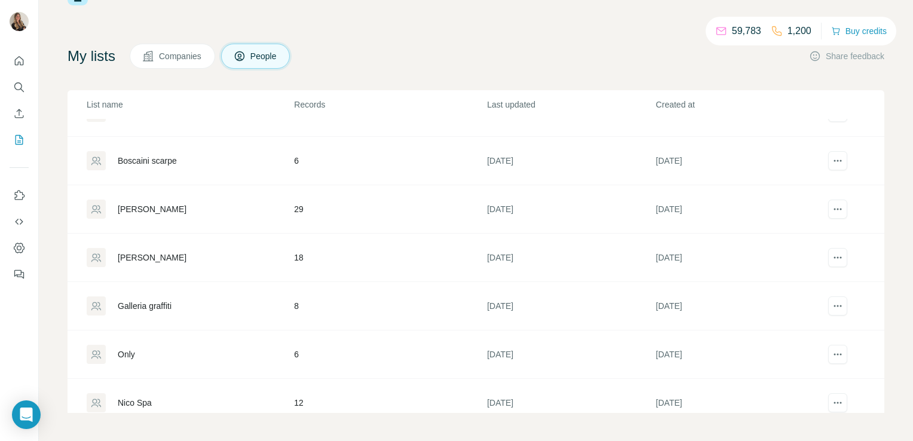
click at [170, 256] on div "[PERSON_NAME]" at bounding box center [152, 258] width 69 height 12
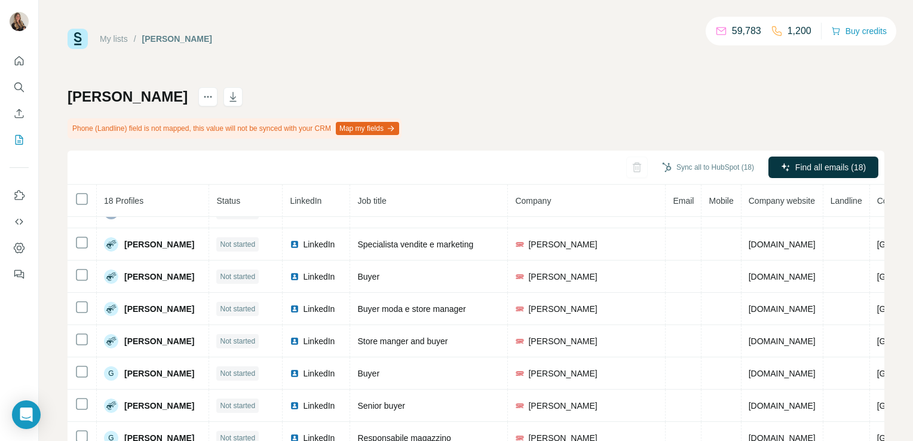
scroll to position [299, 0]
